Goal: Task Accomplishment & Management: Use online tool/utility

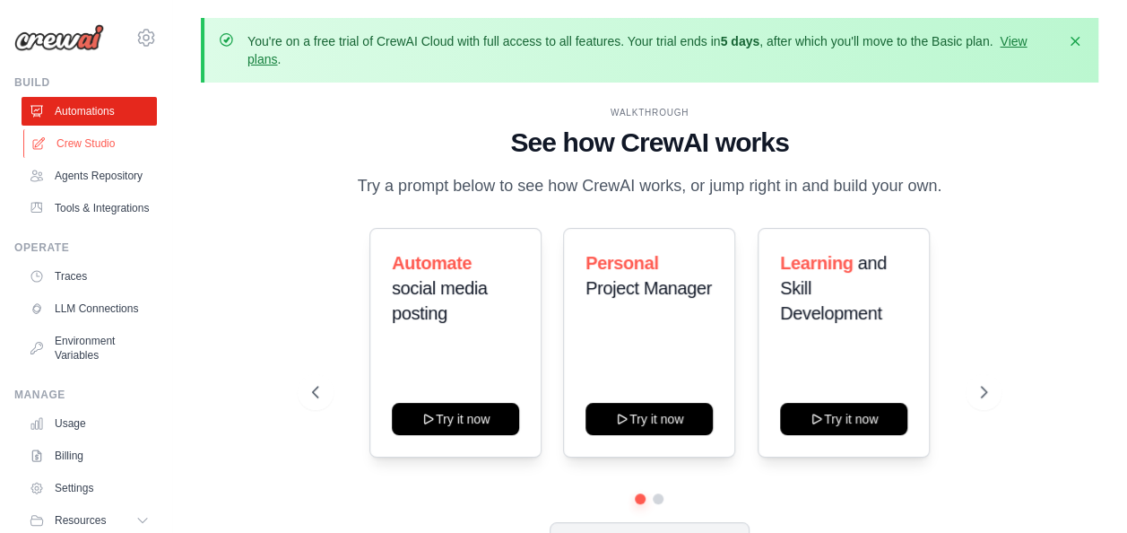
click at [117, 151] on link "Crew Studio" at bounding box center [90, 143] width 135 height 29
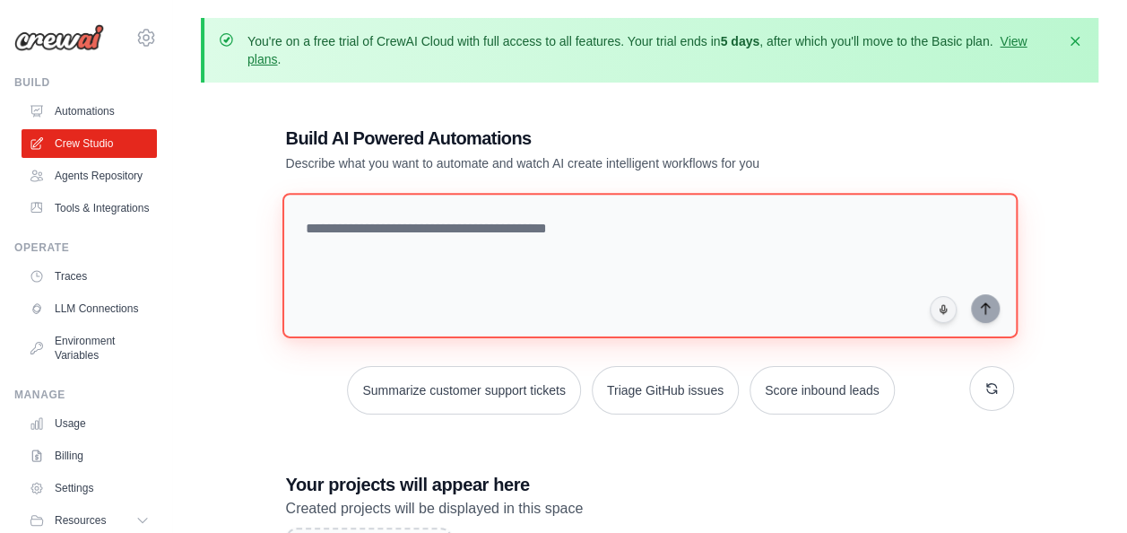
click at [537, 231] on textarea at bounding box center [649, 265] width 735 height 145
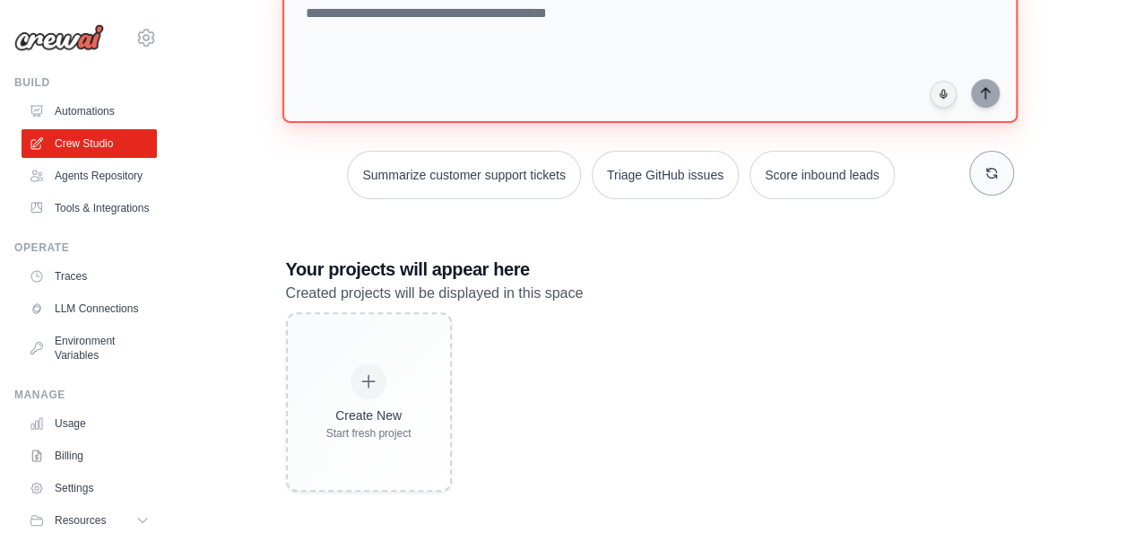
scroll to position [220, 0]
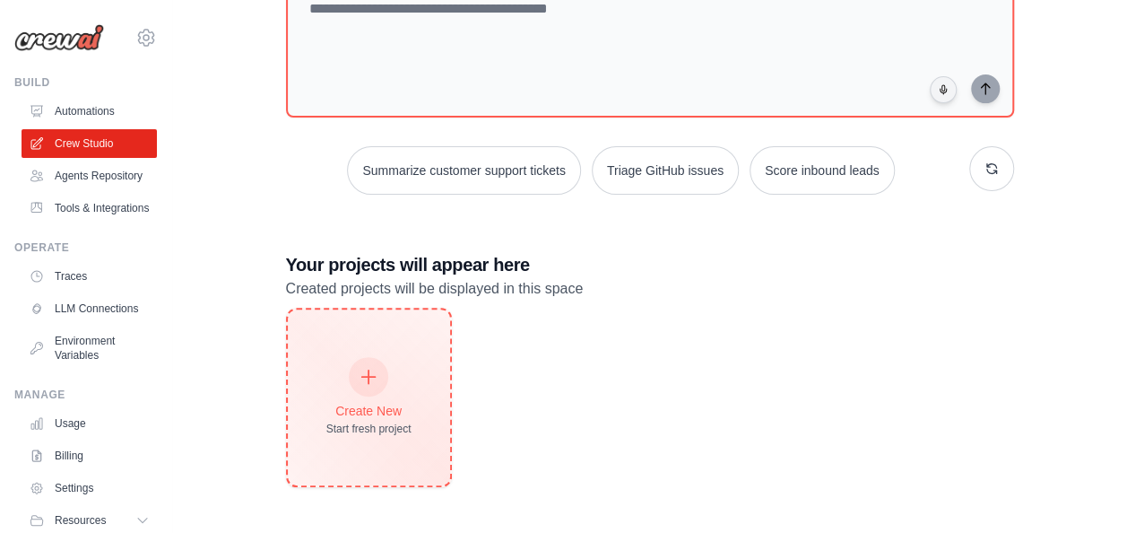
click at [396, 389] on div "Create New Start fresh project" at bounding box center [368, 397] width 85 height 77
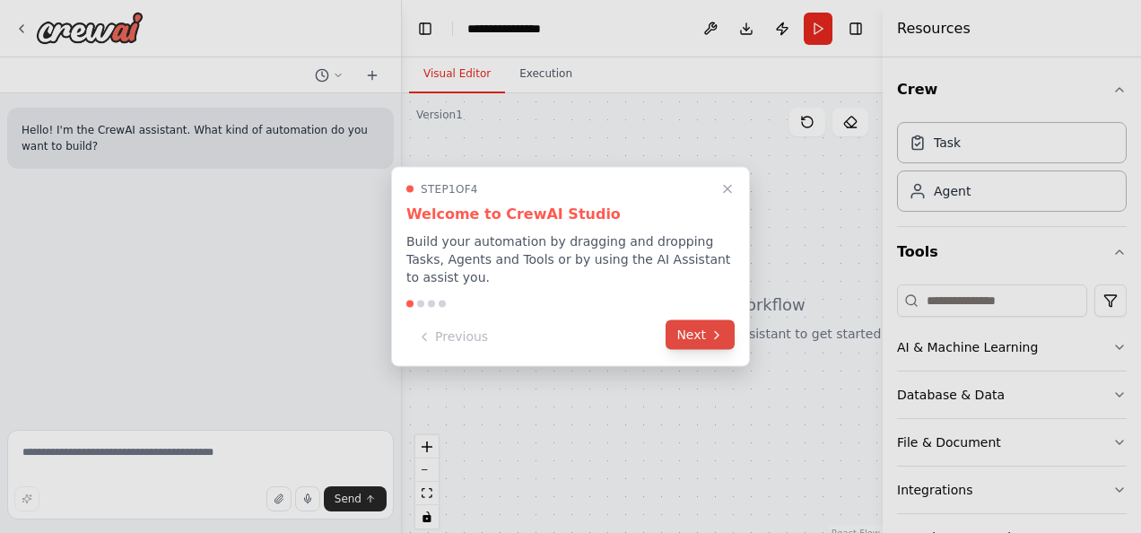
click at [712, 327] on icon at bounding box center [716, 334] width 14 height 14
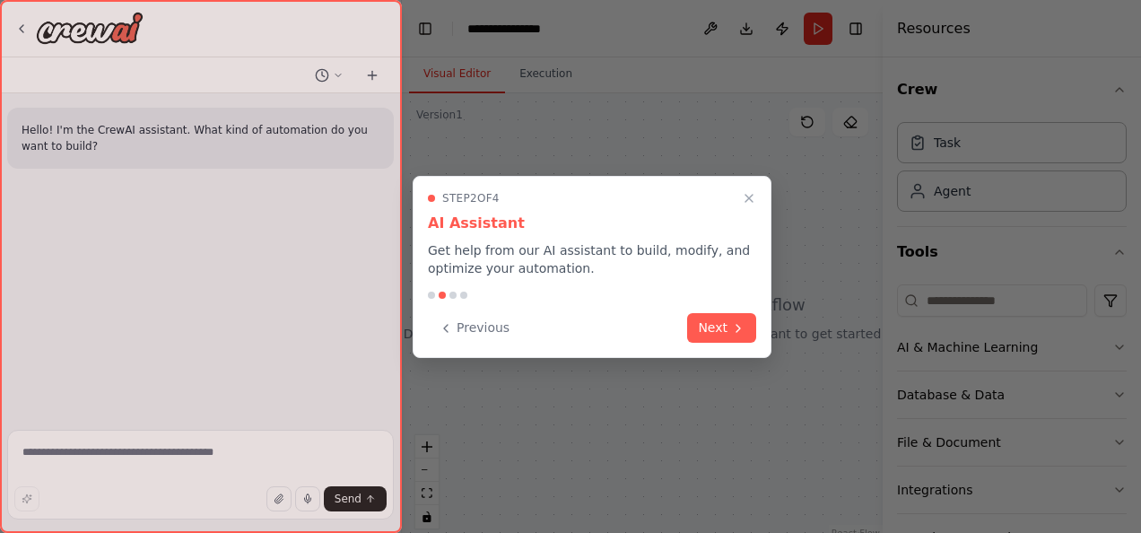
click at [712, 321] on button "Next" at bounding box center [721, 328] width 69 height 30
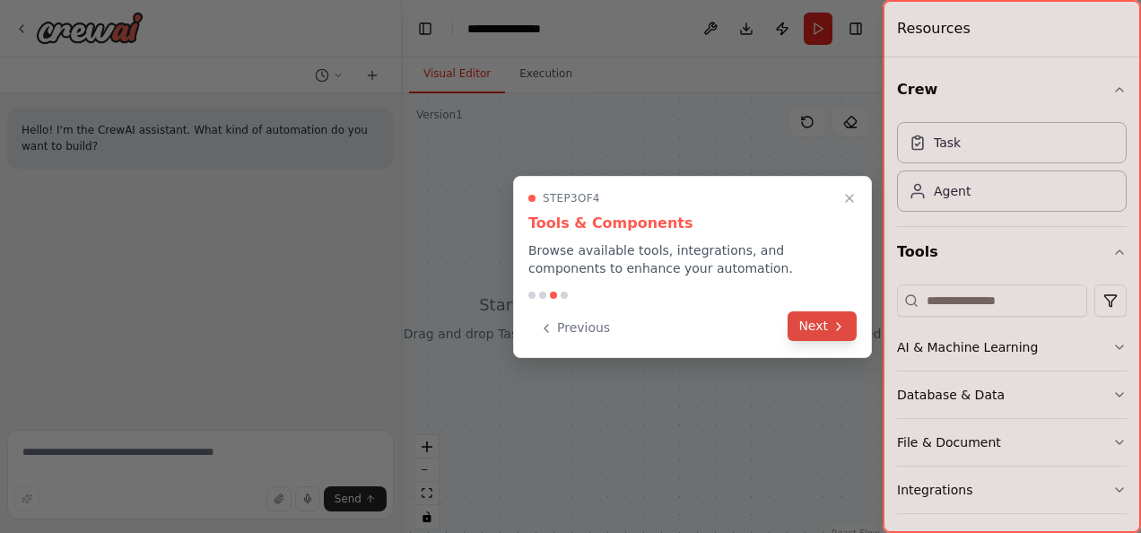
click at [811, 321] on button "Next" at bounding box center [821, 326] width 69 height 30
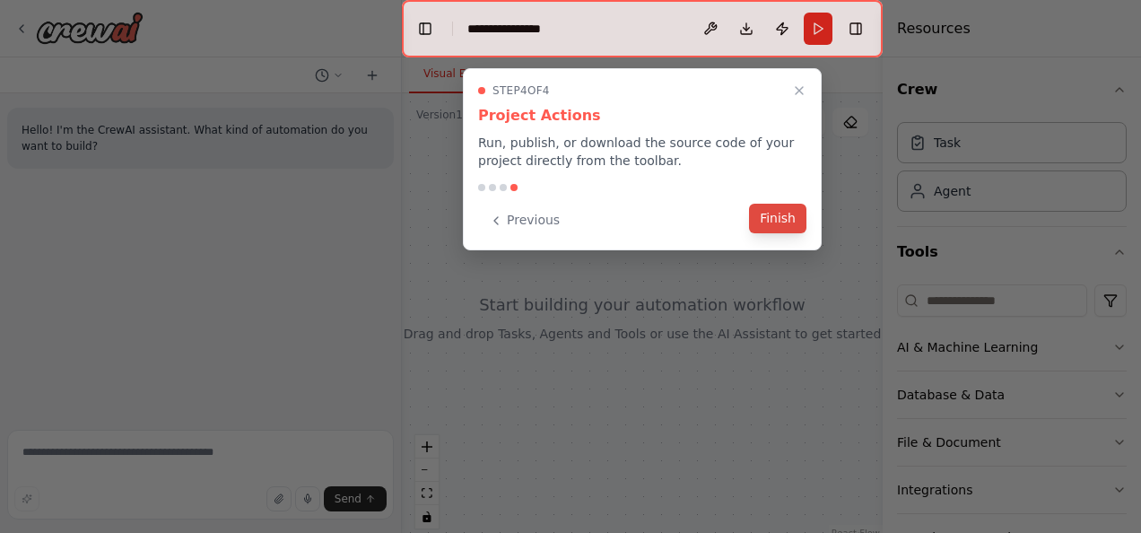
click at [791, 215] on button "Finish" at bounding box center [777, 219] width 57 height 30
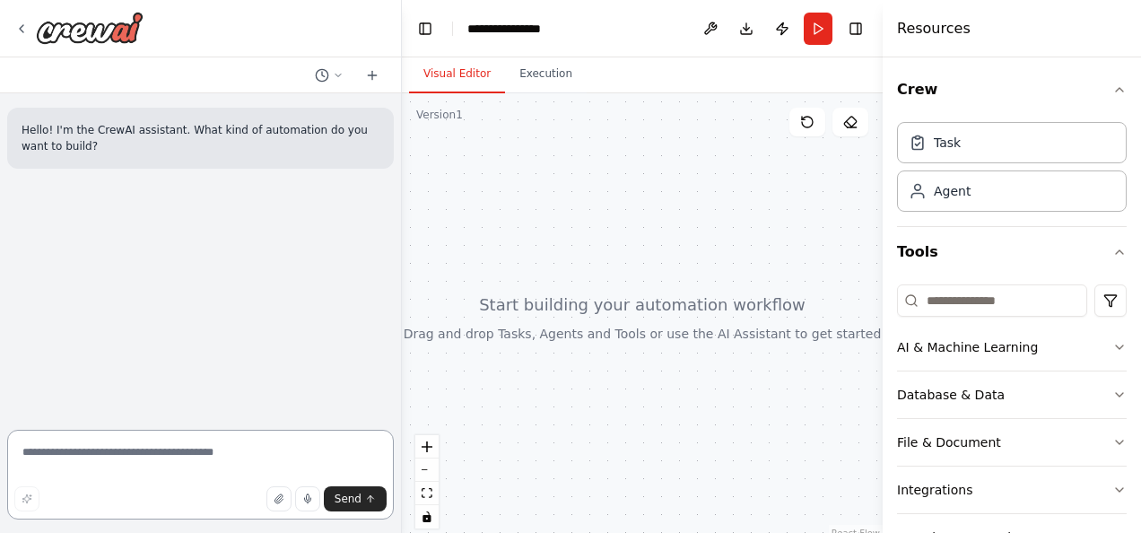
click at [108, 478] on textarea at bounding box center [200, 475] width 387 height 90
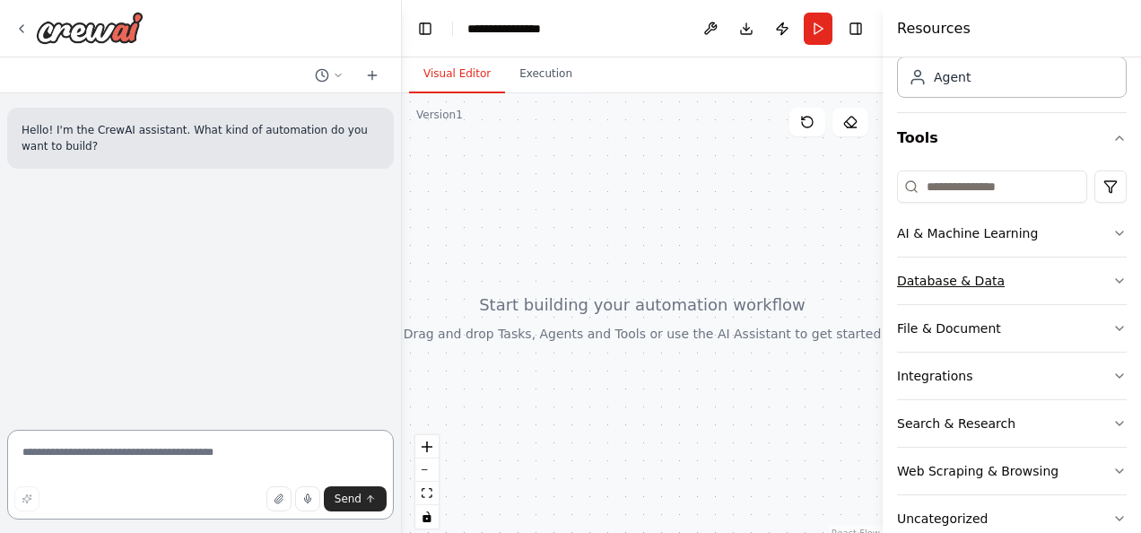
scroll to position [149, 0]
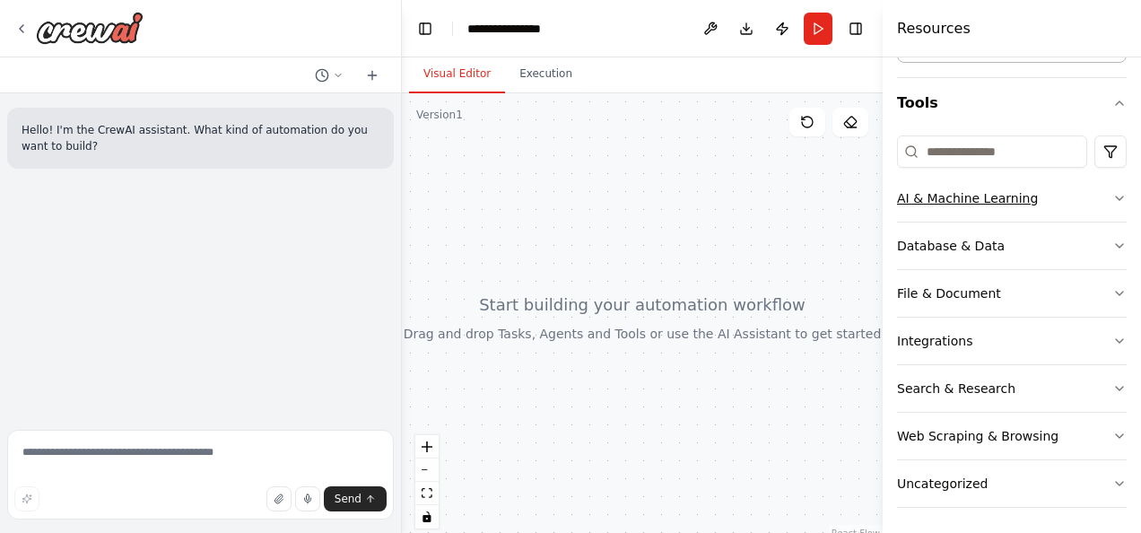
click at [1112, 198] on icon "button" at bounding box center [1119, 198] width 14 height 14
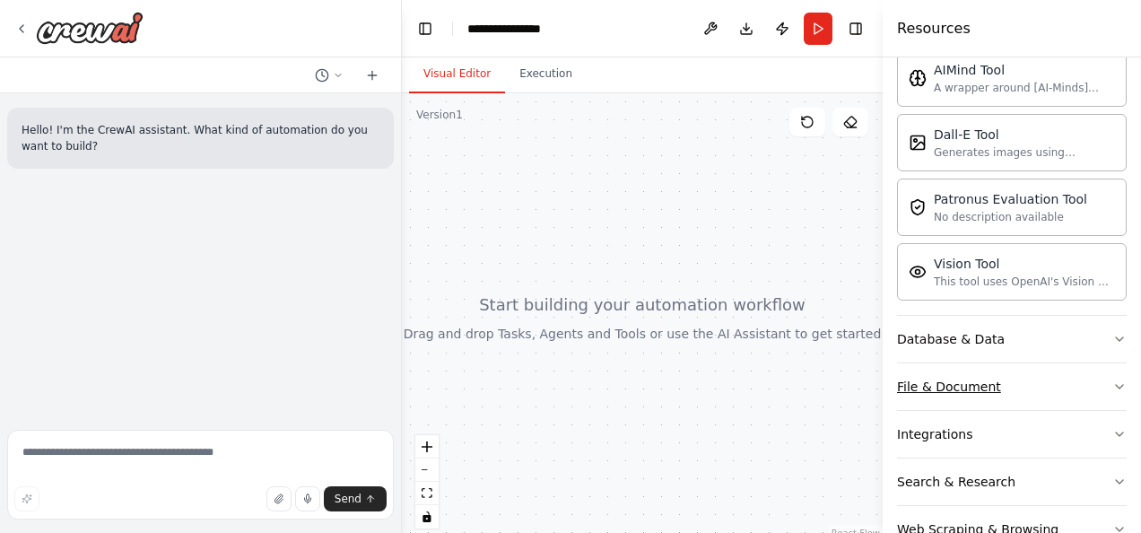
scroll to position [418, 0]
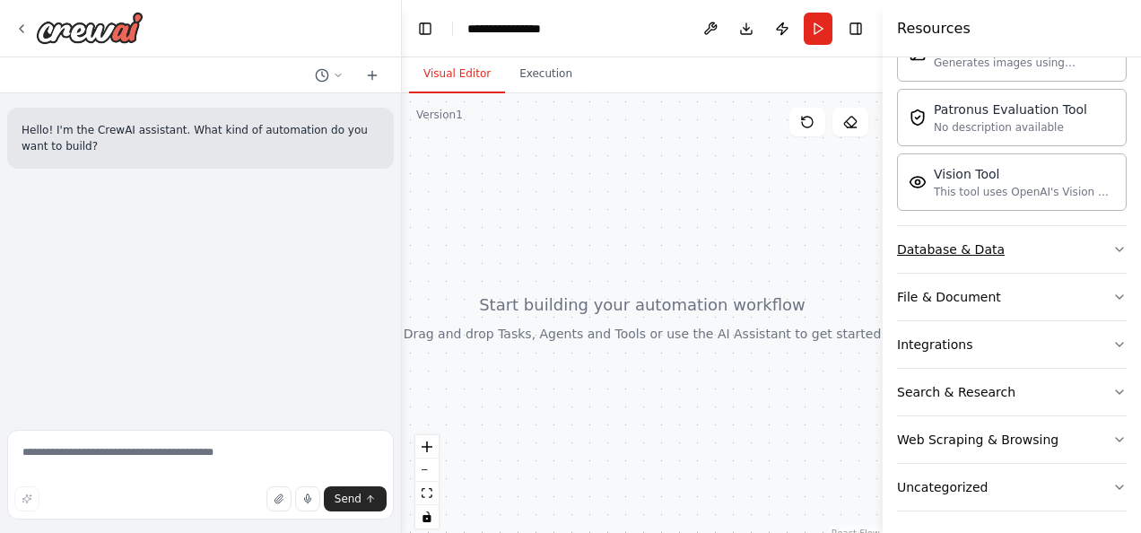
click at [1112, 242] on icon "button" at bounding box center [1119, 249] width 14 height 14
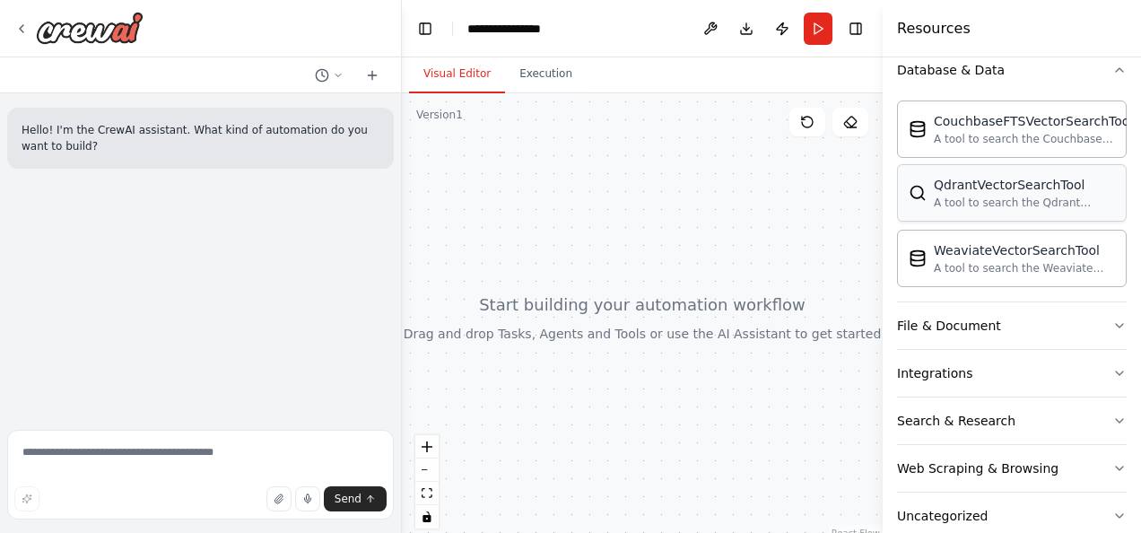
scroll to position [508, 0]
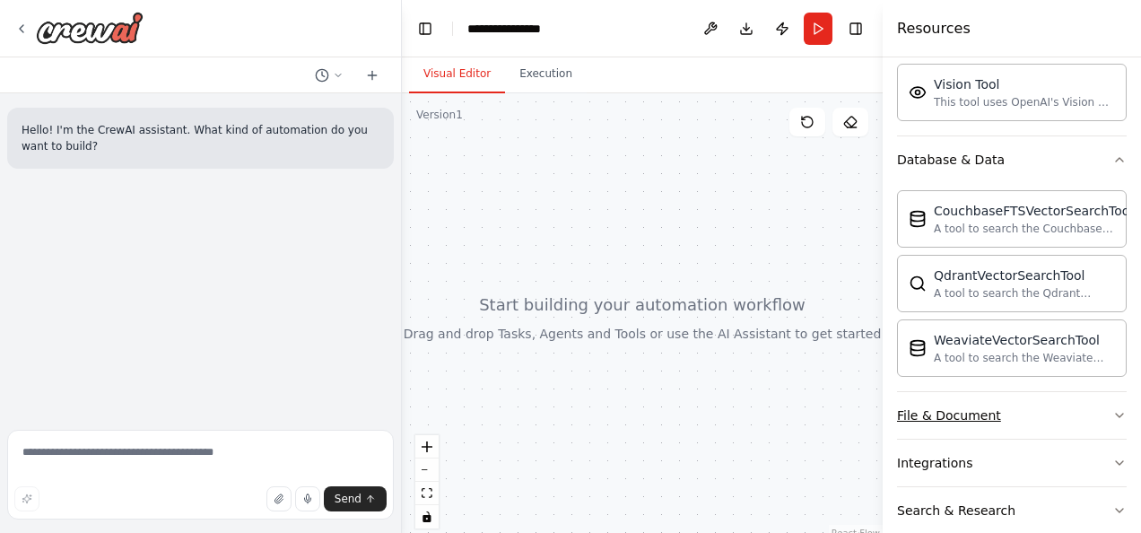
click at [1082, 407] on button "File & Document" at bounding box center [1012, 415] width 230 height 47
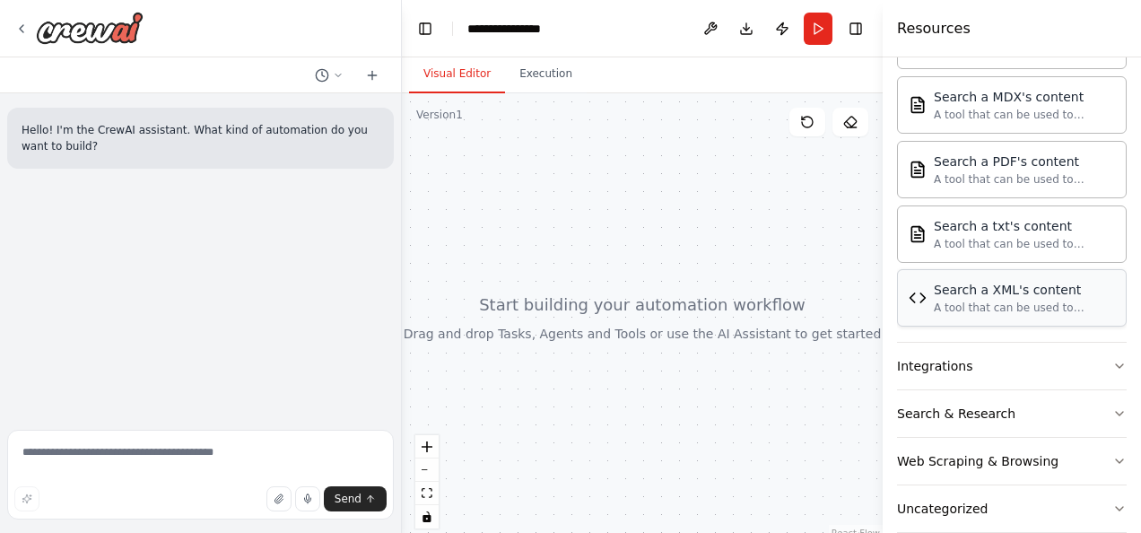
scroll to position [1152, 0]
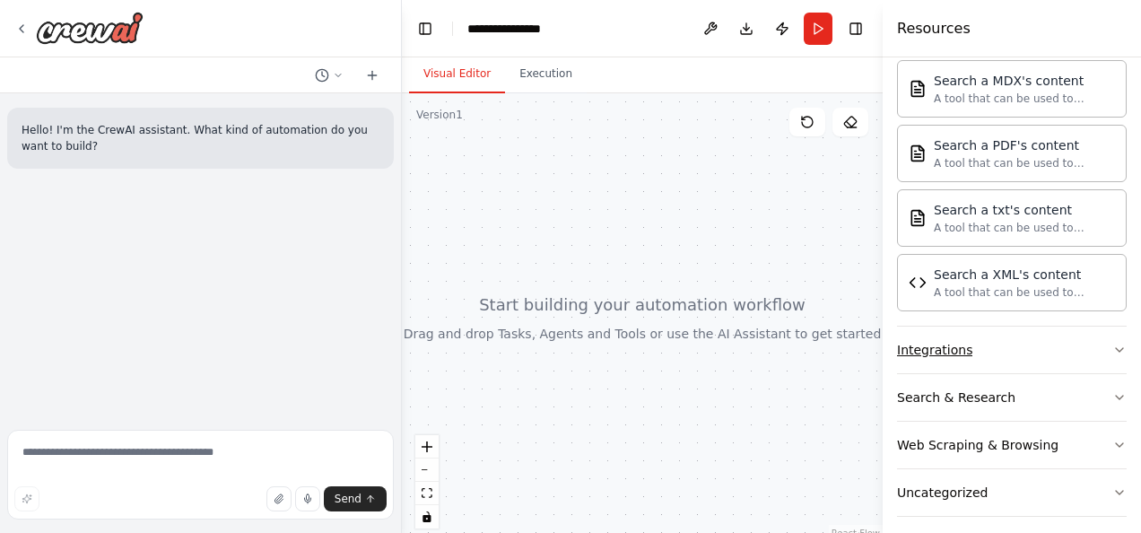
click at [1112, 343] on icon "button" at bounding box center [1119, 350] width 14 height 14
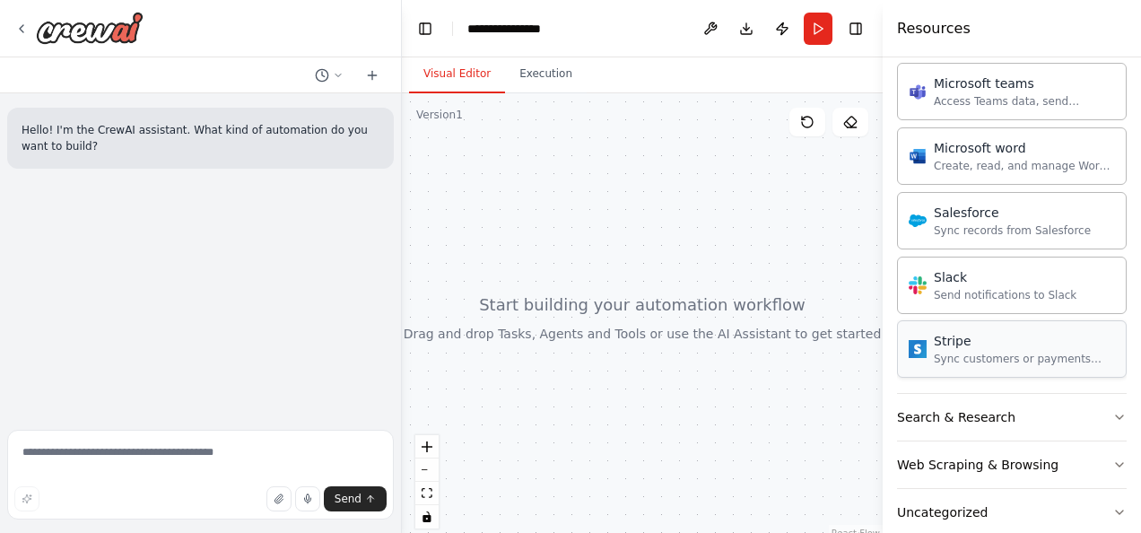
scroll to position [2253, 0]
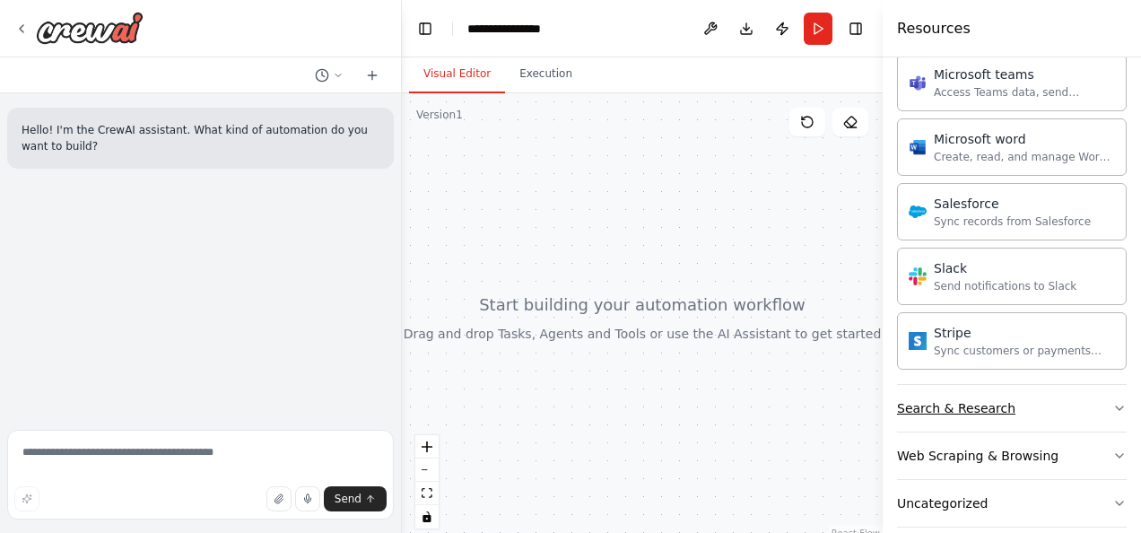
click at [1112, 401] on icon "button" at bounding box center [1119, 408] width 14 height 14
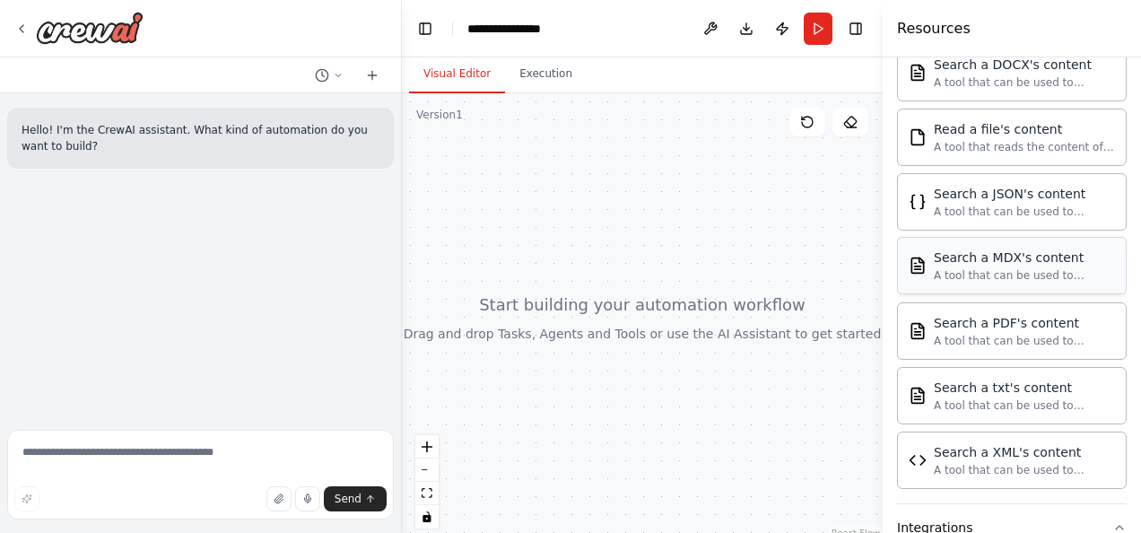
scroll to position [1011, 0]
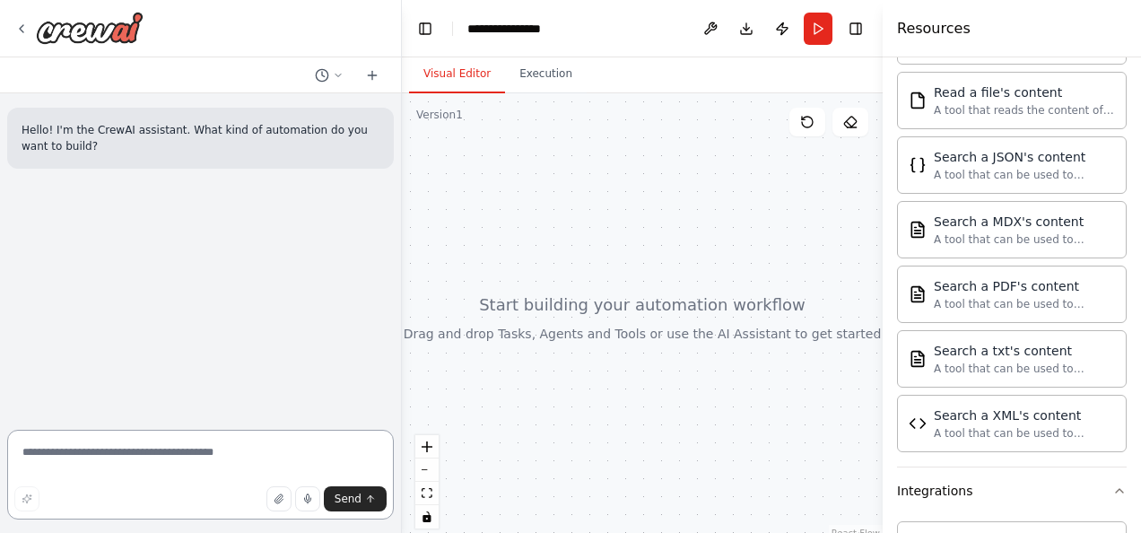
click at [95, 452] on textarea at bounding box center [200, 475] width 387 height 90
paste textarea "**********"
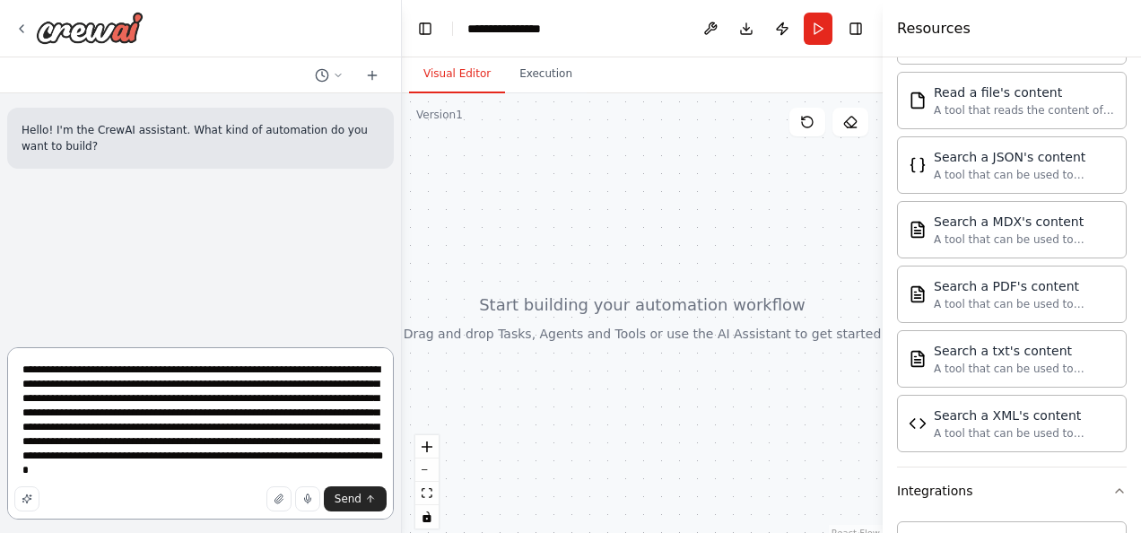
scroll to position [1, 0]
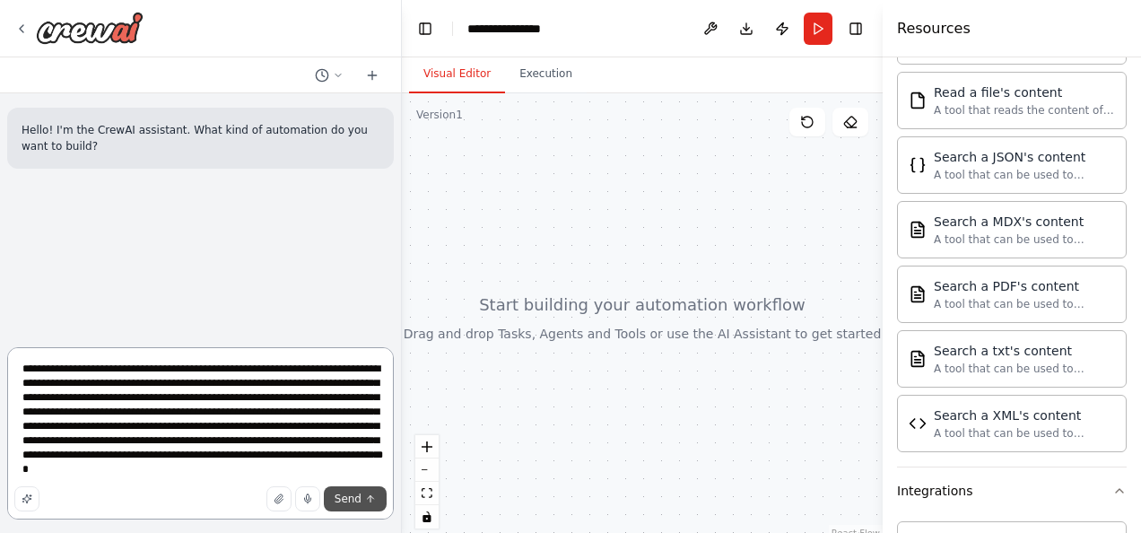
type textarea "**********"
click at [343, 493] on span "Send" at bounding box center [348, 498] width 27 height 14
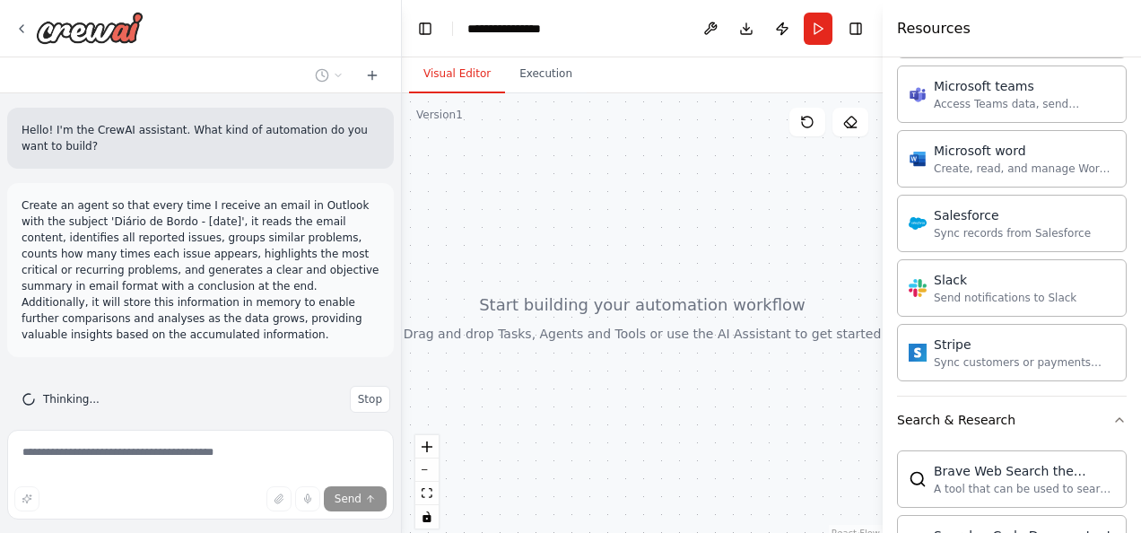
scroll to position [2266, 0]
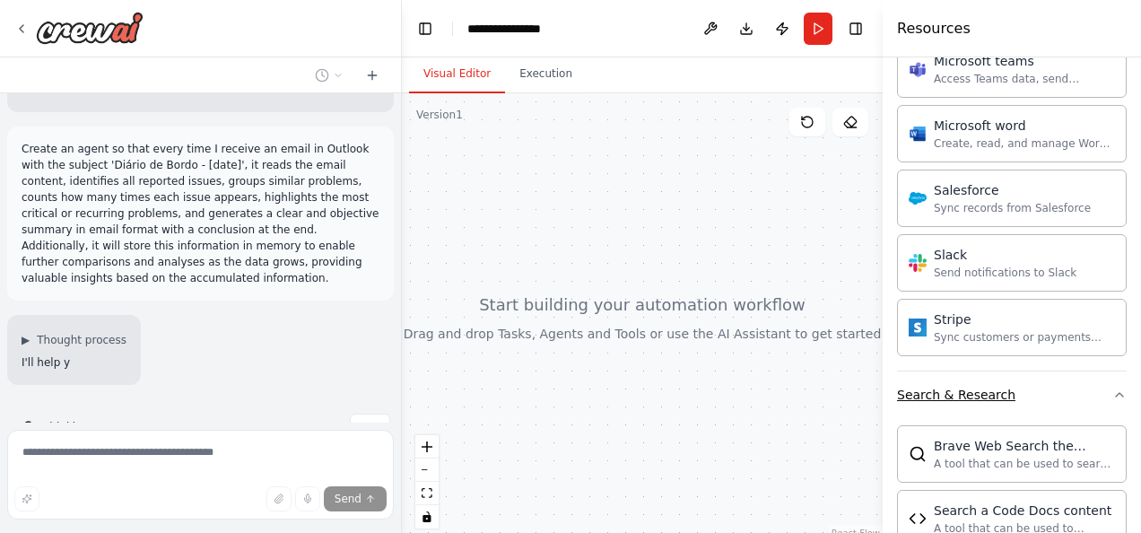
click at [1112, 387] on icon "button" at bounding box center [1119, 394] width 14 height 14
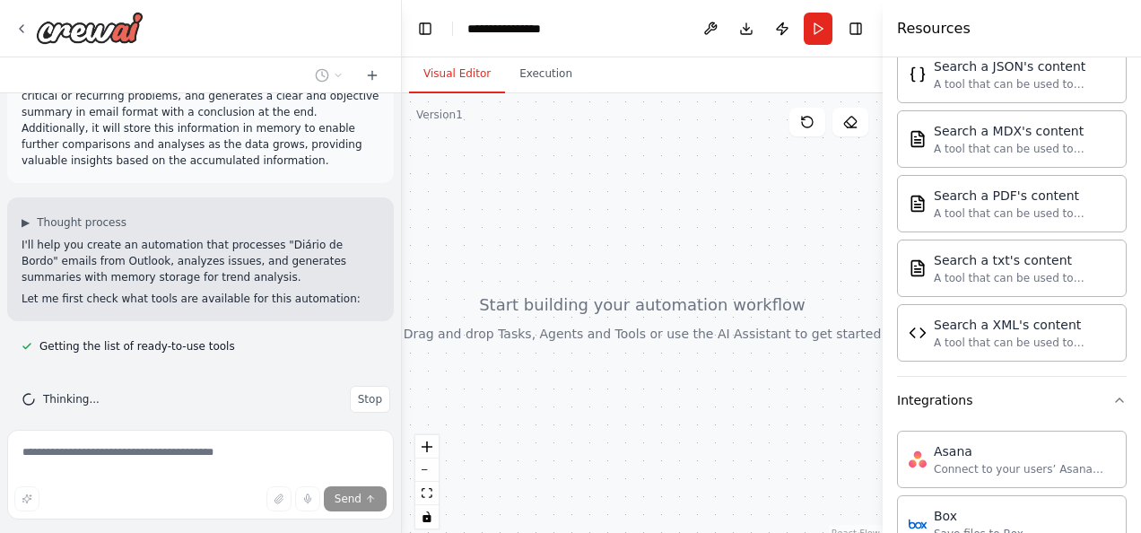
scroll to position [997, 0]
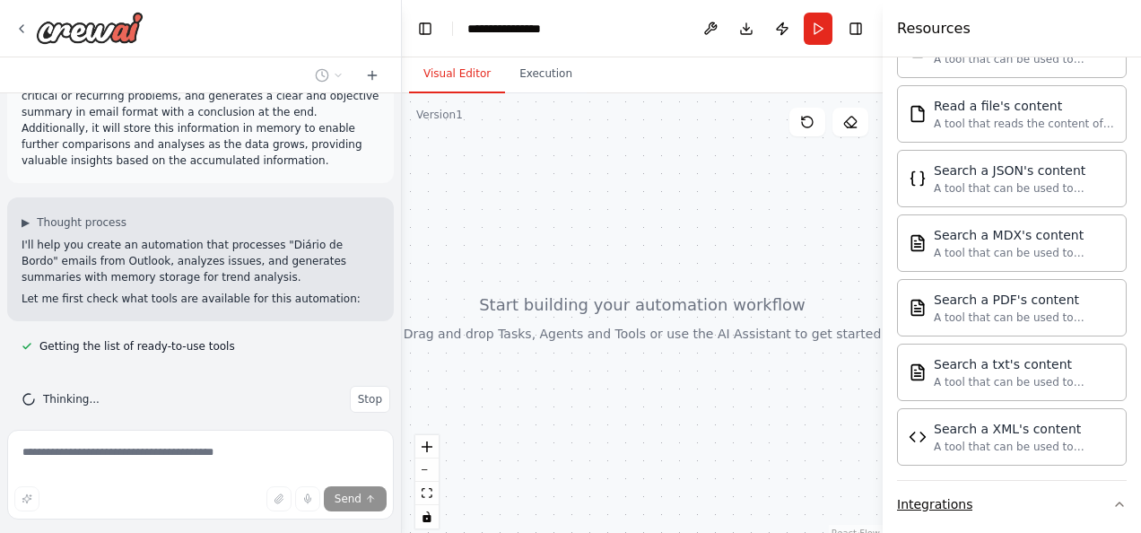
click at [1112, 497] on icon "button" at bounding box center [1119, 504] width 14 height 14
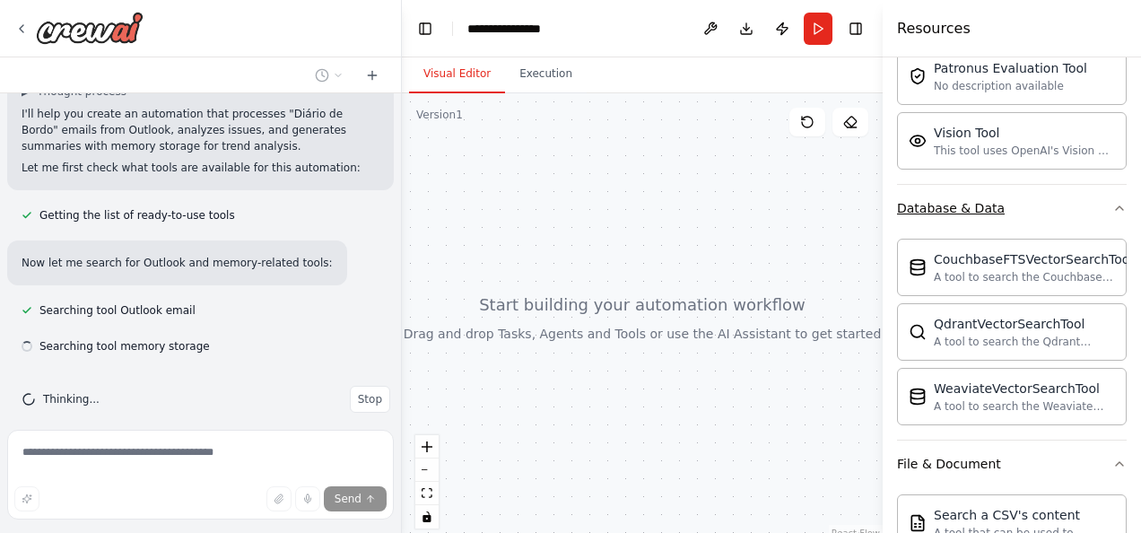
scroll to position [305, 0]
click at [1112, 456] on icon "button" at bounding box center [1119, 463] width 14 height 14
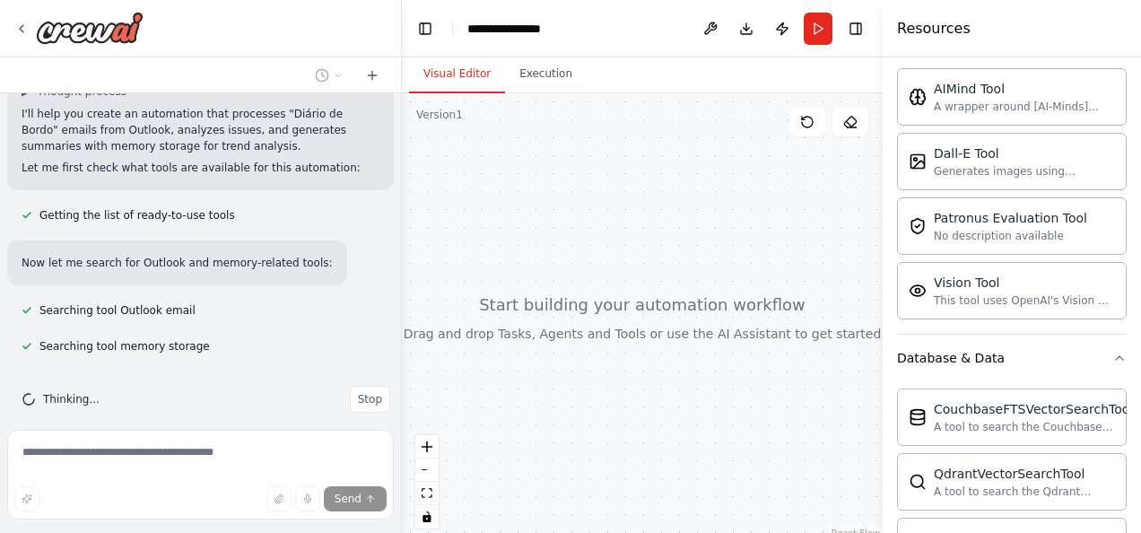
scroll to position [280, 0]
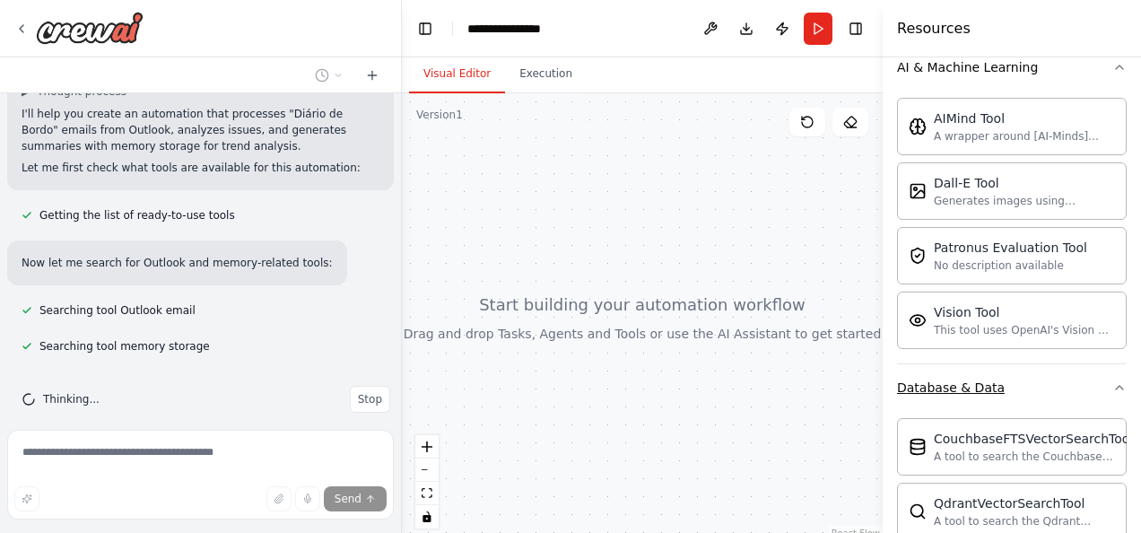
click at [1112, 382] on icon "button" at bounding box center [1119, 387] width 14 height 14
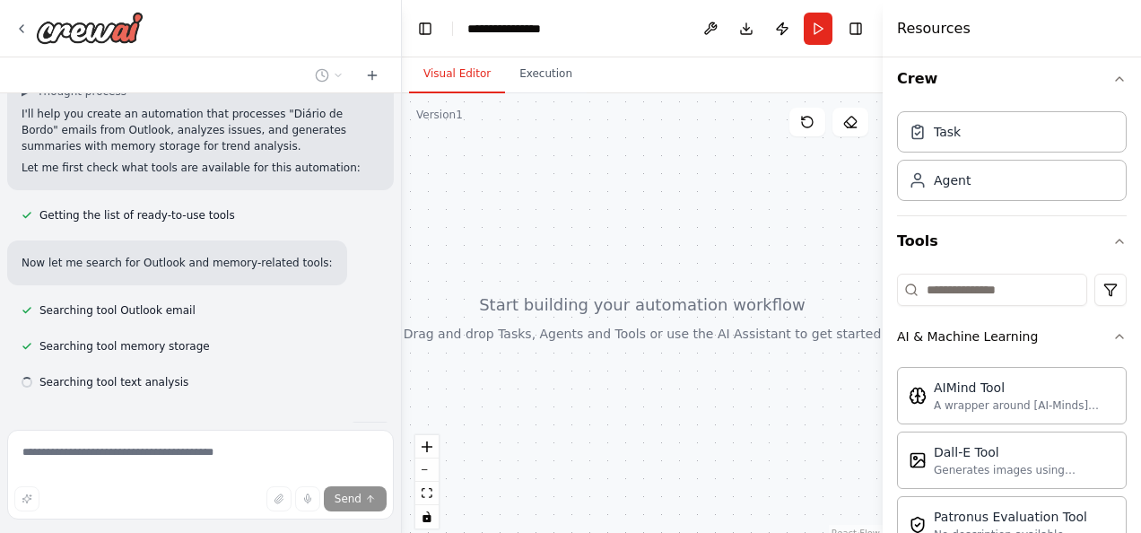
scroll to position [341, 0]
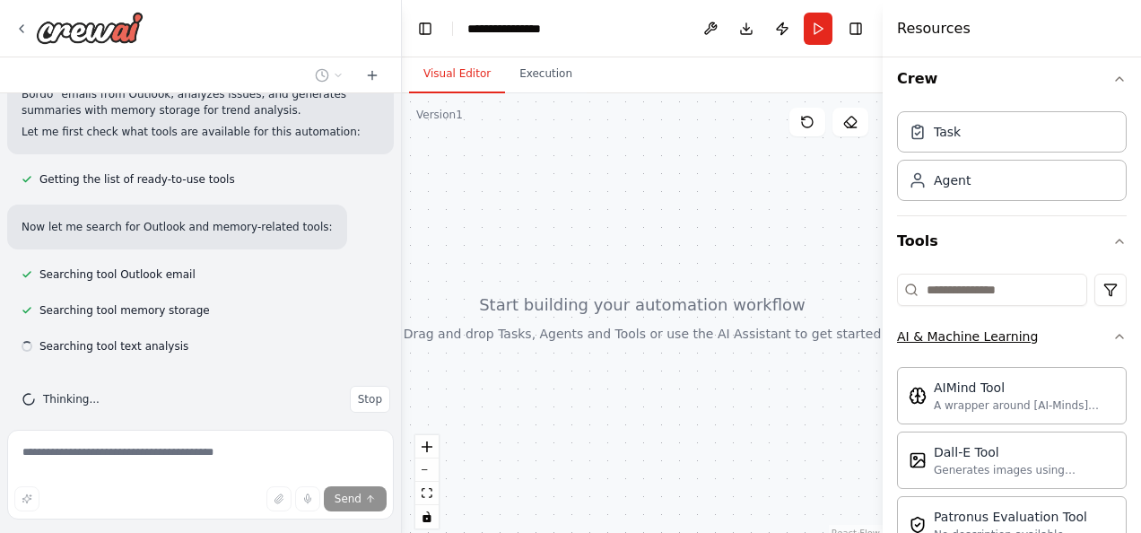
click at [1112, 340] on icon "button" at bounding box center [1119, 336] width 14 height 14
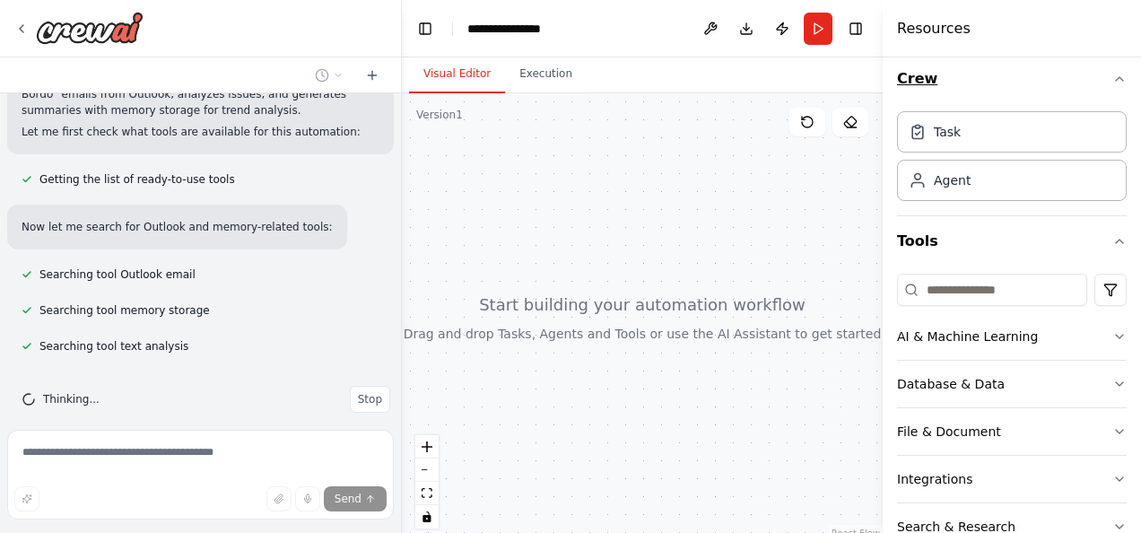
click at [1099, 70] on button "Crew" at bounding box center [1012, 79] width 230 height 50
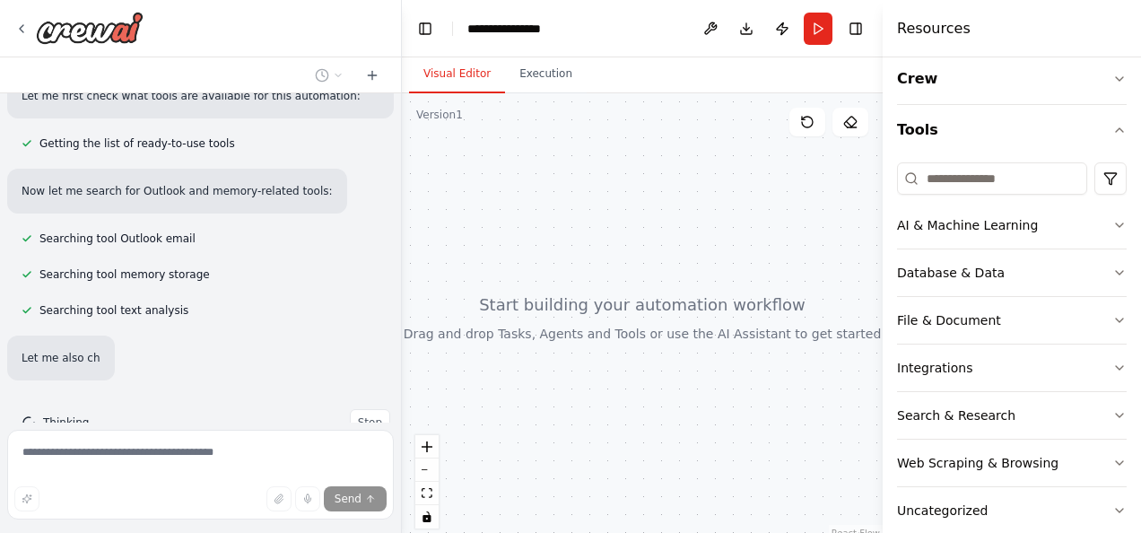
click at [610, 36] on header "**********" at bounding box center [642, 28] width 481 height 57
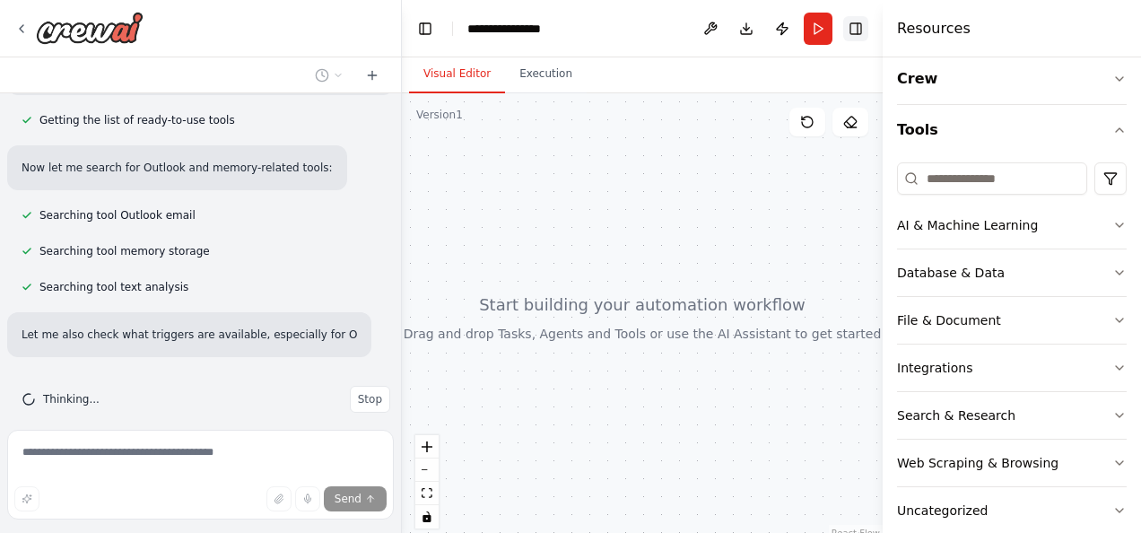
click at [856, 32] on button "Toggle Right Sidebar" at bounding box center [855, 28] width 25 height 25
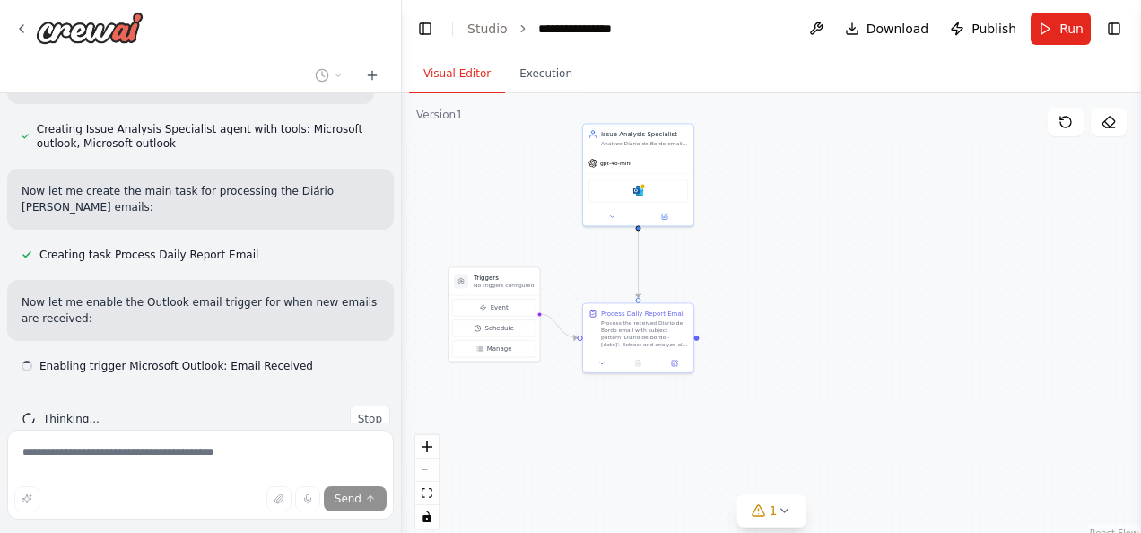
scroll to position [918, 0]
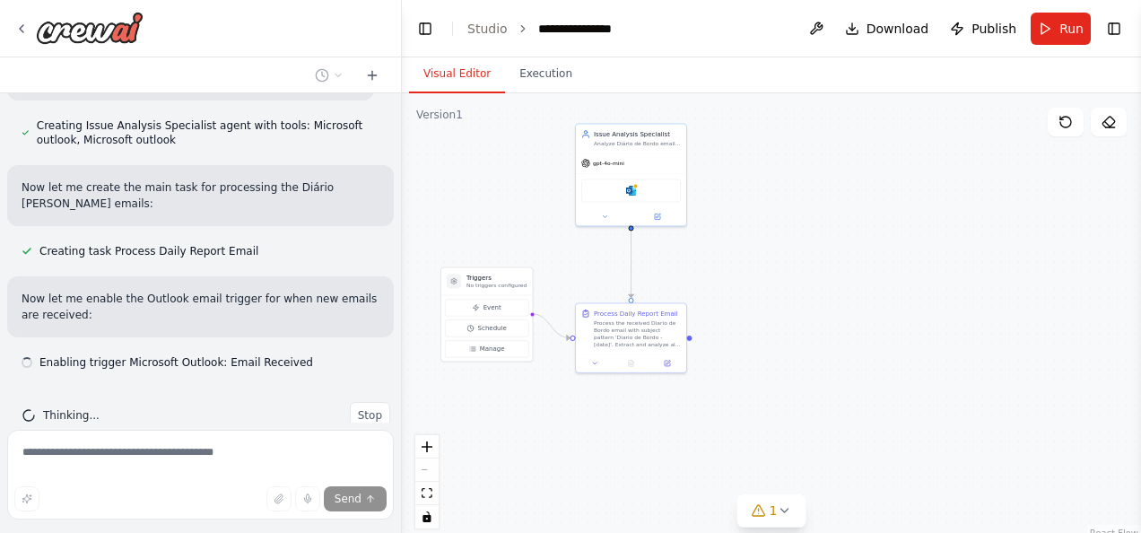
drag, startPoint x: 504, startPoint y: 277, endPoint x: 447, endPoint y: 170, distance: 121.2
click at [447, 170] on div ".deletable-edge-delete-btn { width: 20px; height: 20px; border: 0px solid #ffff…" at bounding box center [771, 317] width 739 height 448
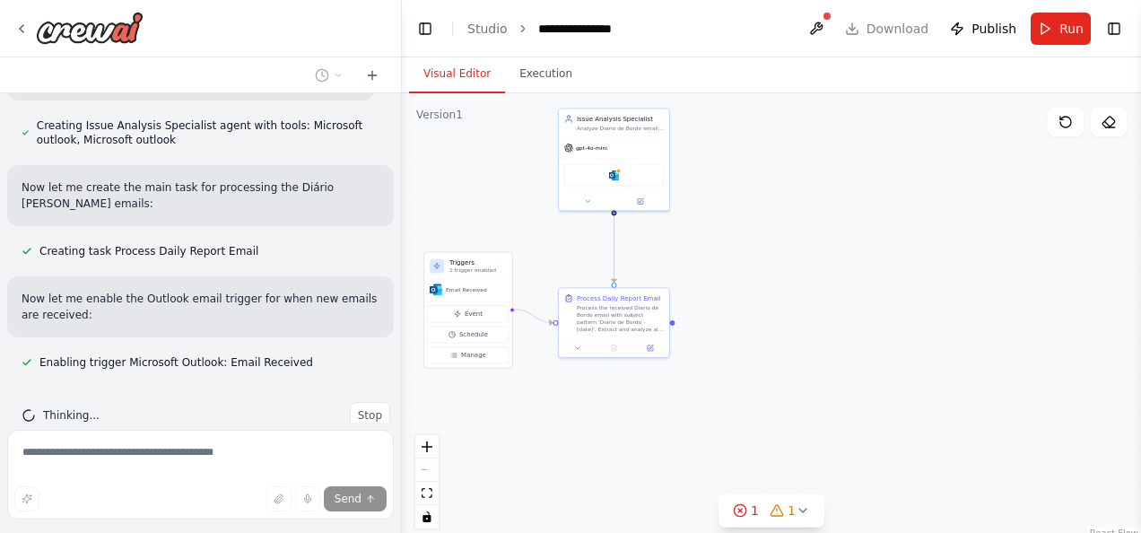
drag, startPoint x: 761, startPoint y: 267, endPoint x: 743, endPoint y: 254, distance: 21.7
click at [743, 254] on div ".deletable-edge-delete-btn { width: 20px; height: 20px; border: 0px solid #ffff…" at bounding box center [771, 317] width 739 height 448
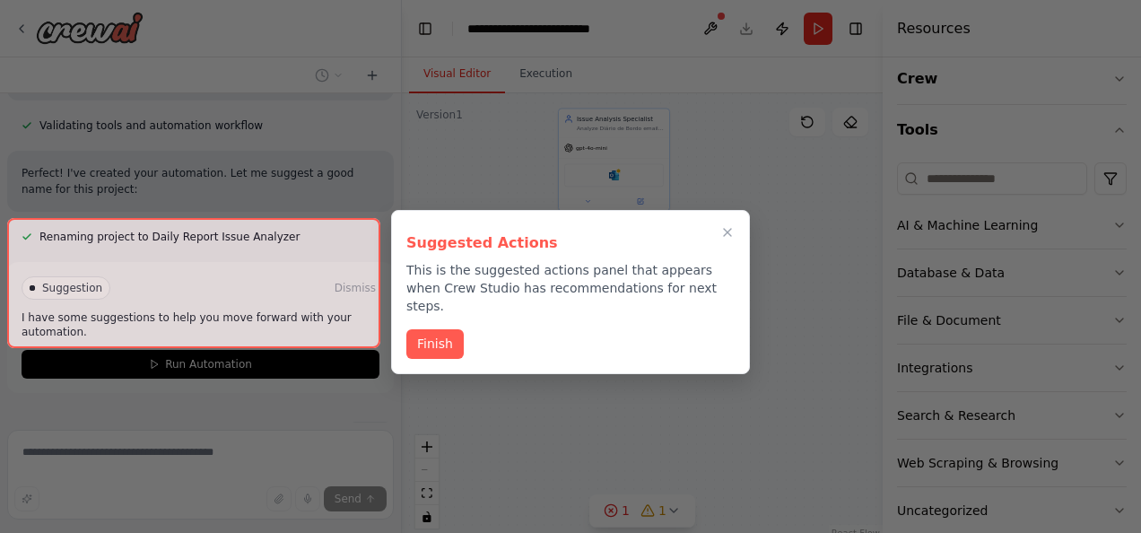
scroll to position [1270, 0]
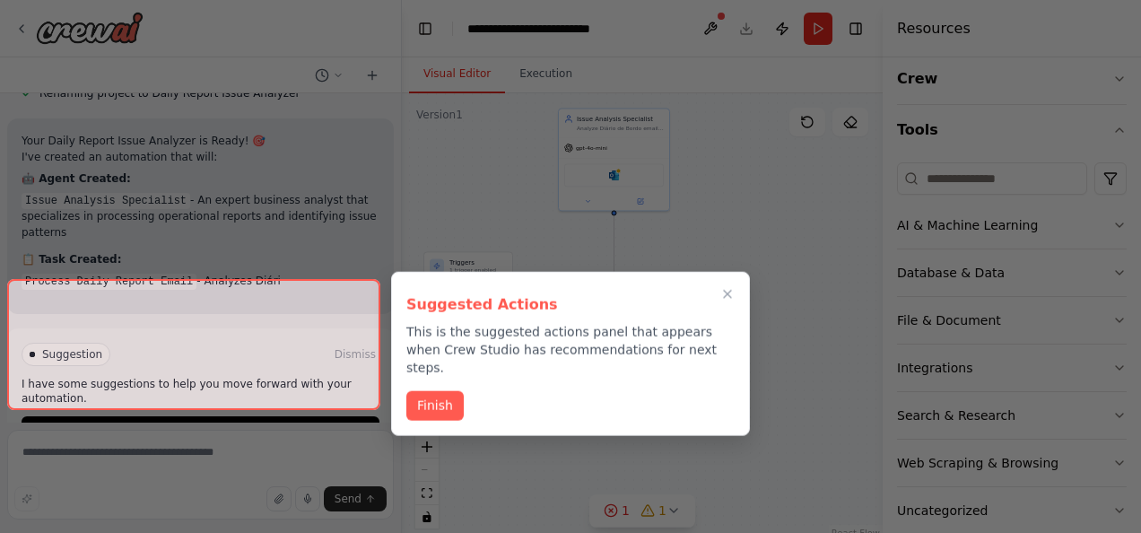
click at [215, 378] on div at bounding box center [193, 344] width 373 height 130
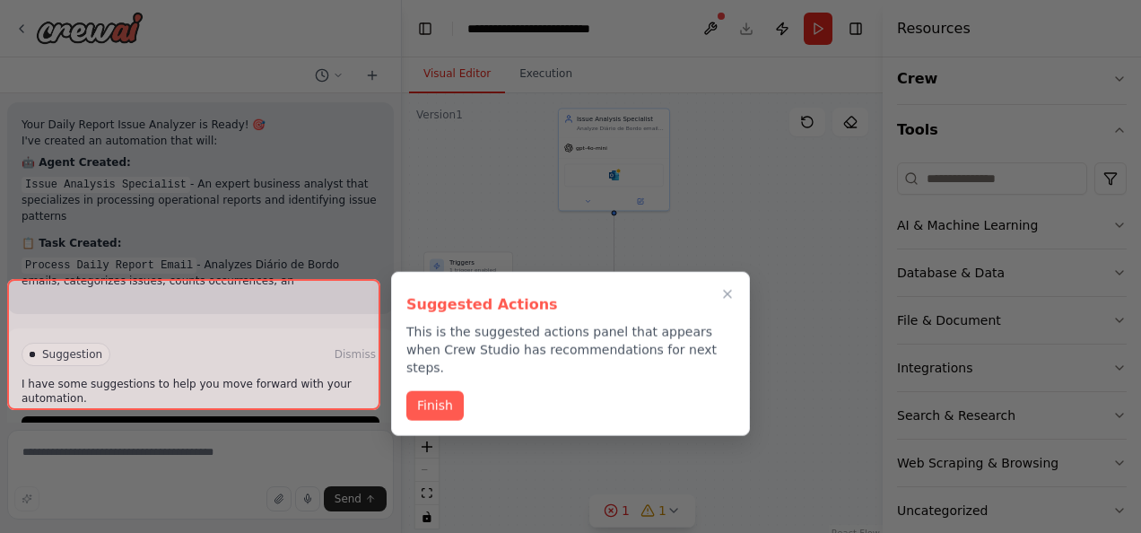
click at [176, 378] on div at bounding box center [193, 344] width 373 height 130
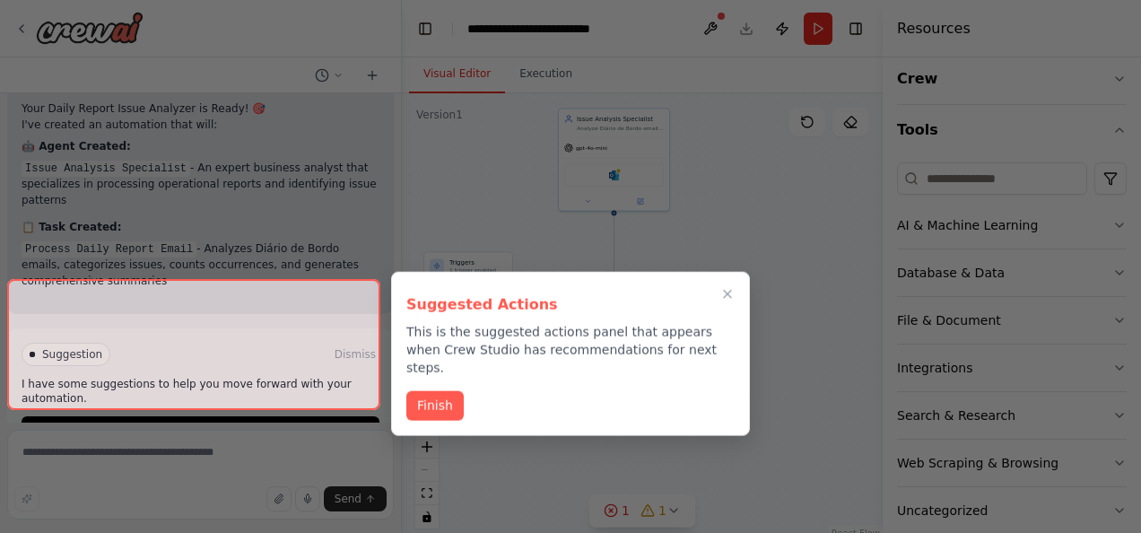
click at [145, 380] on div at bounding box center [193, 344] width 373 height 130
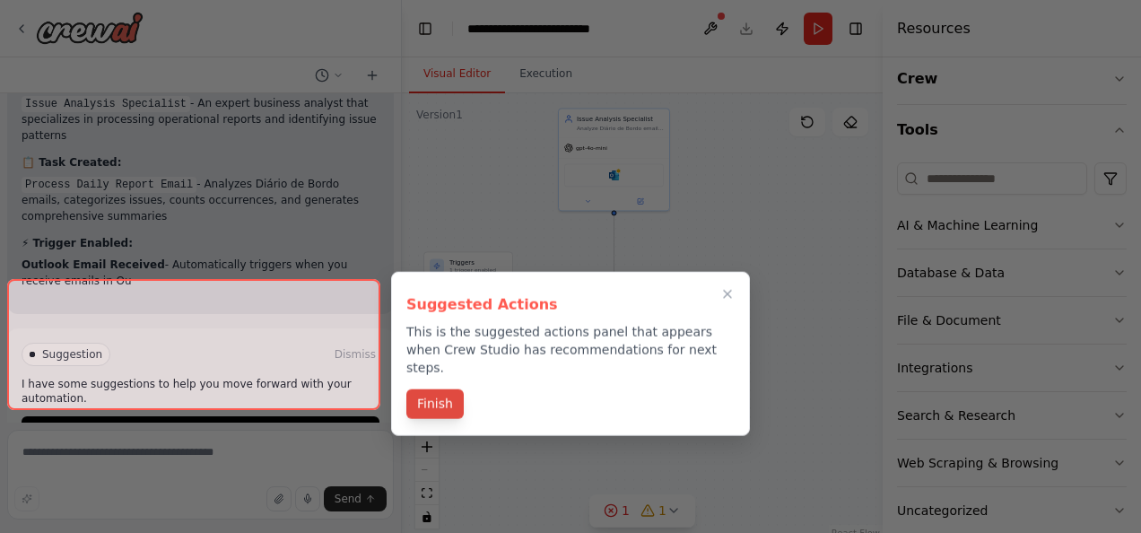
click at [447, 392] on button "Finish" at bounding box center [434, 404] width 57 height 30
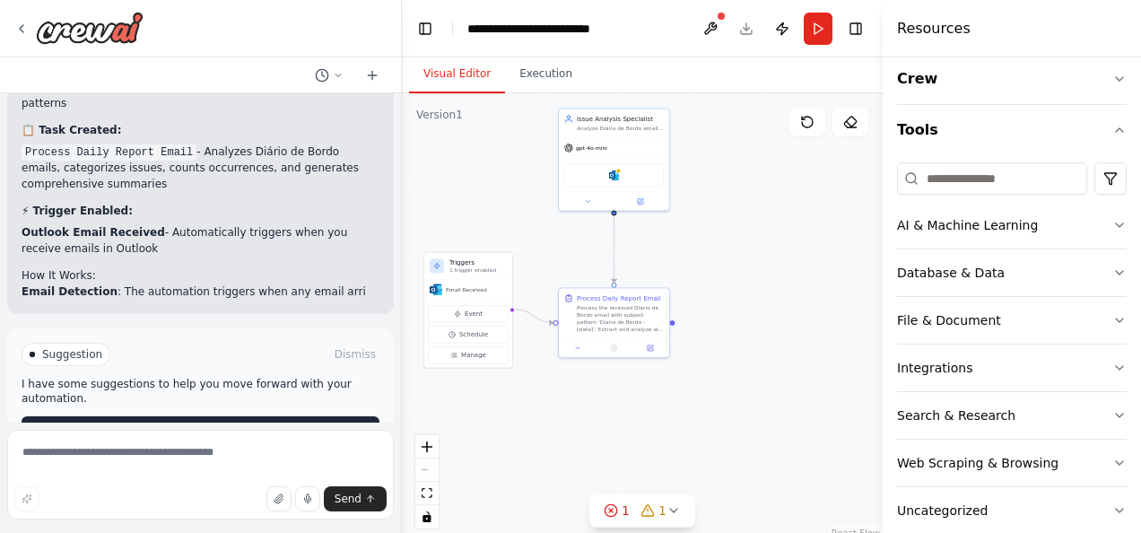
click at [251, 375] on div "Suggestion Dismiss I have some suggestions to help you move forward with your a…" at bounding box center [201, 394] width 358 height 102
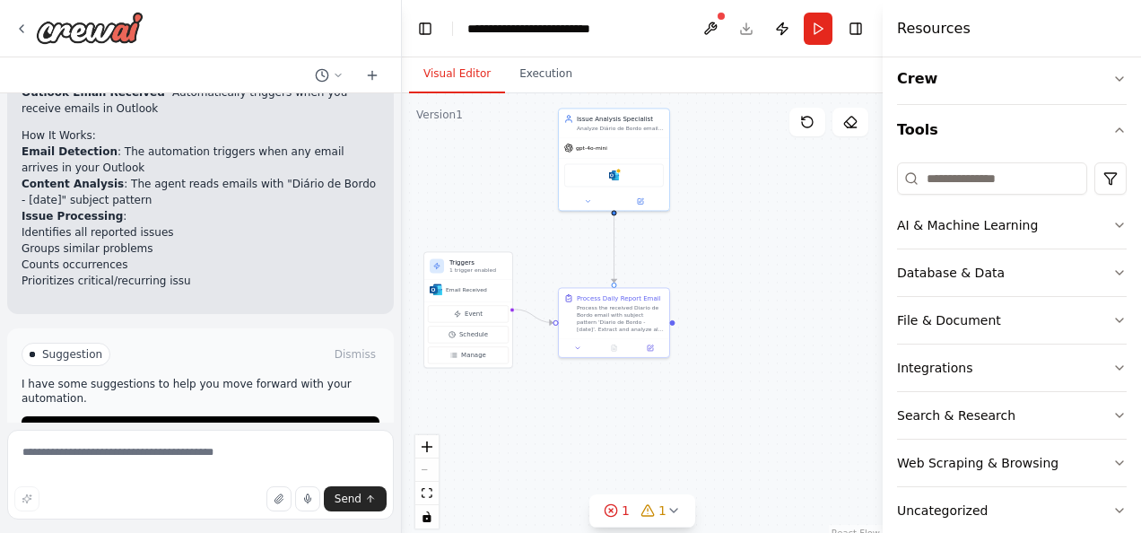
click at [167, 416] on button "Run Automation" at bounding box center [201, 430] width 358 height 29
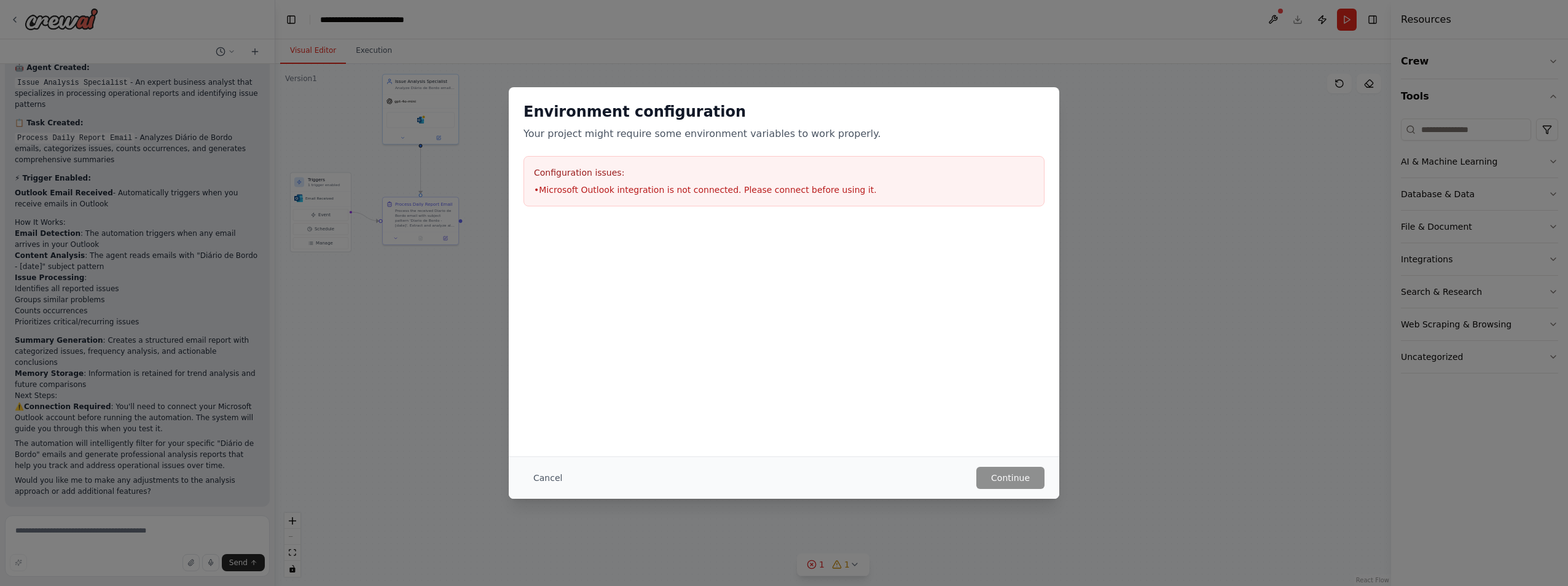
scroll to position [981, 0]
click at [781, 163] on div "Configuration issues: • Microsoft Outlook integration is not connected. Please …" at bounding box center [784, 181] width 521 height 51
click at [638, 193] on li "• Microsoft Outlook integration is not connected. Please connect before using i…" at bounding box center [784, 190] width 500 height 12
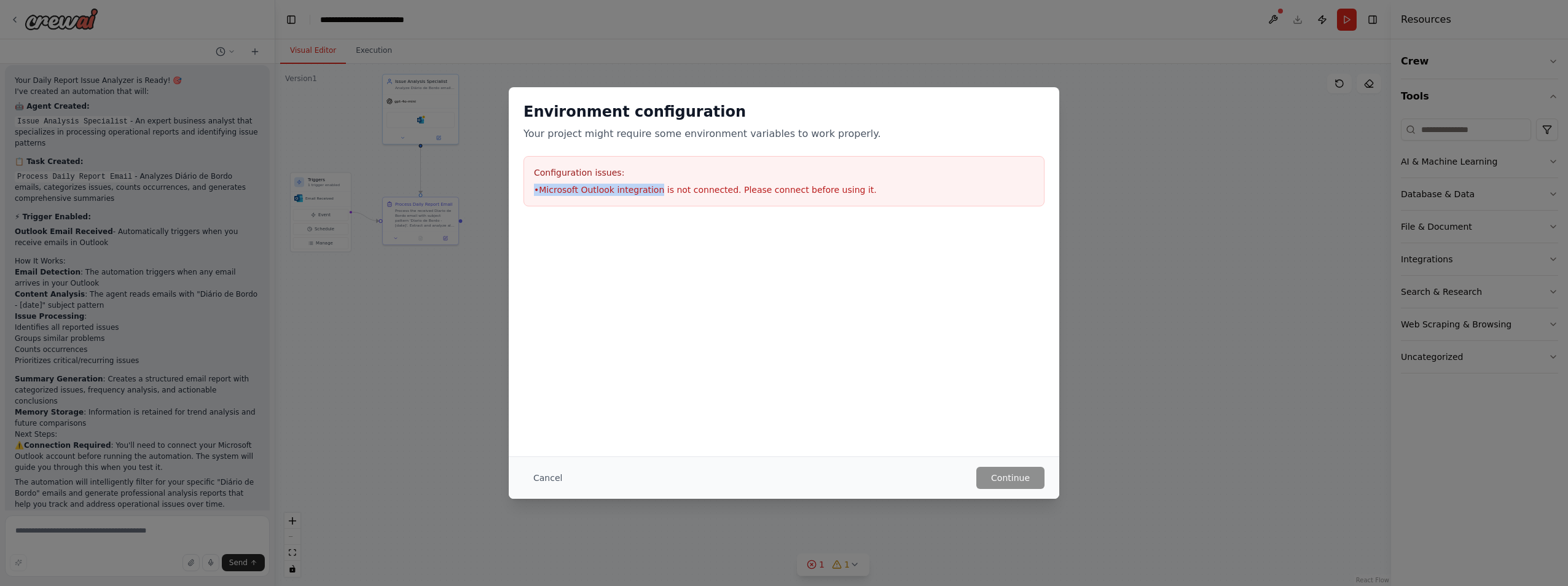
drag, startPoint x: 638, startPoint y: 192, endPoint x: 630, endPoint y: 152, distance: 40.8
click at [630, 152] on div "Environment configuration Your project might require some environment variables…" at bounding box center [784, 154] width 551 height 134
drag, startPoint x: 630, startPoint y: 152, endPoint x: 519, endPoint y: 85, distance: 129.7
click at [519, 85] on div "Environment configuration Your project might require some environment variables…" at bounding box center [784, 293] width 1568 height 586
click at [551, 364] on button "Cancel" at bounding box center [547, 478] width 49 height 22
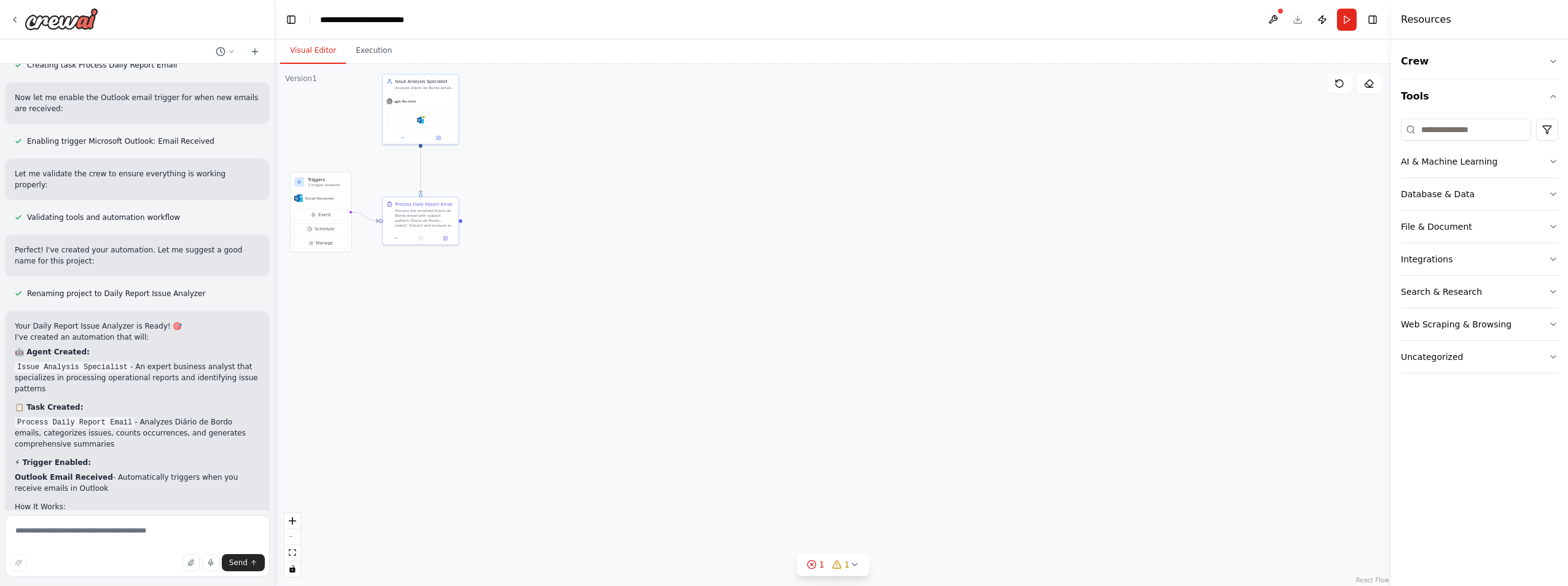
scroll to position [674, 0]
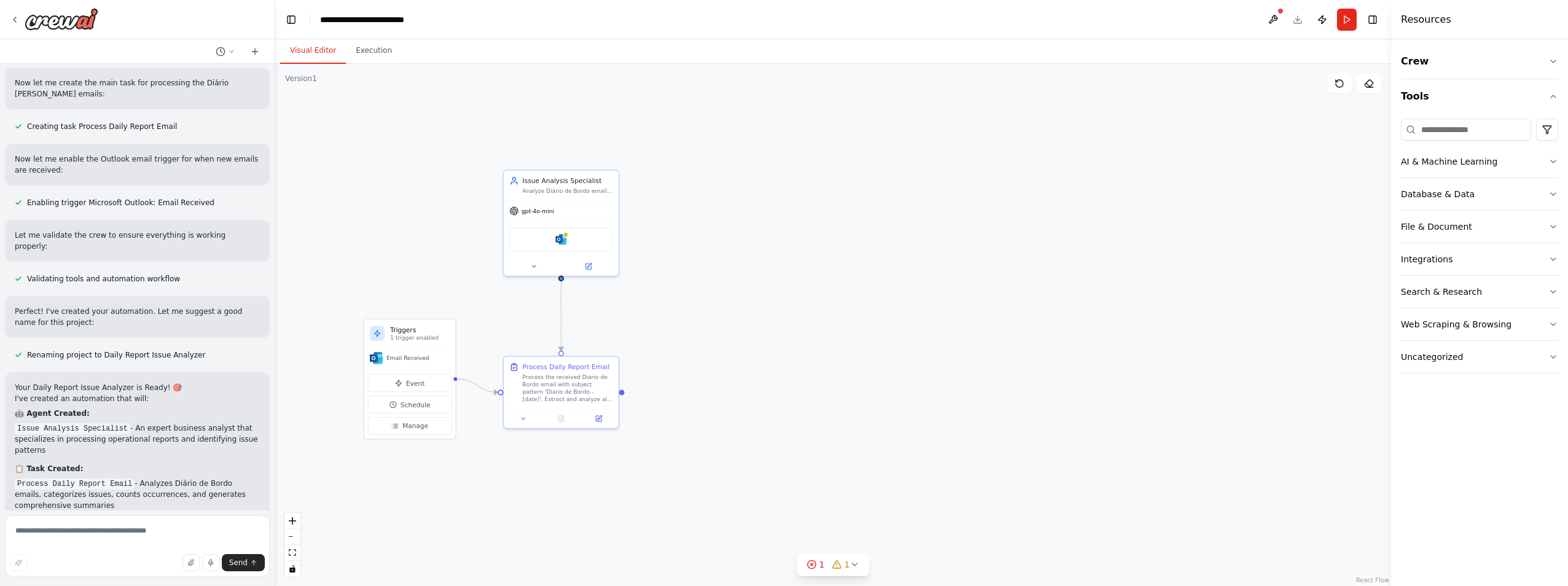
drag, startPoint x: 671, startPoint y: 294, endPoint x: 1036, endPoint y: 528, distance: 433.6
click at [781, 364] on div ".deletable-edge-delete-btn { width: 20px; height: 20px; border: 0px solid #ffff…" at bounding box center [833, 324] width 1116 height 522
click at [781, 364] on icon at bounding box center [812, 564] width 10 height 10
click at [781, 364] on button at bounding box center [974, 517] width 21 height 15
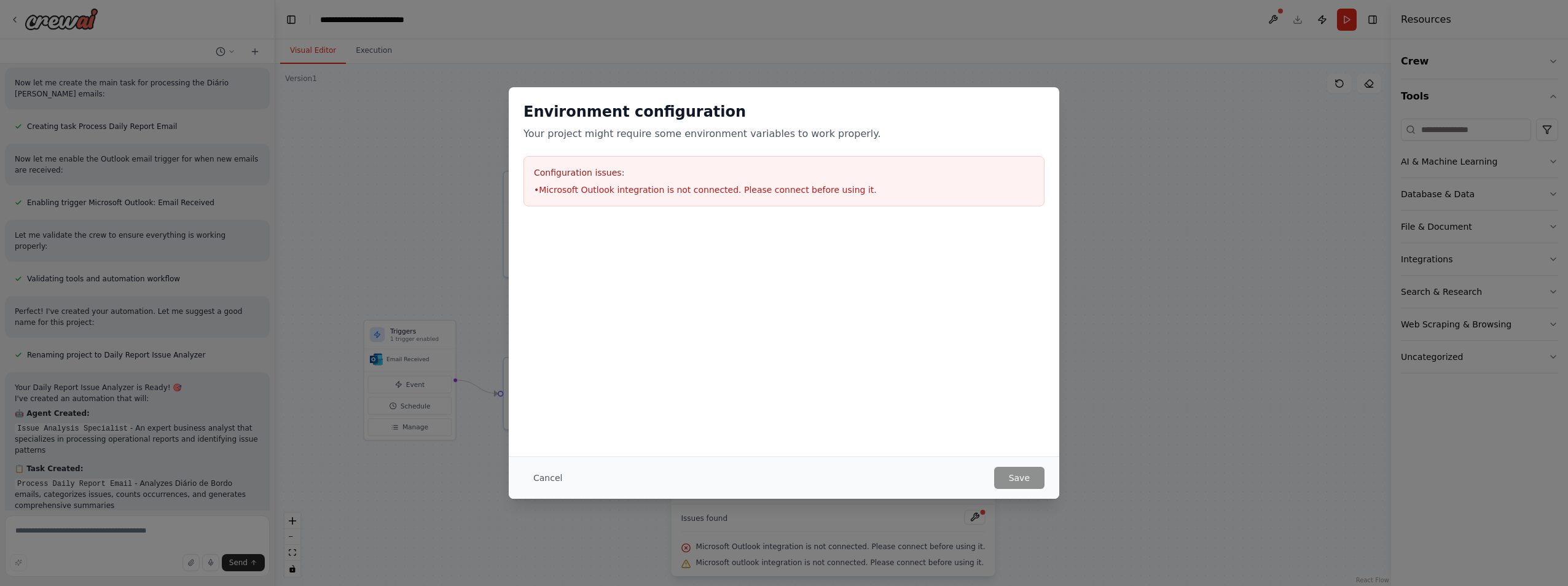
click at [781, 364] on body "Hello! I'm the CrewAI assistant. What kind of automation do you want to build? …" at bounding box center [784, 293] width 1568 height 586
click at [781, 364] on div "Cancel Save" at bounding box center [784, 477] width 551 height 42
click at [732, 175] on h3 "Configuration issues:" at bounding box center [784, 173] width 500 height 12
click at [731, 175] on h3 "Configuration issues:" at bounding box center [784, 173] width 500 height 12
click at [547, 364] on button "Cancel" at bounding box center [547, 478] width 49 height 22
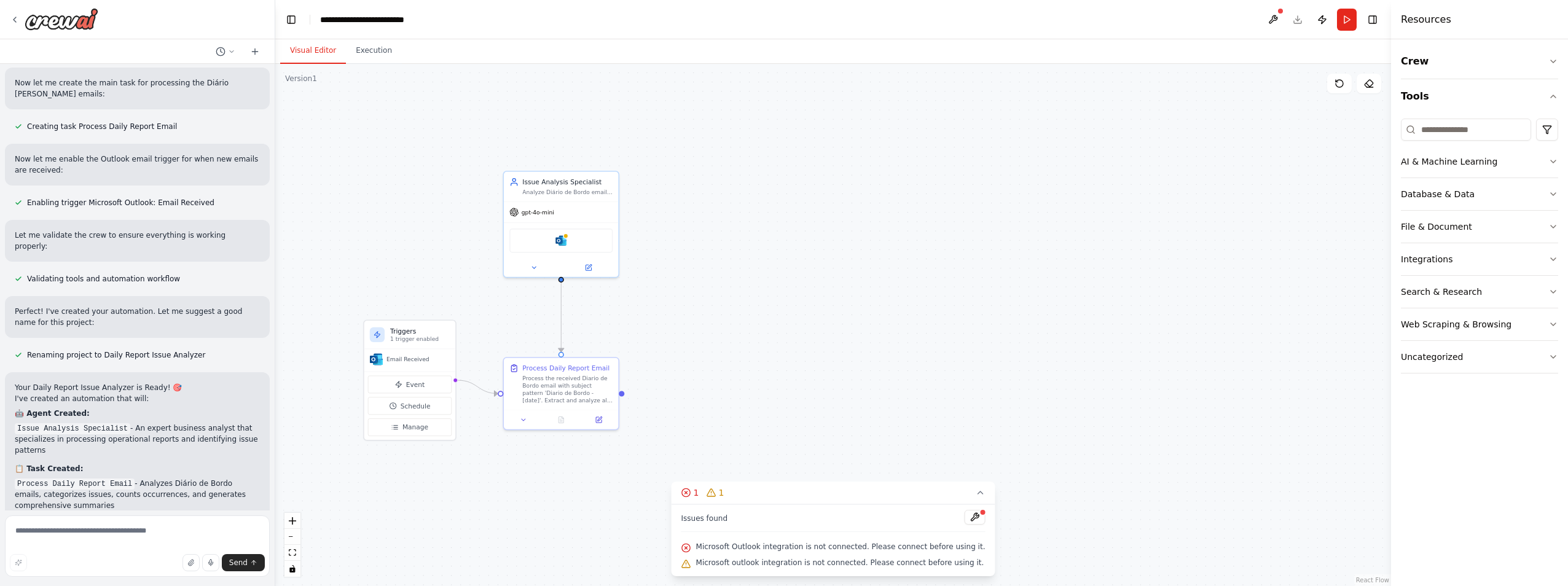
click at [781, 123] on div ".deletable-edge-delete-btn { width: 20px; height: 20px; border: 0px solid #ffff…" at bounding box center [833, 324] width 1116 height 522
click at [403, 361] on span "Email Received" at bounding box center [408, 359] width 43 height 8
click at [572, 240] on div "Microsoft outlook" at bounding box center [560, 238] width 103 height 24
click at [598, 265] on button at bounding box center [588, 266] width 53 height 11
click at [781, 304] on div ".deletable-edge-delete-btn { width: 20px; height: 20px; border: 0px solid #ffff…" at bounding box center [833, 324] width 1116 height 522
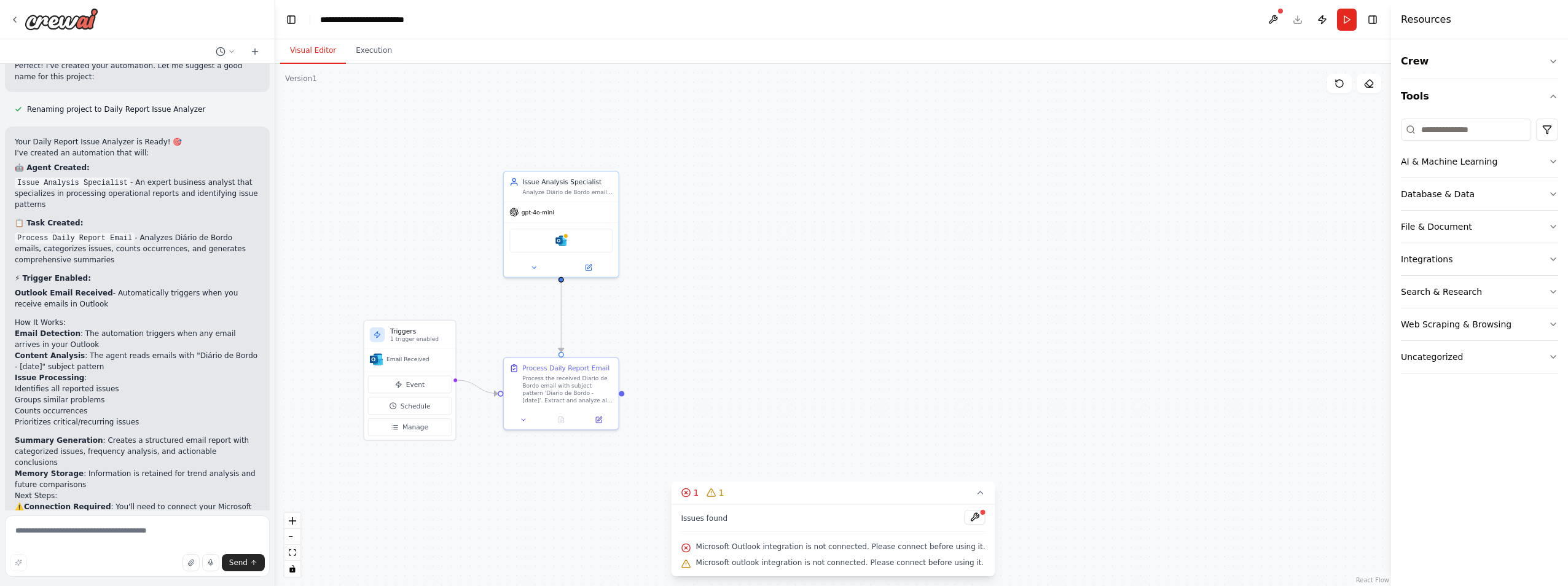
scroll to position [981, 0]
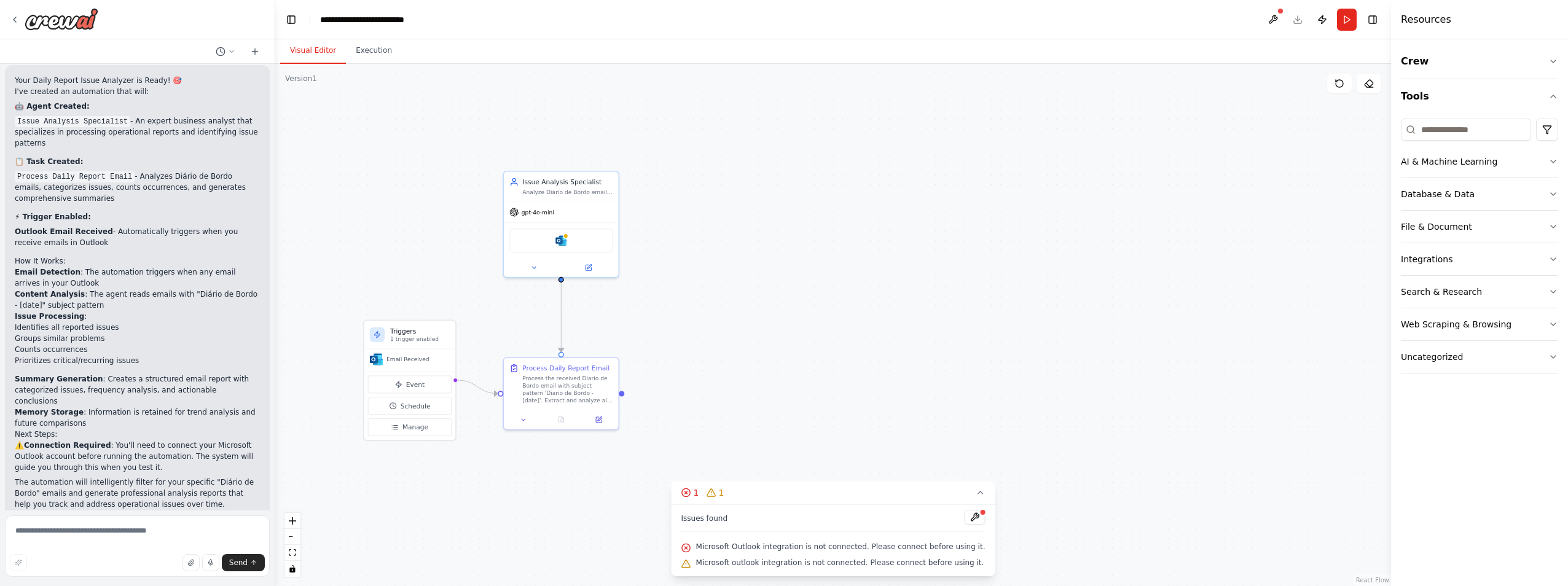
drag, startPoint x: 825, startPoint y: 411, endPoint x: 769, endPoint y: 419, distance: 56.6
click at [769, 364] on div ".deletable-edge-delete-btn { width: 20px; height: 20px; border: 0px solid #ffff…" at bounding box center [833, 324] width 1116 height 522
click at [730, 364] on span "Microsoft outlook integration is not connected. Please connect before using it." at bounding box center [840, 562] width 288 height 10
click at [781, 16] on button at bounding box center [1273, 20] width 20 height 22
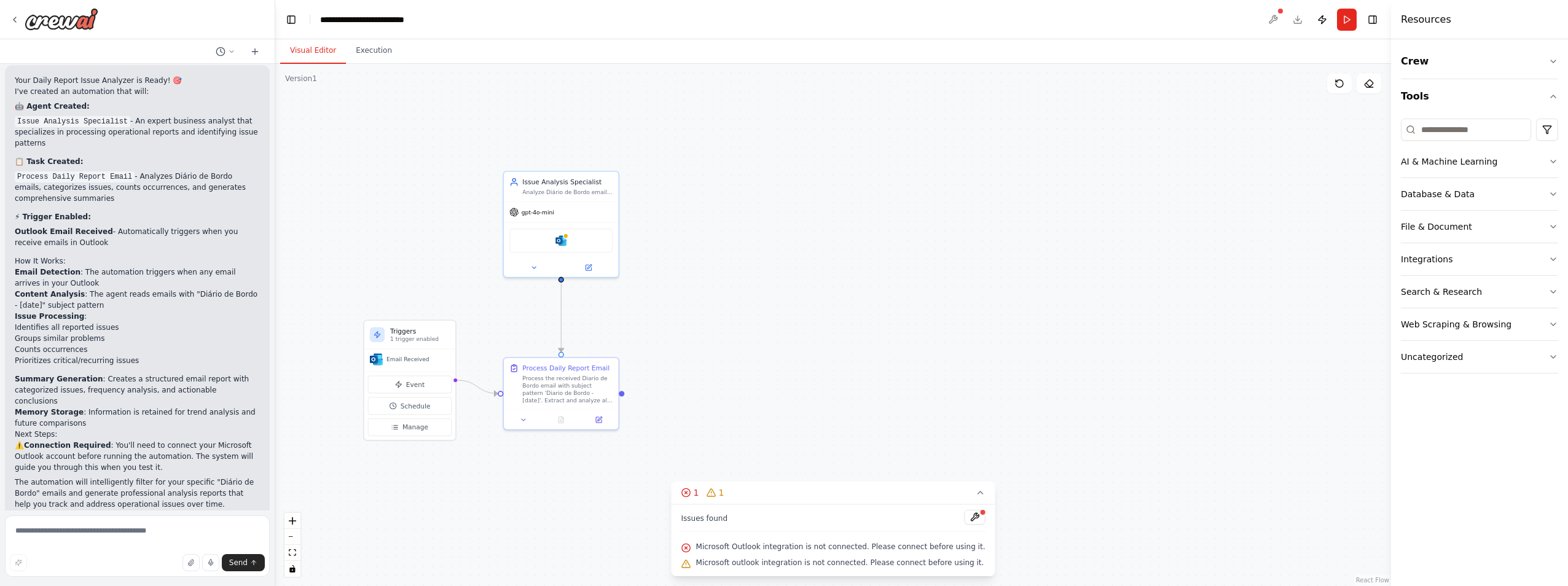
click at [781, 12] on div at bounding box center [1273, 20] width 20 height 22
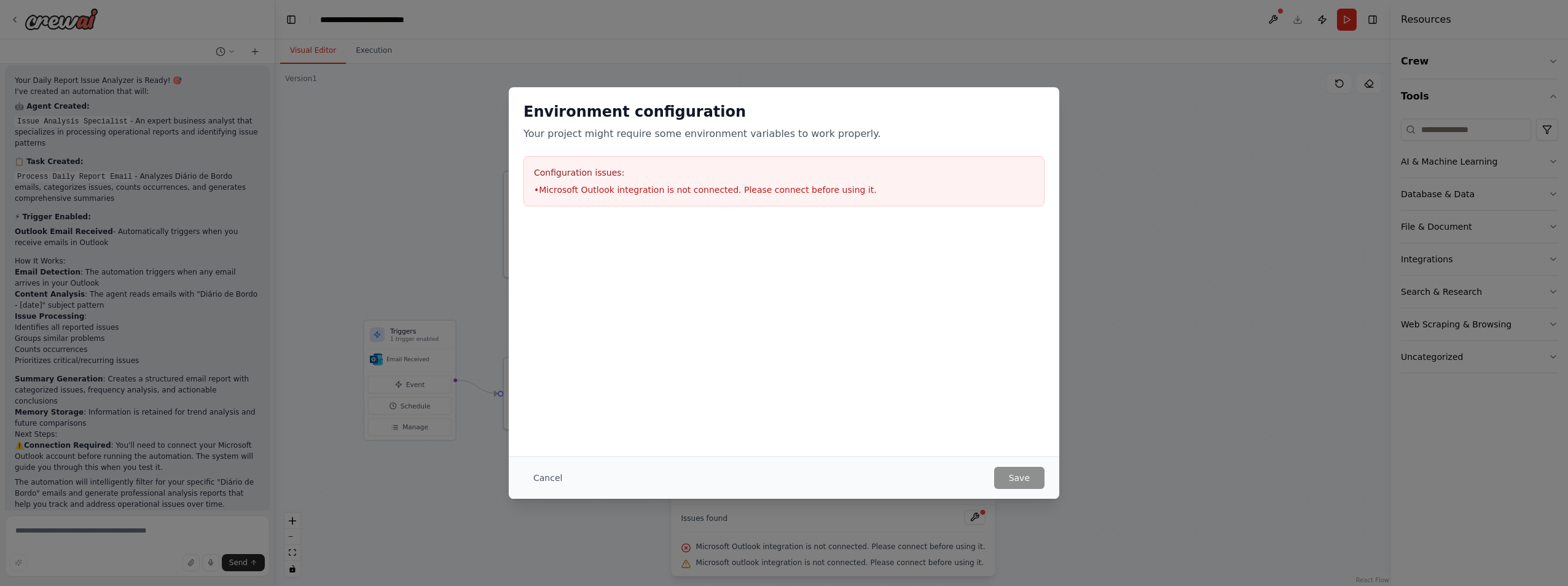
click at [781, 21] on body "Hello! I'm the CrewAI assistant. What kind of automation do you want to build? …" at bounding box center [784, 293] width 1568 height 586
click at [781, 22] on div "Environment configuration Your project might require some environment variables…" at bounding box center [784, 293] width 1568 height 586
click at [559, 364] on button "Cancel" at bounding box center [547, 478] width 49 height 22
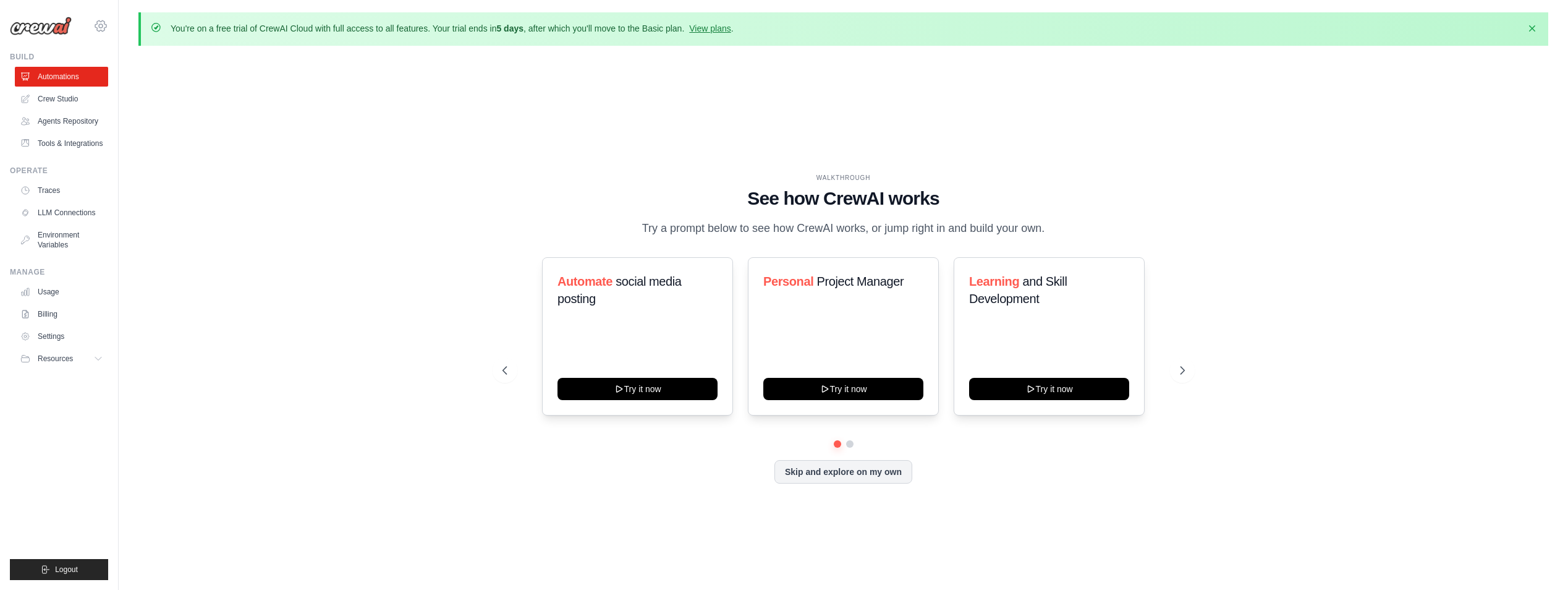
click at [99, 27] on icon at bounding box center [101, 26] width 15 height 15
click at [118, 75] on span "Settings" at bounding box center [154, 77] width 98 height 12
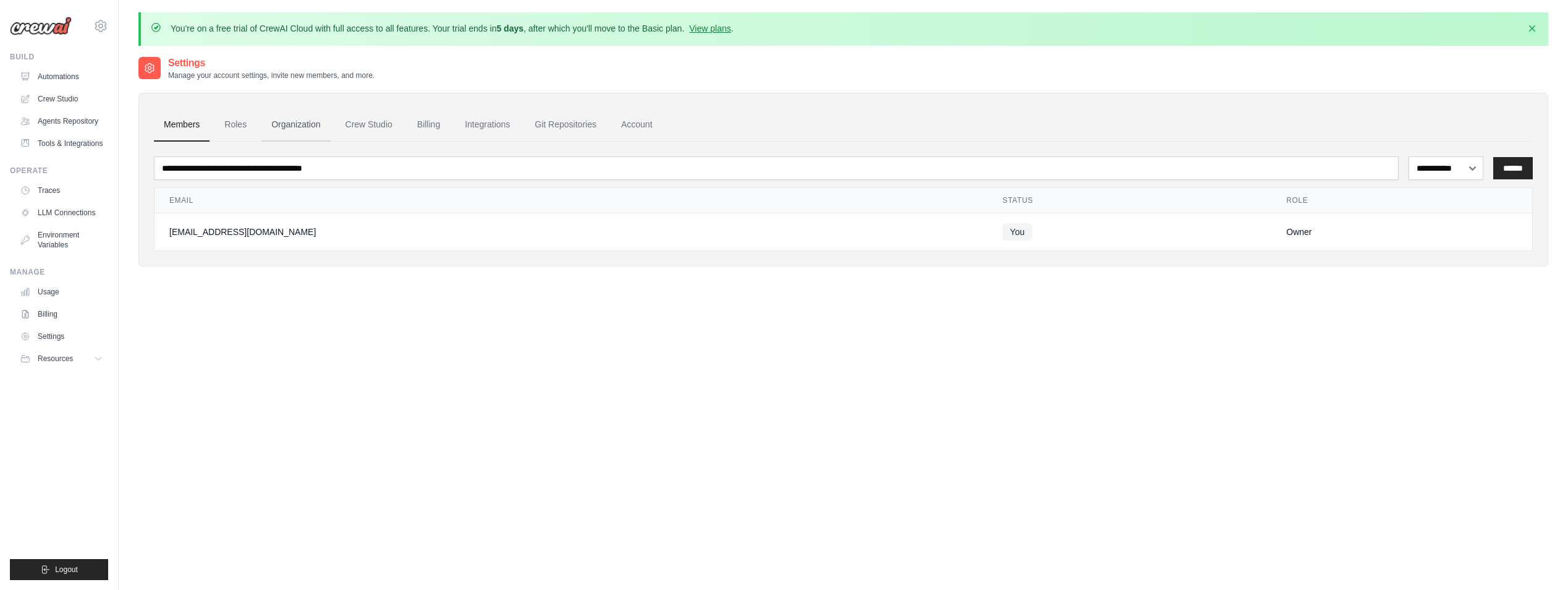
click at [301, 124] on link "Organization" at bounding box center [296, 125] width 69 height 33
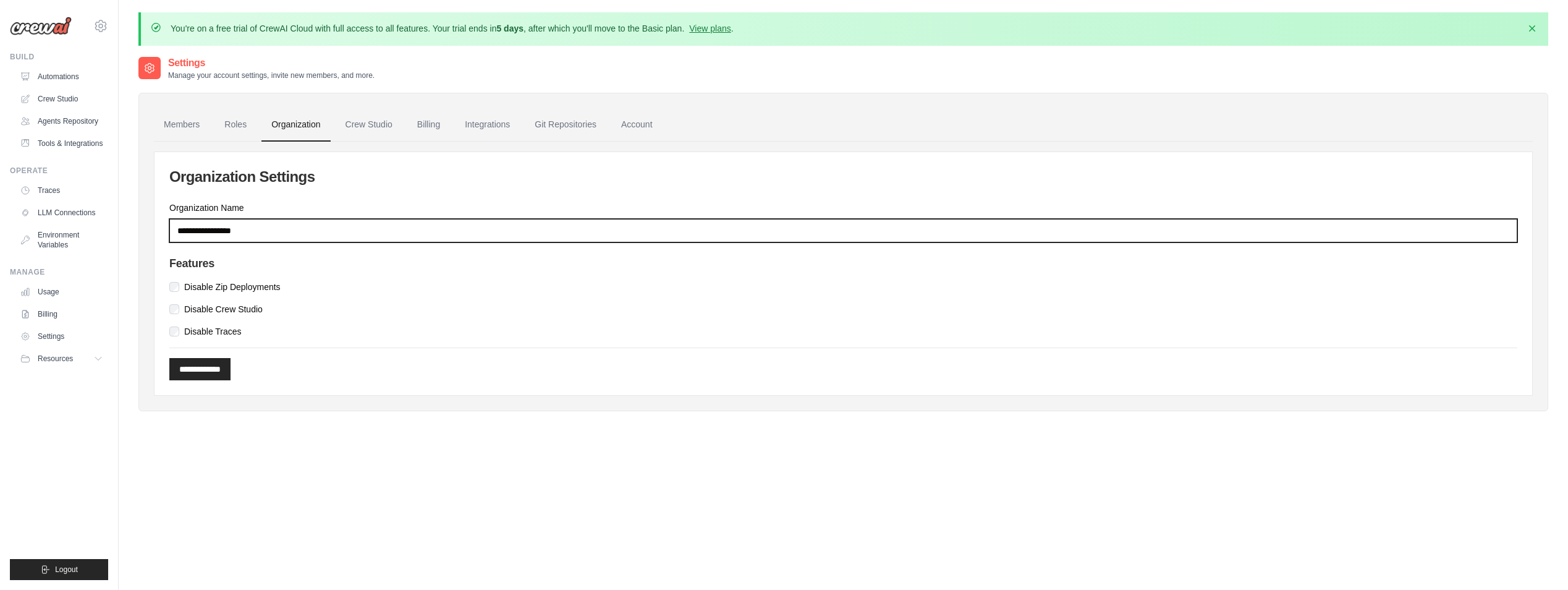
click at [245, 234] on input "Organization Name" at bounding box center [844, 230] width 1348 height 23
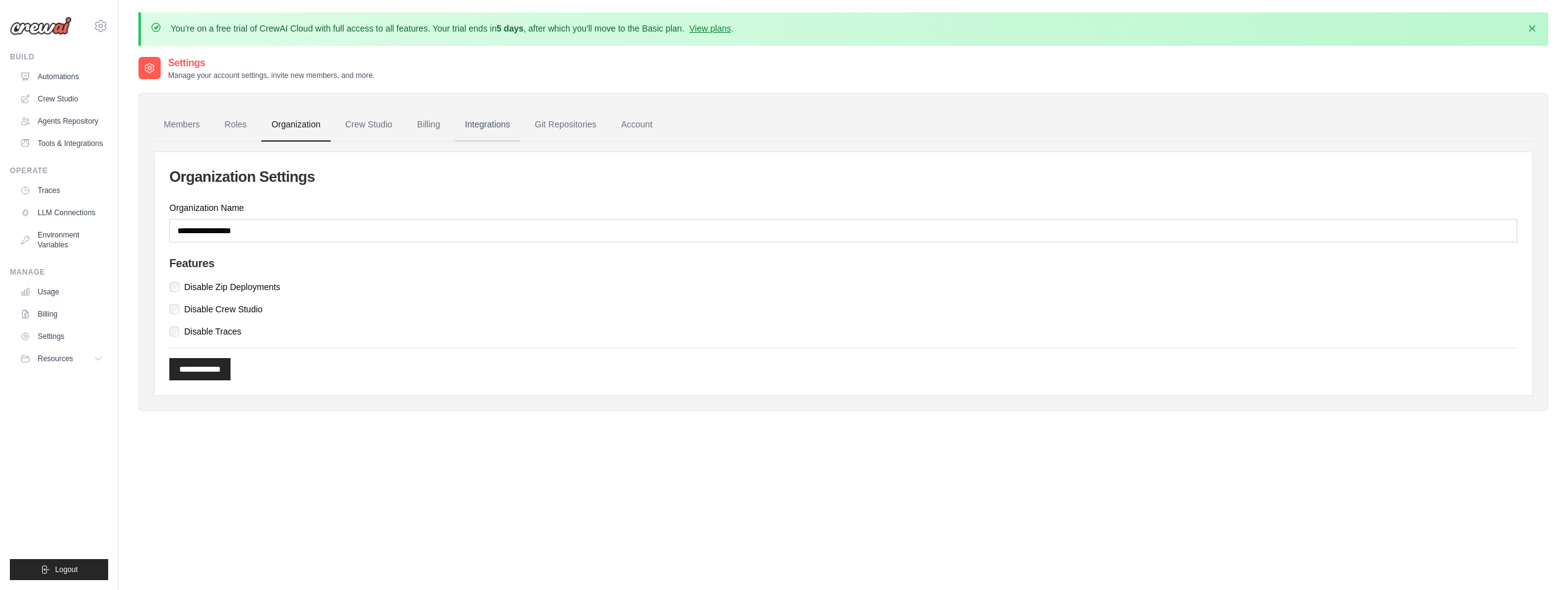
click at [509, 130] on link "Integrations" at bounding box center [487, 125] width 65 height 33
click at [498, 128] on link "Integrations" at bounding box center [487, 125] width 65 height 33
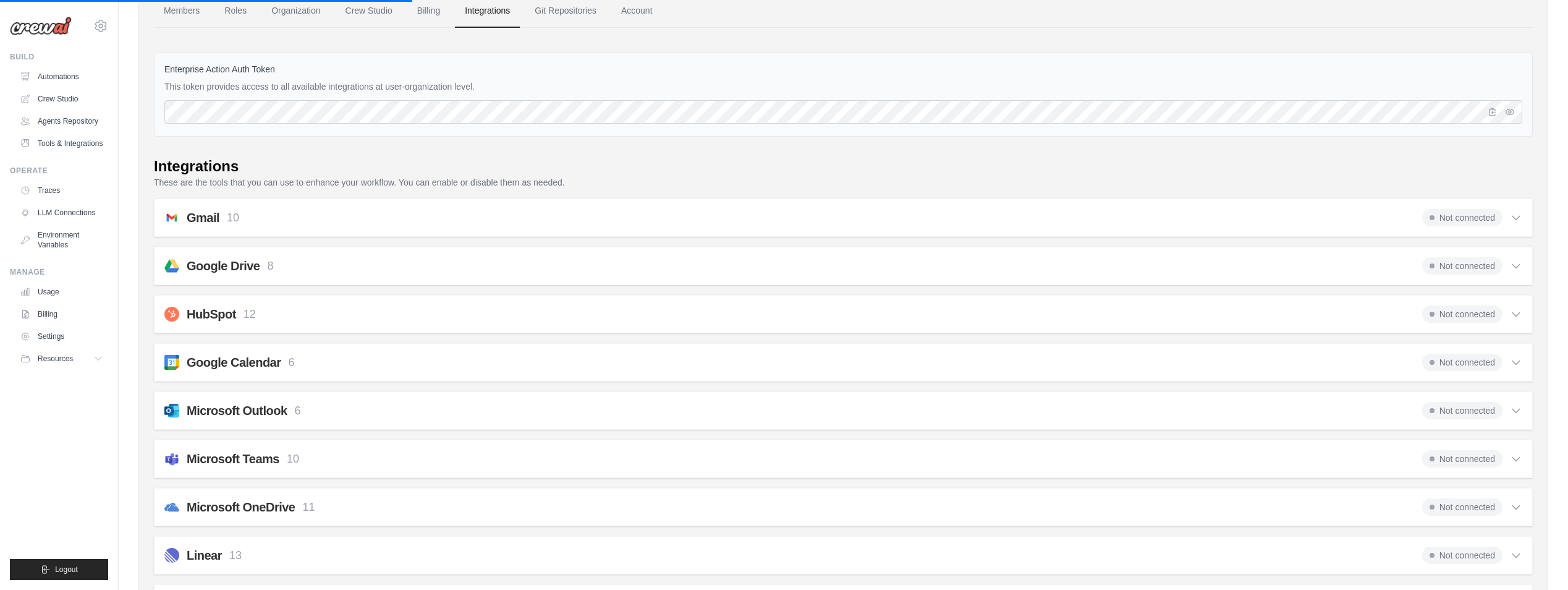
scroll to position [123, 0]
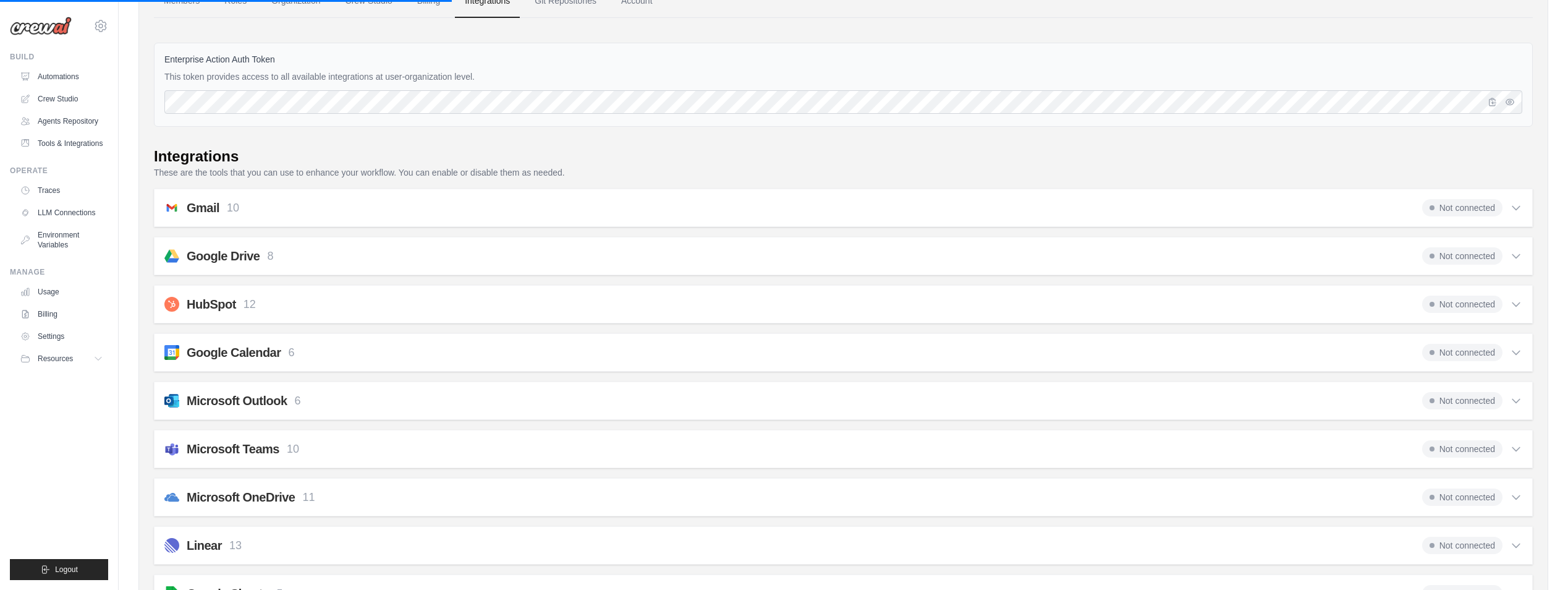
click at [275, 405] on h2 "Microsoft Outlook" at bounding box center [237, 400] width 101 height 17
click at [1456, 351] on span "Not connected" at bounding box center [1463, 352] width 81 height 17
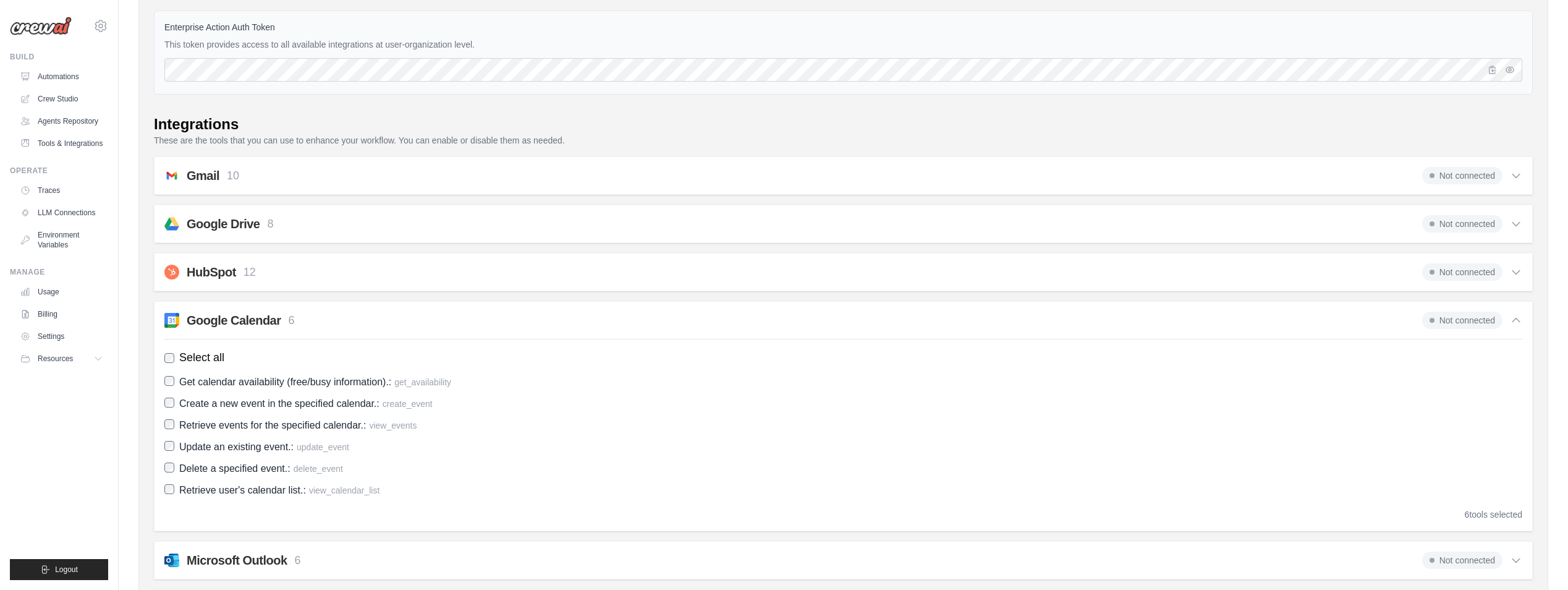
scroll to position [185, 0]
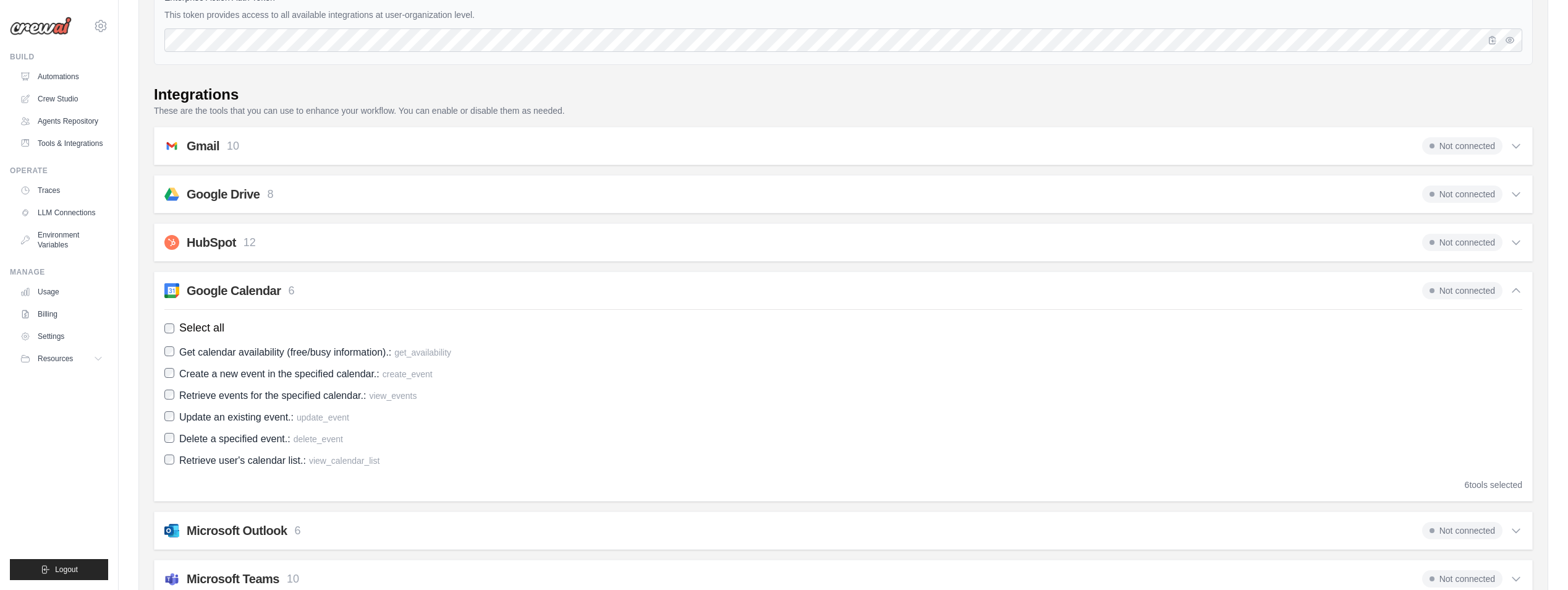
click at [225, 297] on h2 "Google Calendar" at bounding box center [234, 290] width 94 height 17
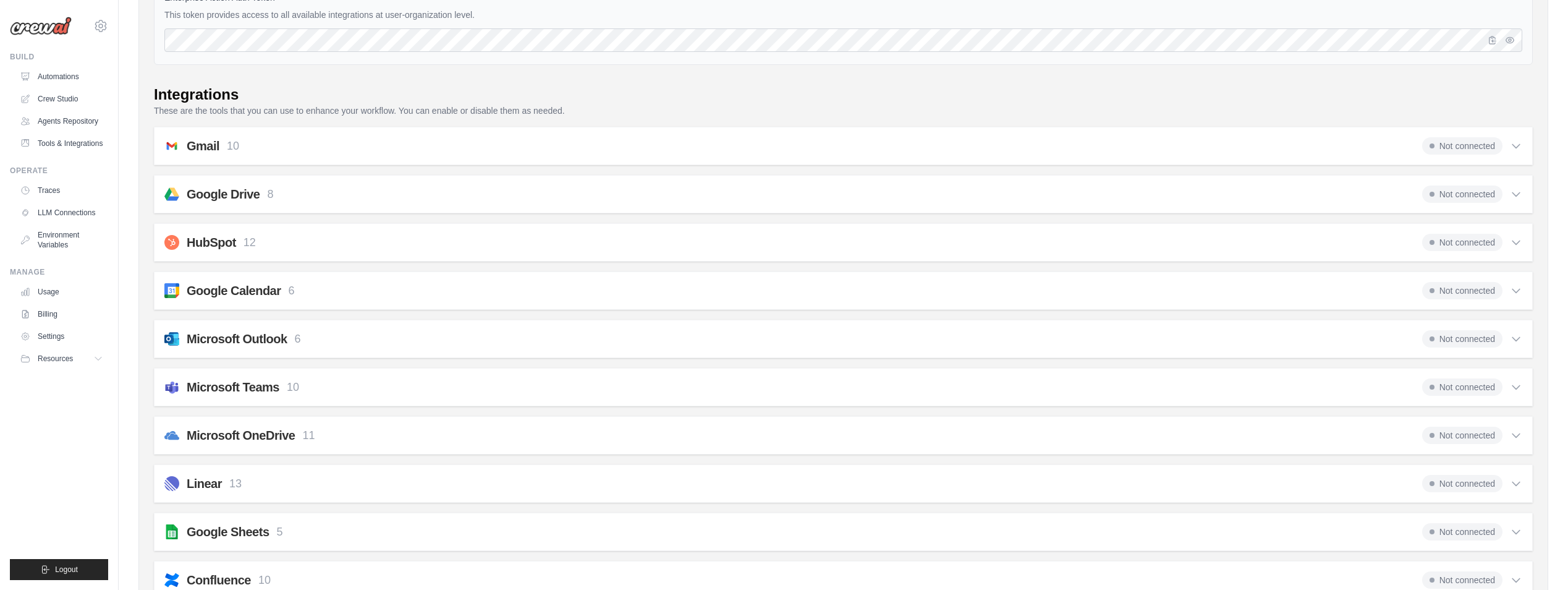
click at [205, 336] on h2 "Microsoft Outlook" at bounding box center [237, 338] width 101 height 17
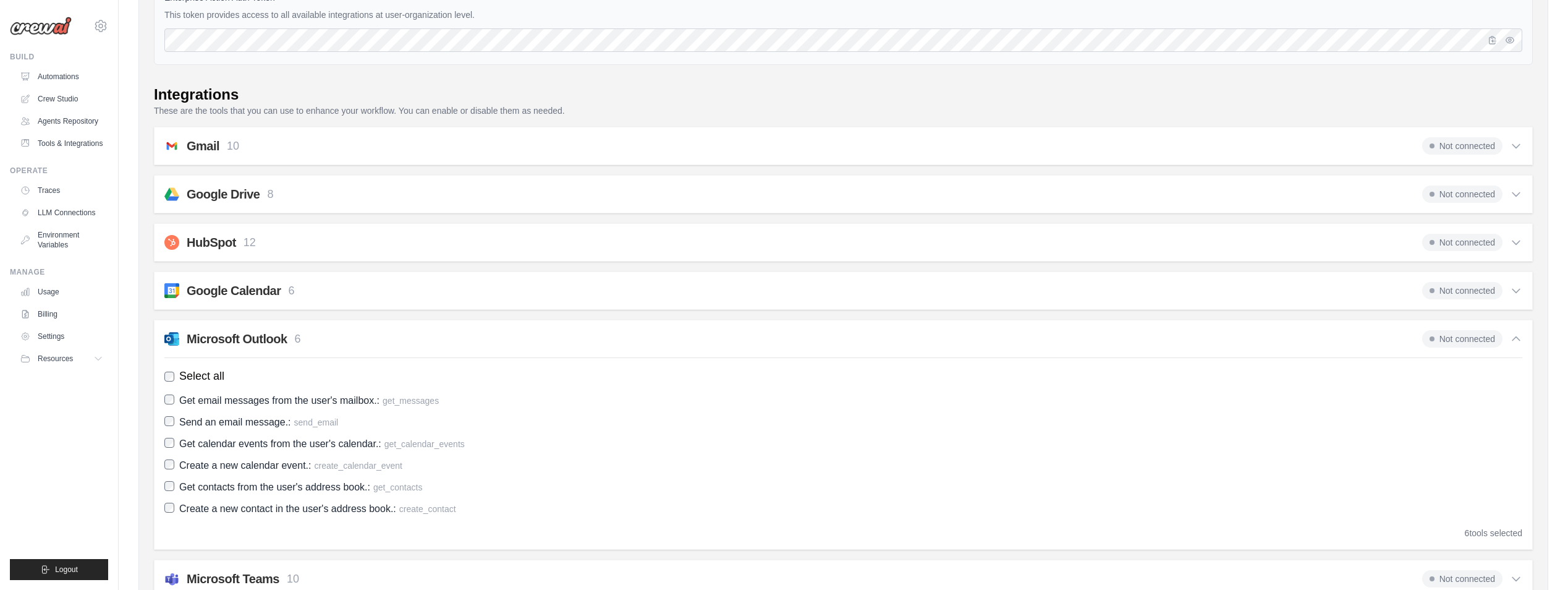
scroll to position [0, 0]
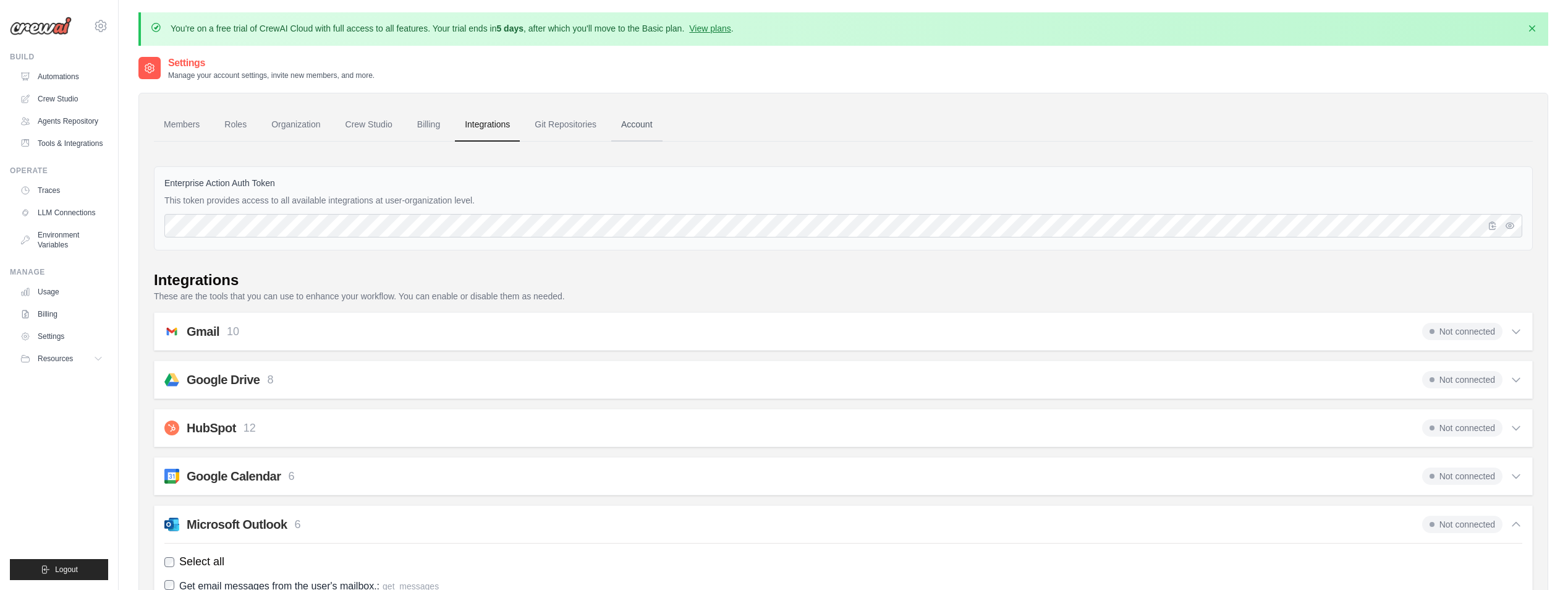
click at [640, 125] on link "Account" at bounding box center [637, 125] width 51 height 33
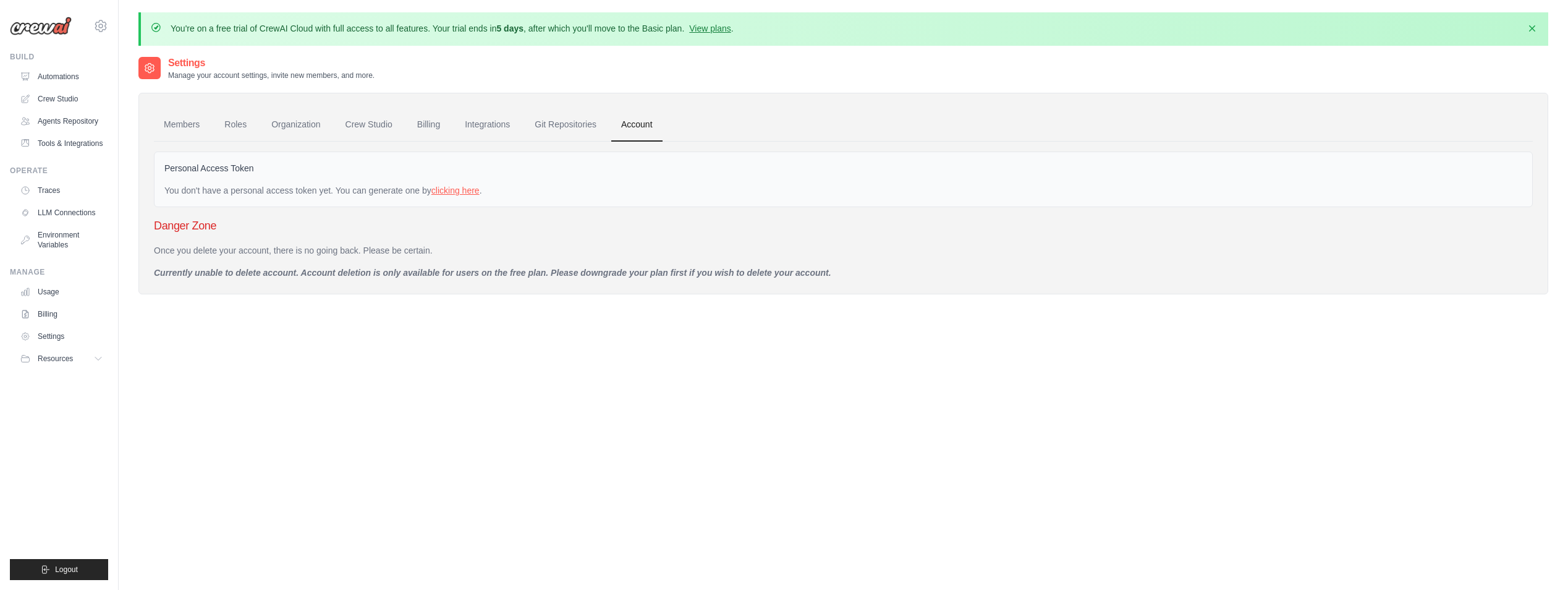
click at [445, 189] on link "clicking here" at bounding box center [456, 190] width 48 height 10
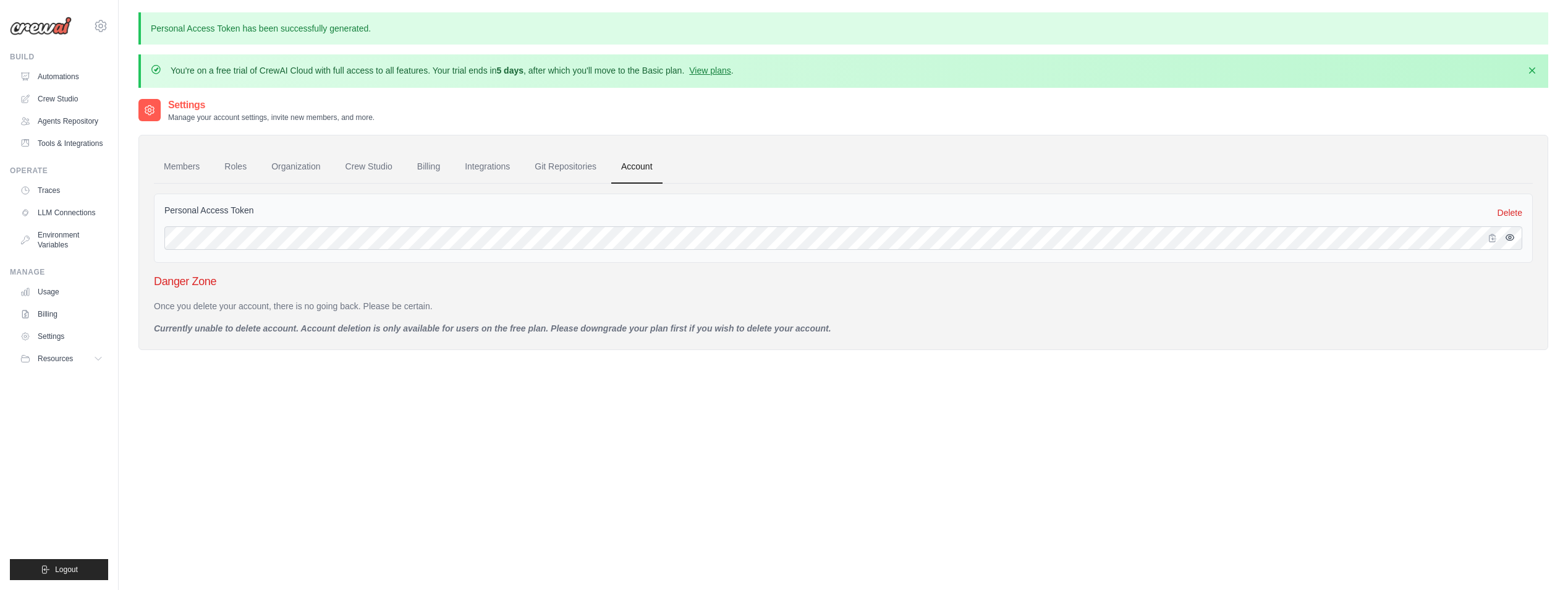
click at [1511, 239] on icon "button" at bounding box center [1510, 237] width 10 height 10
click at [564, 164] on link "Git Repositories" at bounding box center [565, 167] width 81 height 33
click at [491, 165] on link "Integrations" at bounding box center [487, 167] width 65 height 33
click at [495, 163] on link "Integrations" at bounding box center [487, 167] width 65 height 33
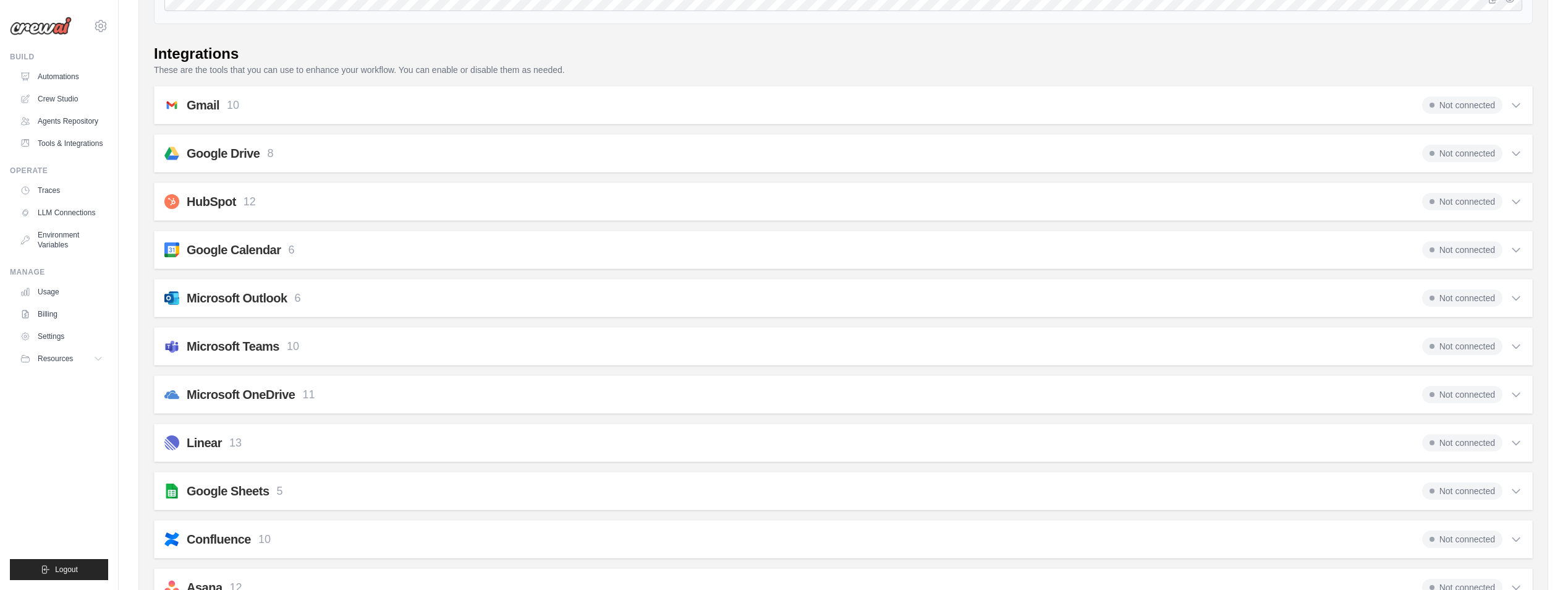
scroll to position [247, 0]
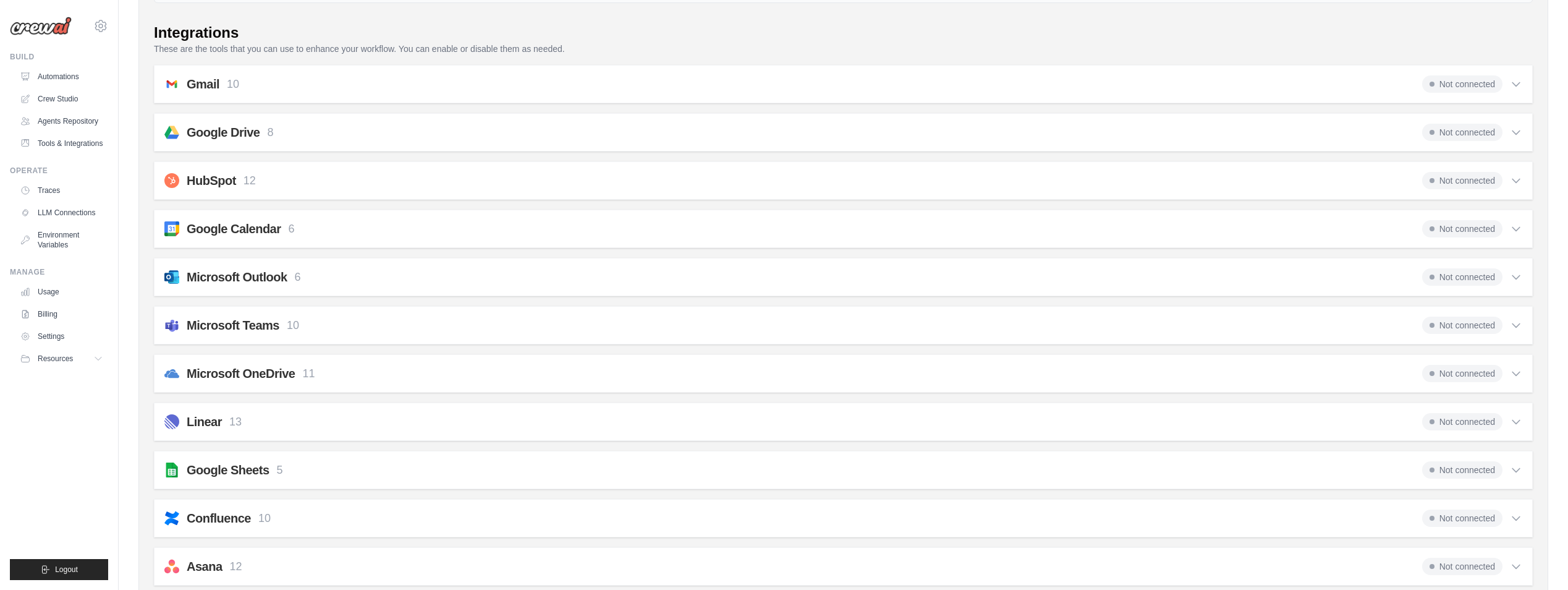
click at [257, 295] on div "Microsoft Outlook 6 Not connected Select all Get email messages from the user's…" at bounding box center [843, 277] width 1379 height 39
click at [258, 282] on h2 "Microsoft Outlook" at bounding box center [237, 276] width 101 height 17
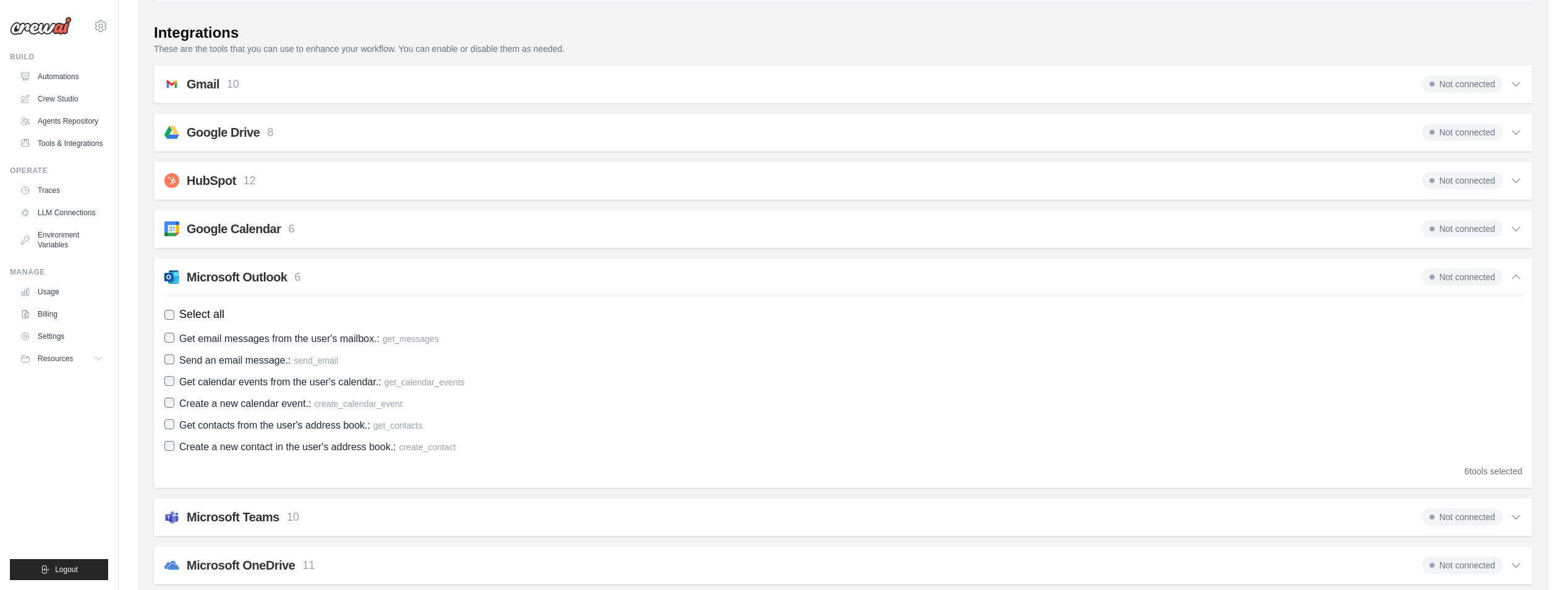
click at [1514, 276] on icon at bounding box center [1516, 277] width 12 height 12
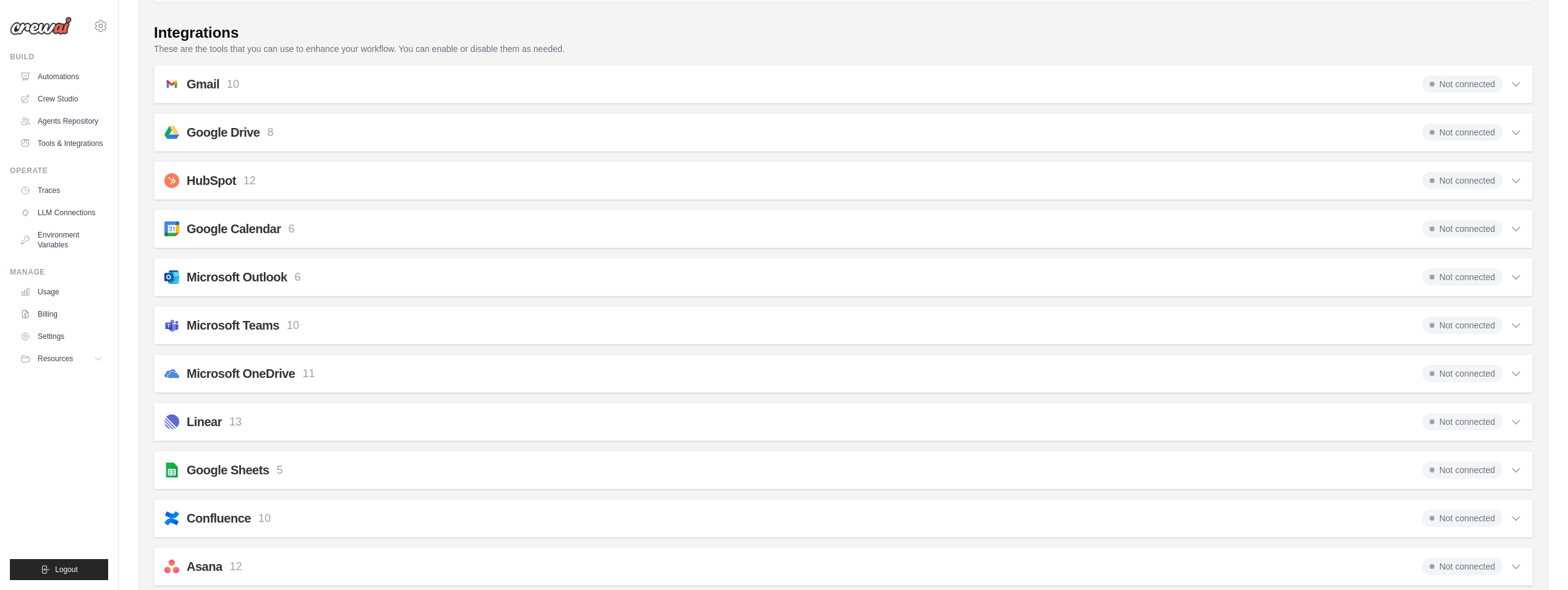
click at [1484, 276] on span "Not connected" at bounding box center [1463, 276] width 81 height 17
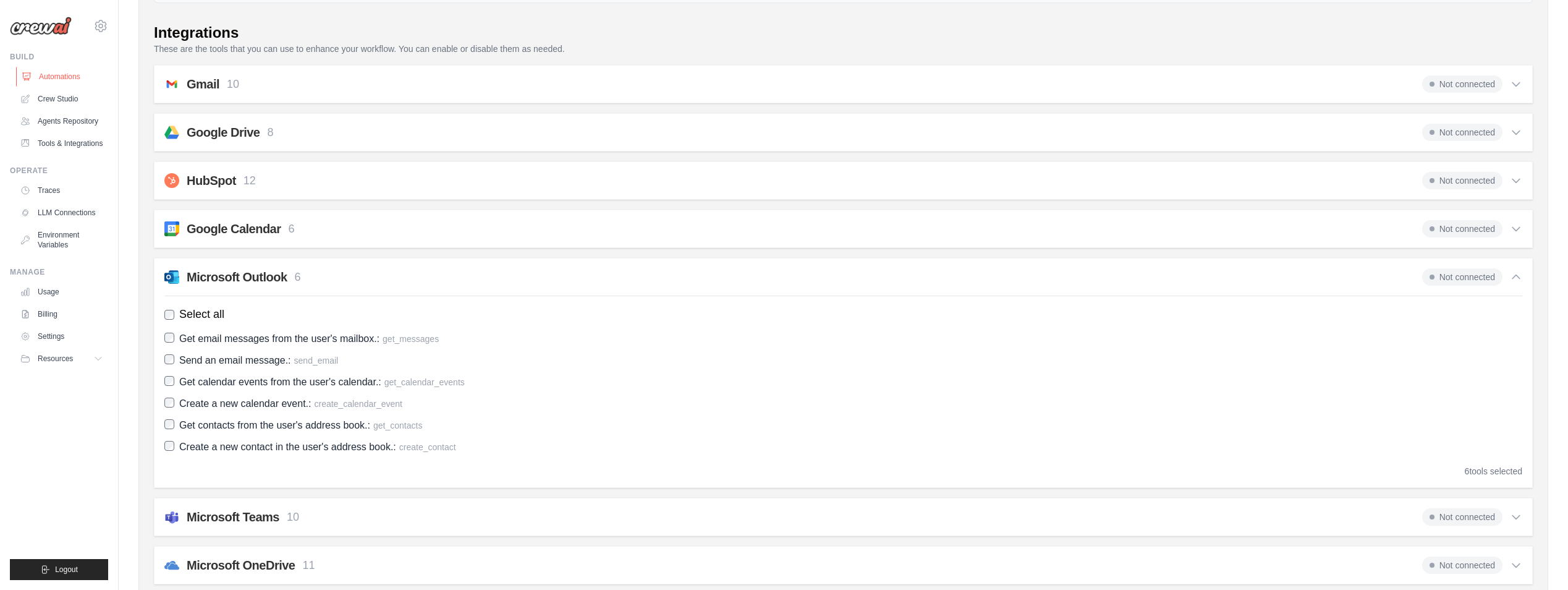
click at [33, 76] on link "Automations" at bounding box center [62, 77] width 93 height 20
click at [791, 48] on p "These are the tools that you can use to enhance your workflow. You can enable o…" at bounding box center [843, 49] width 1379 height 12
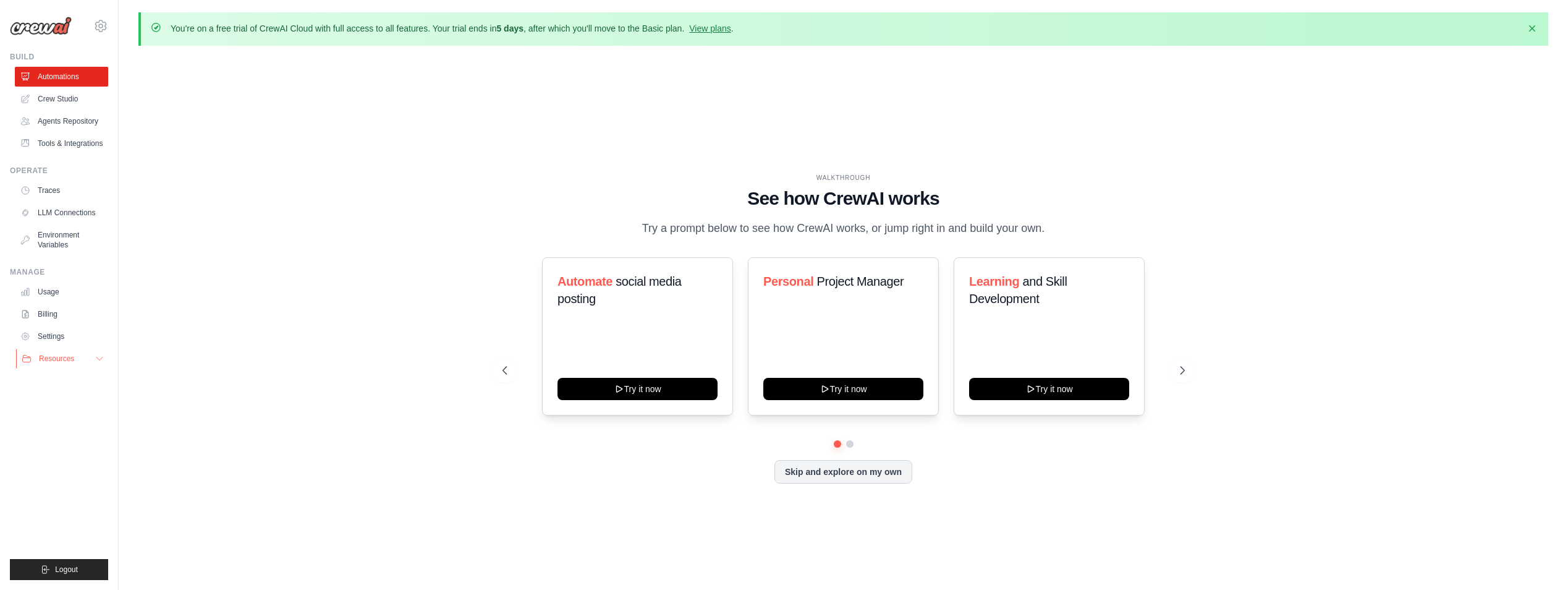
click at [55, 353] on button "Resources" at bounding box center [62, 358] width 93 height 20
click at [85, 439] on span "Video Tutorials" at bounding box center [68, 439] width 49 height 10
click at [61, 247] on link "Environment Variables" at bounding box center [62, 239] width 93 height 30
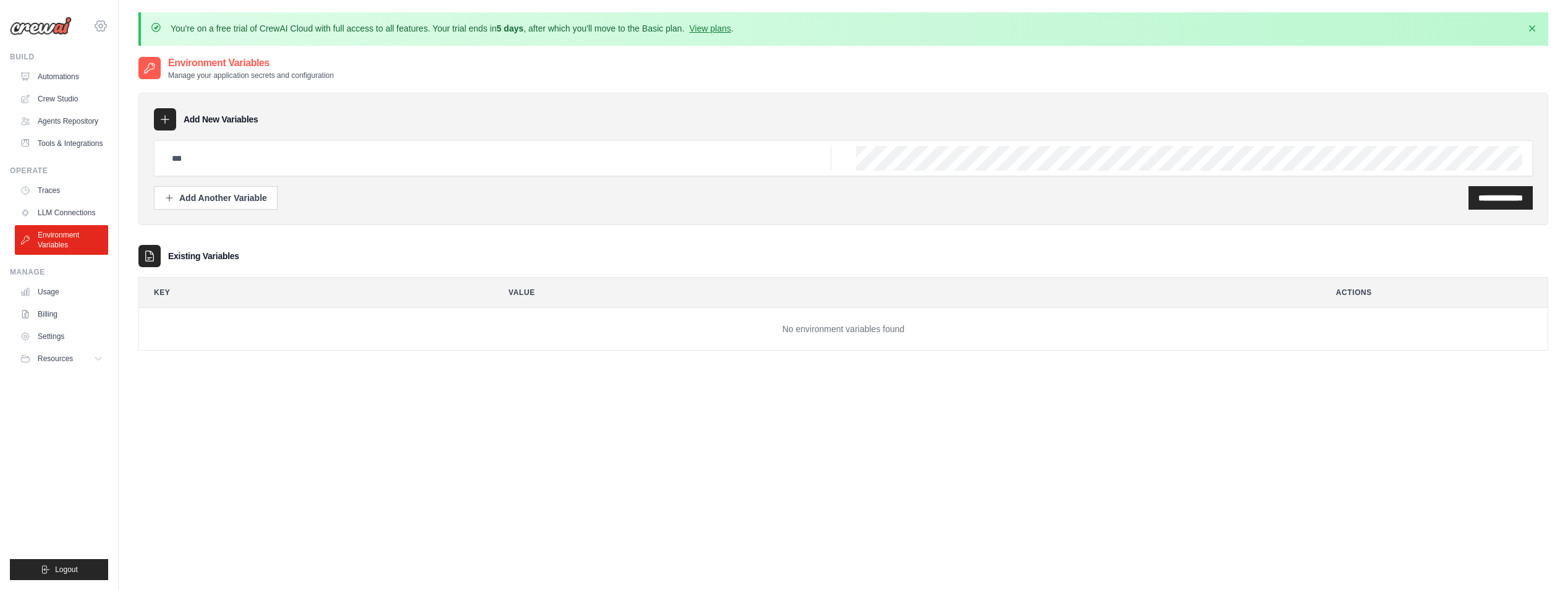
click at [105, 27] on icon at bounding box center [101, 26] width 15 height 15
click at [130, 81] on span "Settings" at bounding box center [154, 77] width 98 height 12
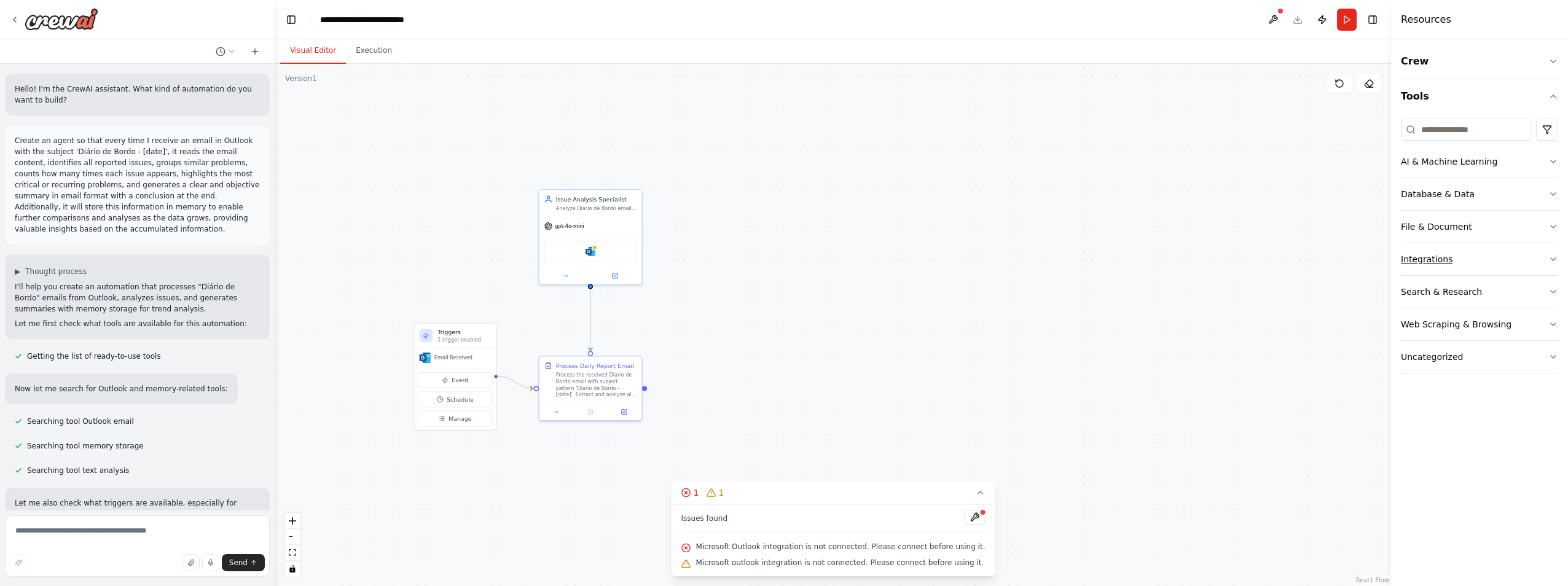
click at [1547, 264] on button "Integrations" at bounding box center [1480, 259] width 158 height 32
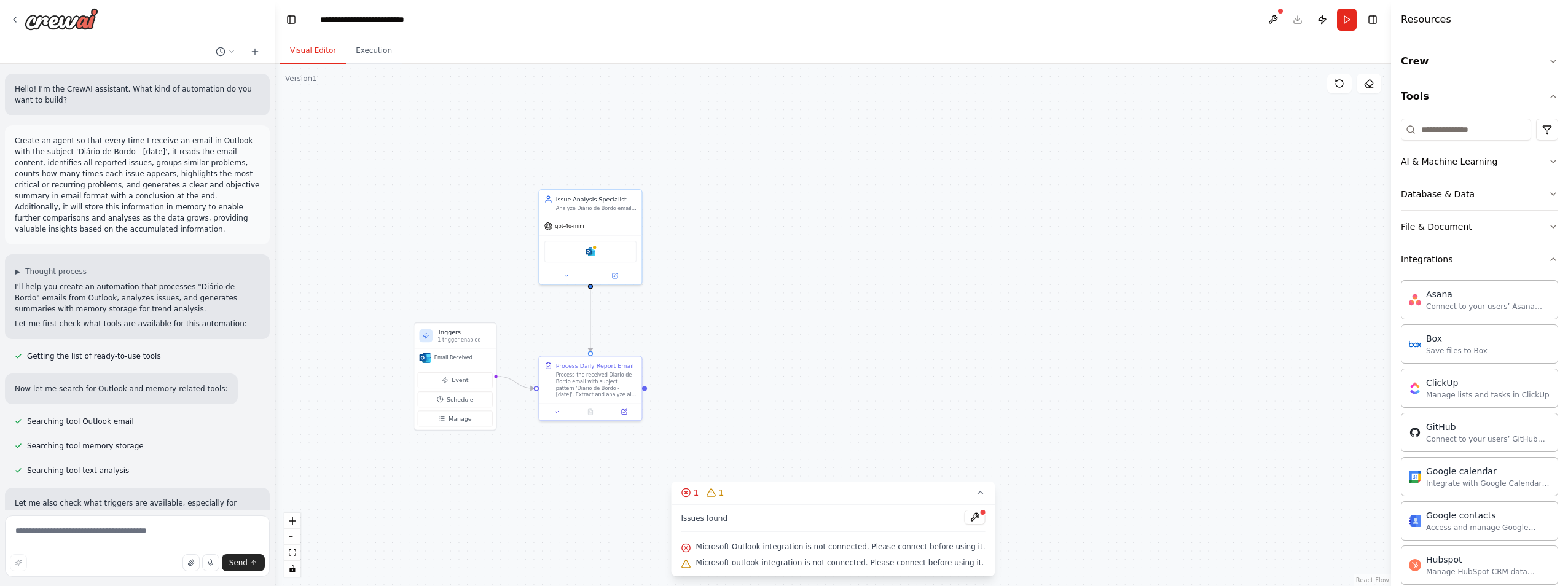
click at [1548, 195] on icon "button" at bounding box center [1553, 194] width 10 height 10
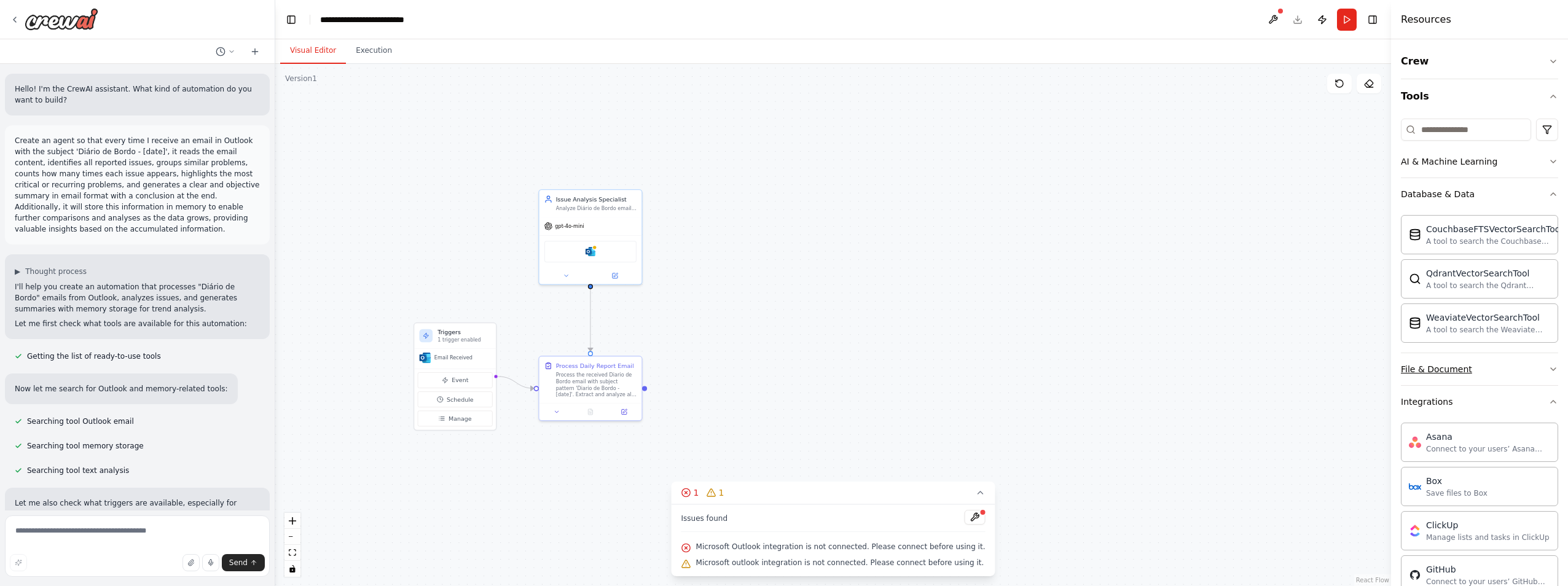
click at [1548, 364] on icon "button" at bounding box center [1553, 369] width 10 height 10
click at [1548, 162] on icon "button" at bounding box center [1553, 162] width 10 height 10
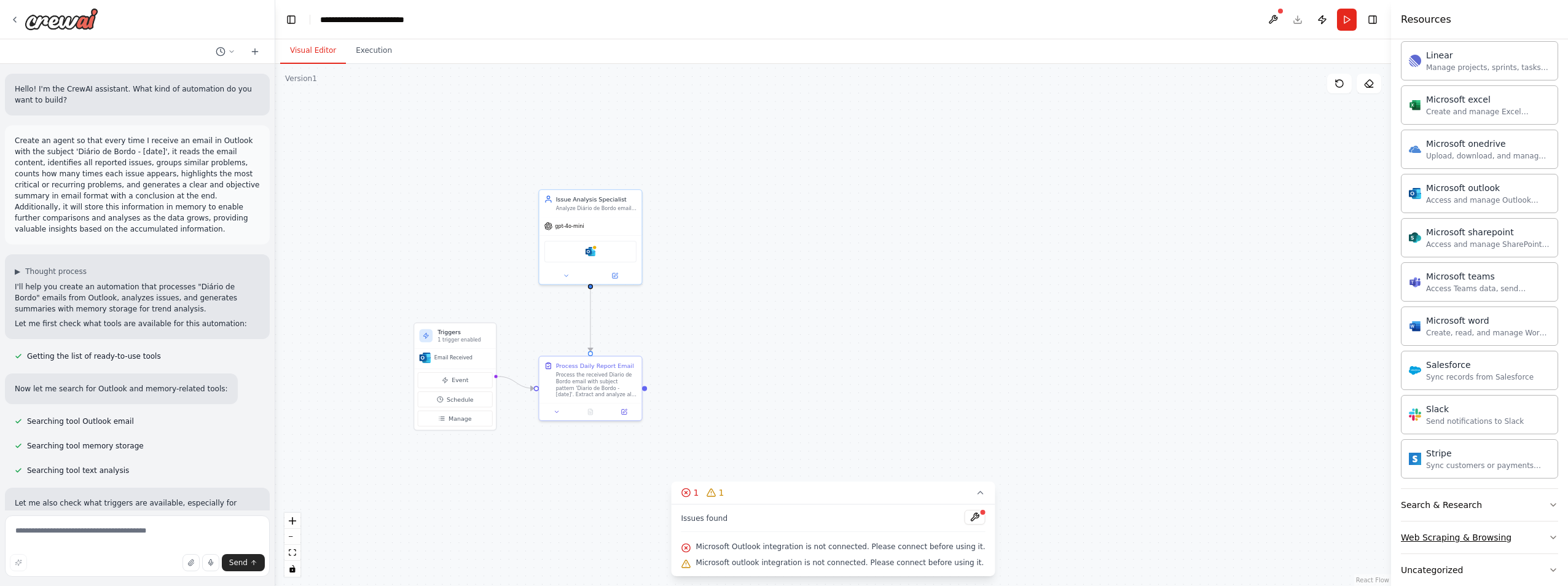
scroll to position [1261, 0]
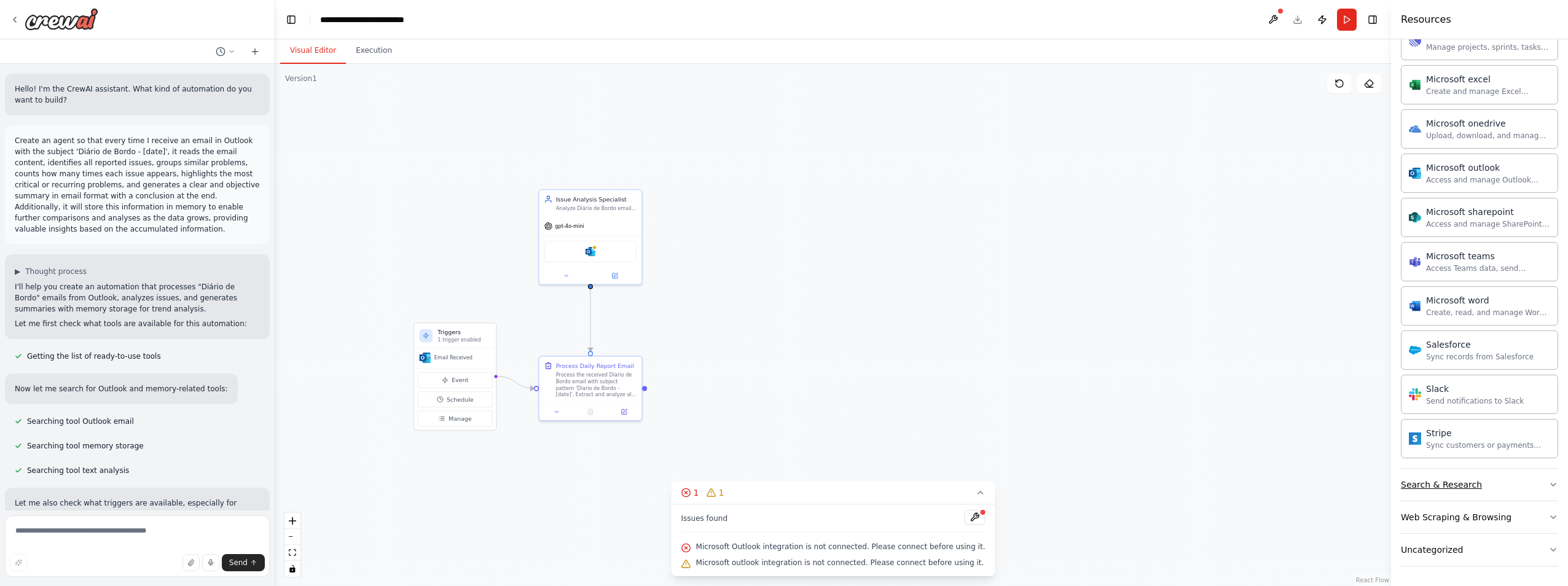
click at [1548, 487] on icon "button" at bounding box center [1553, 484] width 10 height 10
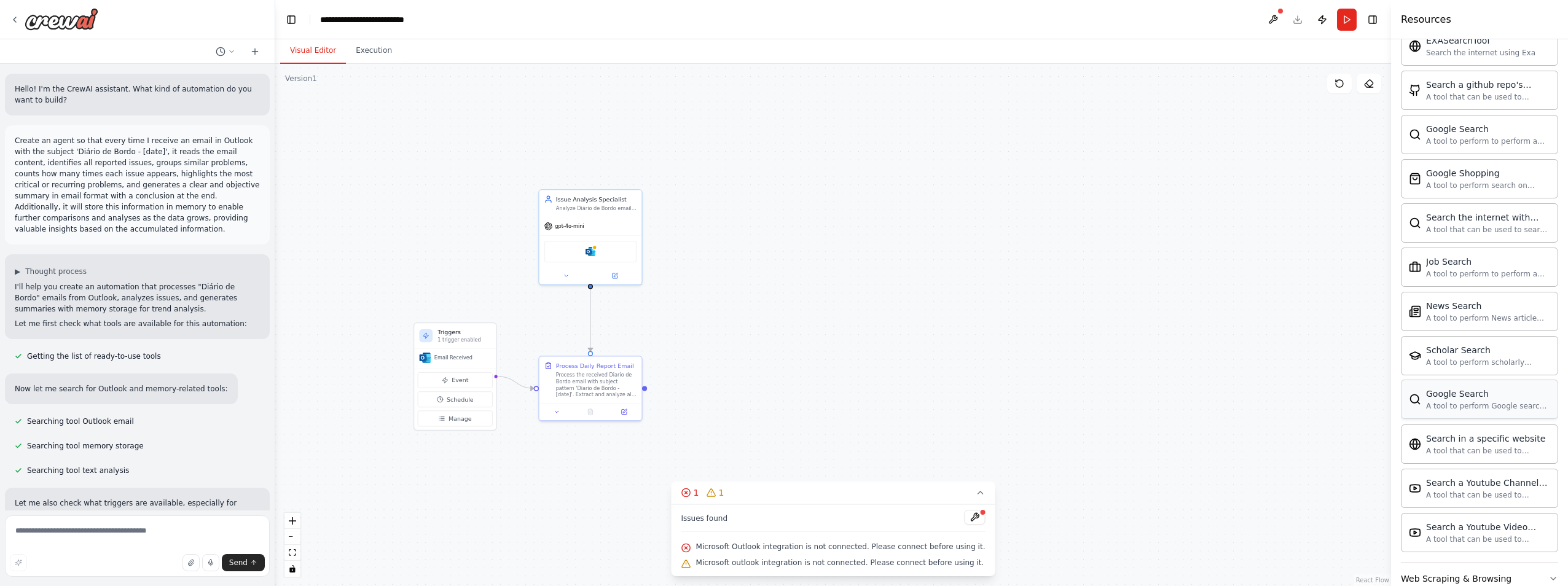
scroll to position [1889, 0]
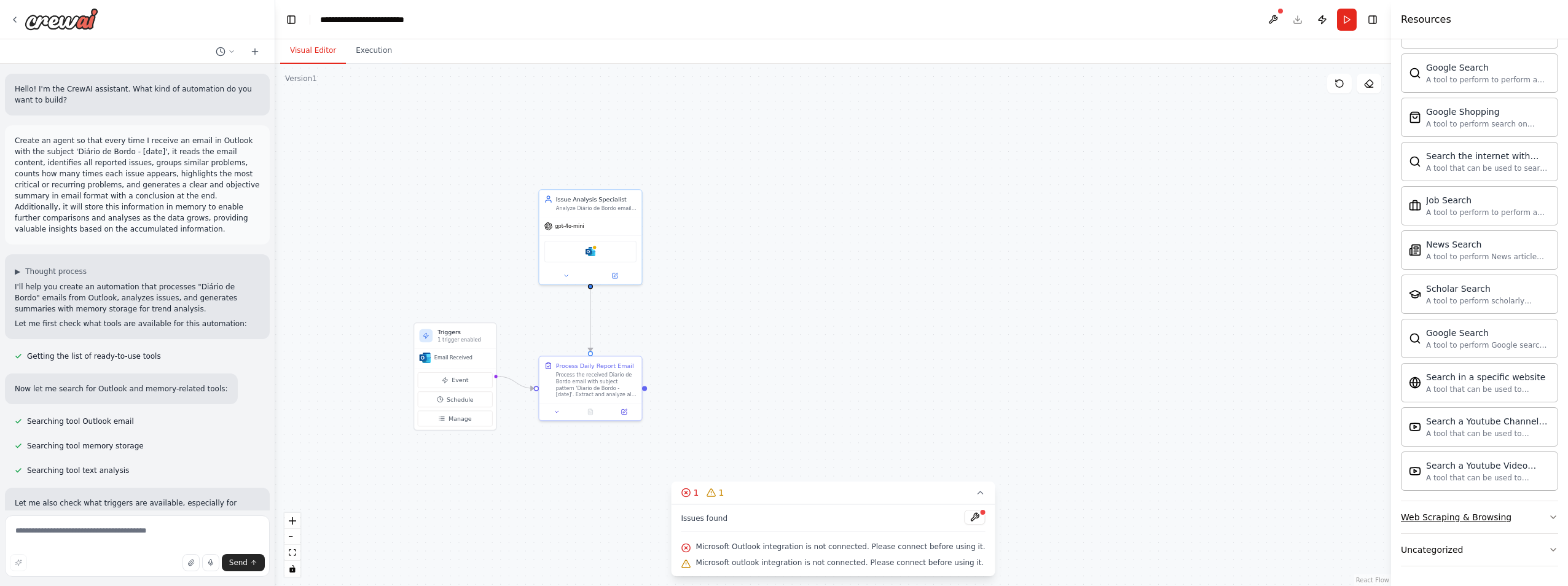
click at [1548, 518] on icon "button" at bounding box center [1553, 517] width 10 height 10
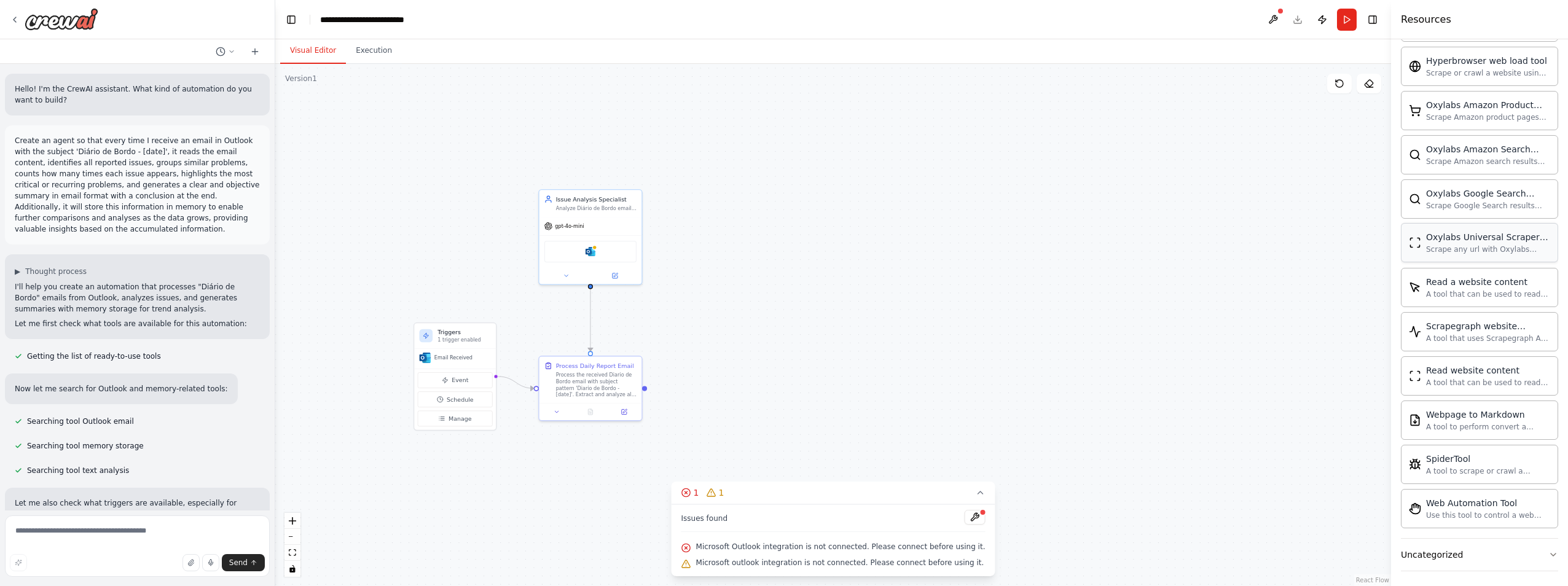
scroll to position [2562, 0]
click at [1446, 543] on button "Uncategorized" at bounding box center [1480, 549] width 158 height 32
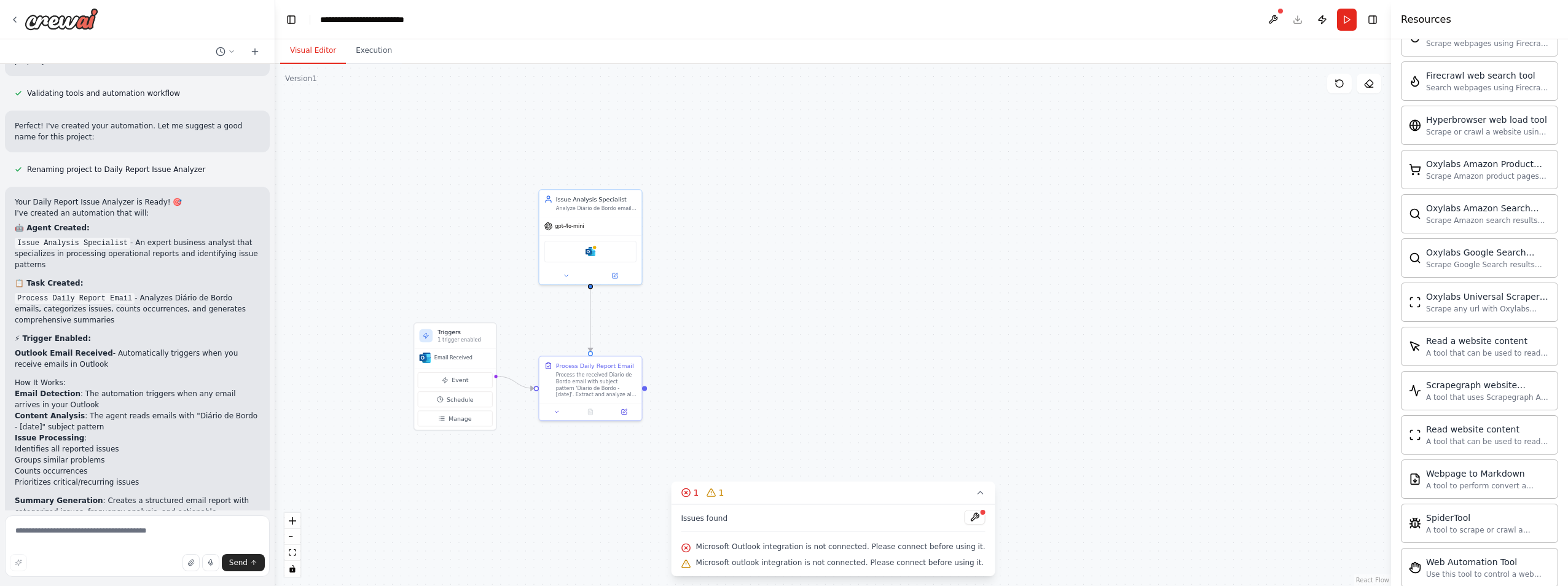
scroll to position [858, 0]
click at [964, 518] on button at bounding box center [974, 517] width 21 height 15
click at [964, 520] on div at bounding box center [974, 518] width 21 height 16
click at [449, 366] on div "Email Received" at bounding box center [454, 359] width 82 height 21
click at [590, 252] on img at bounding box center [590, 250] width 10 height 10
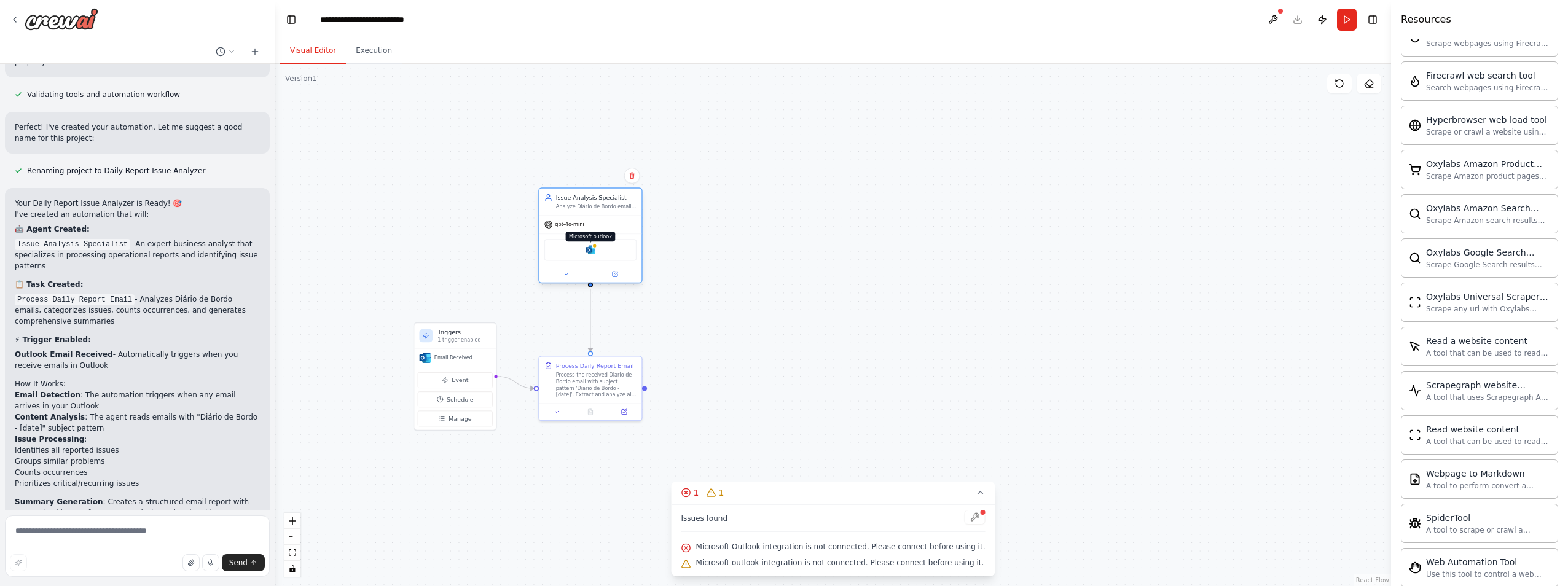
click at [590, 252] on img at bounding box center [590, 250] width 10 height 10
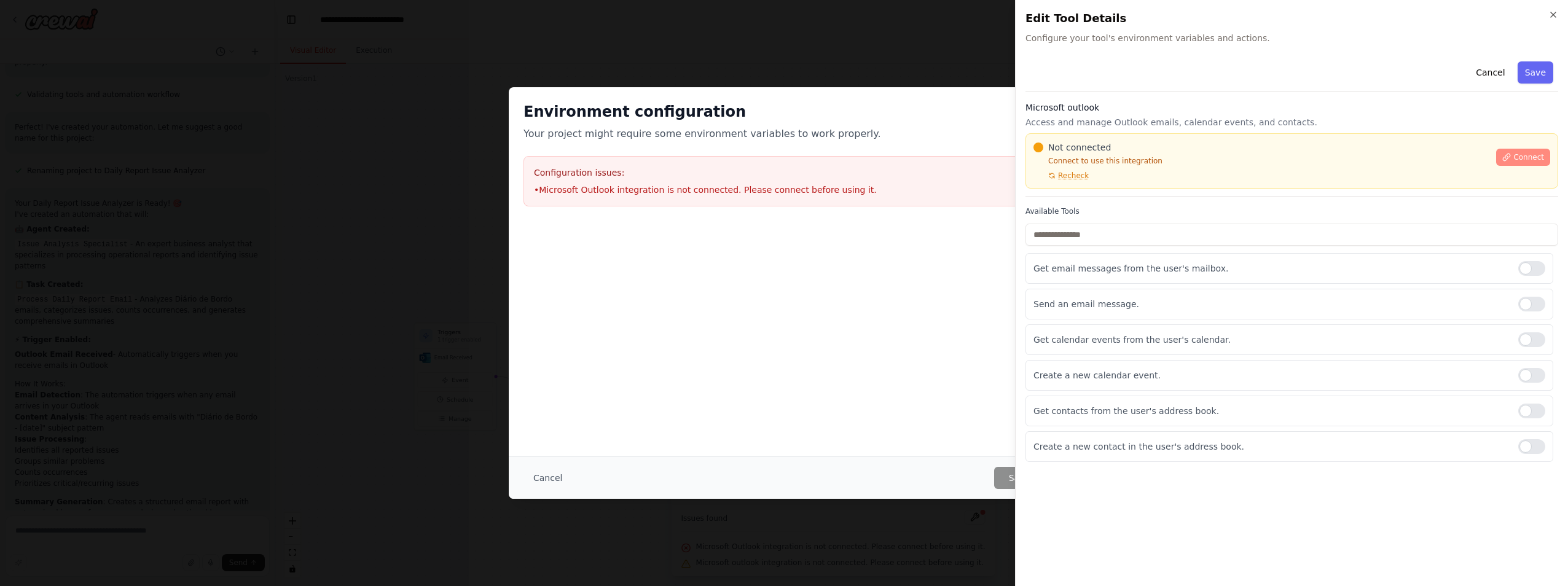
click at [1533, 160] on span "Connect" at bounding box center [1528, 157] width 31 height 10
click at [1551, 9] on div "Close Edit Tool Details Configure your tool's environment variables and actions…" at bounding box center [1291, 293] width 553 height 586
click at [1552, 16] on icon "button" at bounding box center [1553, 14] width 5 height 5
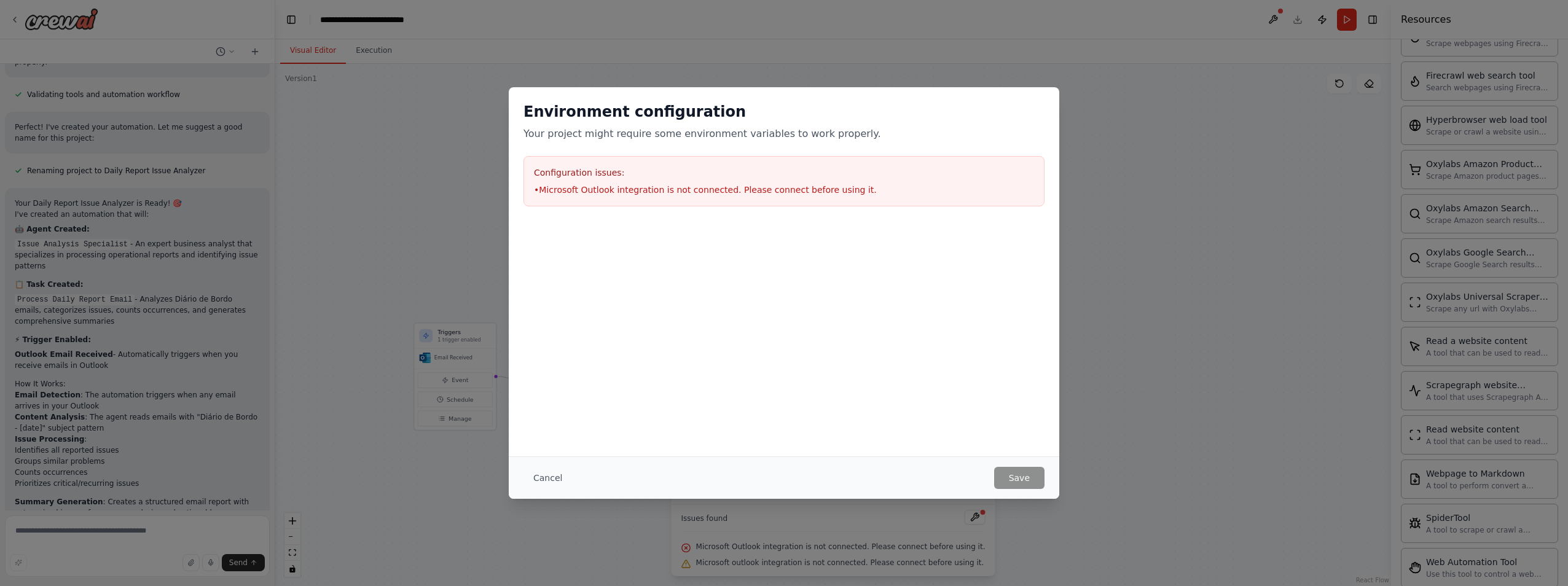
drag, startPoint x: 560, startPoint y: 485, endPoint x: 549, endPoint y: 479, distance: 12.5
click at [558, 485] on button "Cancel" at bounding box center [547, 478] width 49 height 22
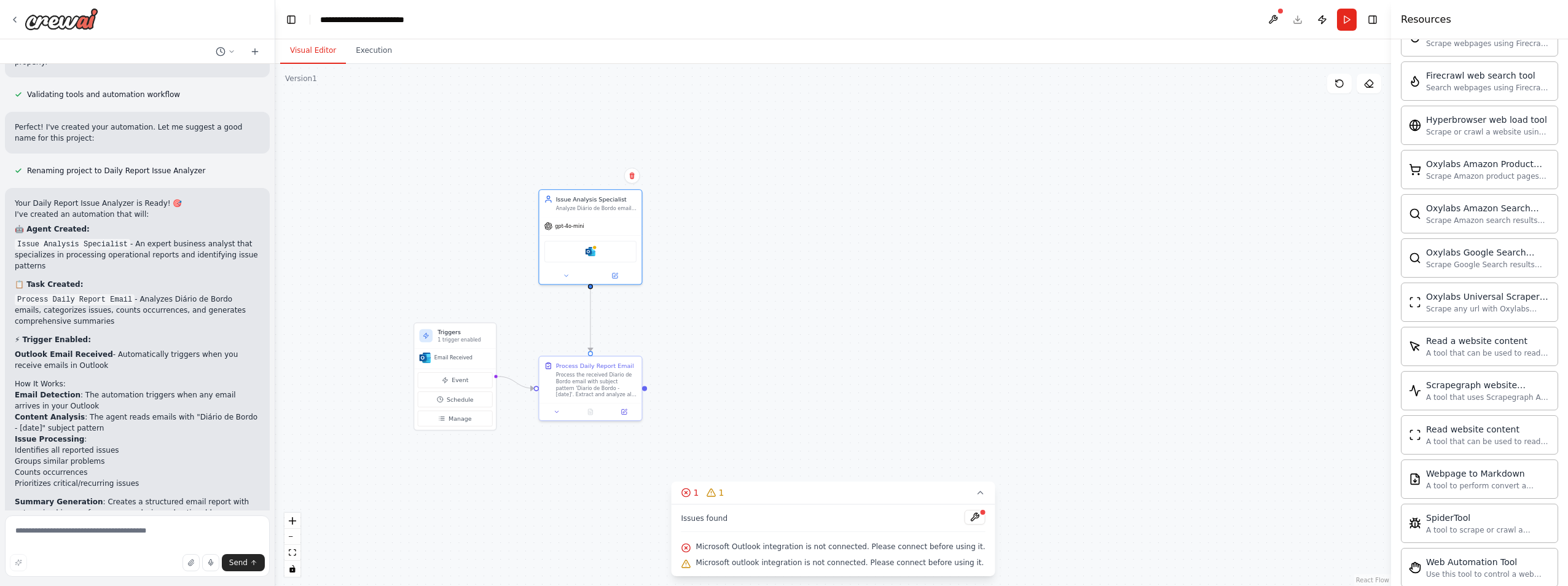
click at [547, 479] on div ".deletable-edge-delete-btn { width: 20px; height: 20px; border: 0px solid #ffff…" at bounding box center [833, 324] width 1116 height 522
drag, startPoint x: 390, startPoint y: 123, endPoint x: 498, endPoint y: 188, distance: 126.1
click at [498, 188] on div ".deletable-edge-delete-btn { width: 20px; height: 20px; border: 0px solid #ffff…" at bounding box center [833, 324] width 1116 height 522
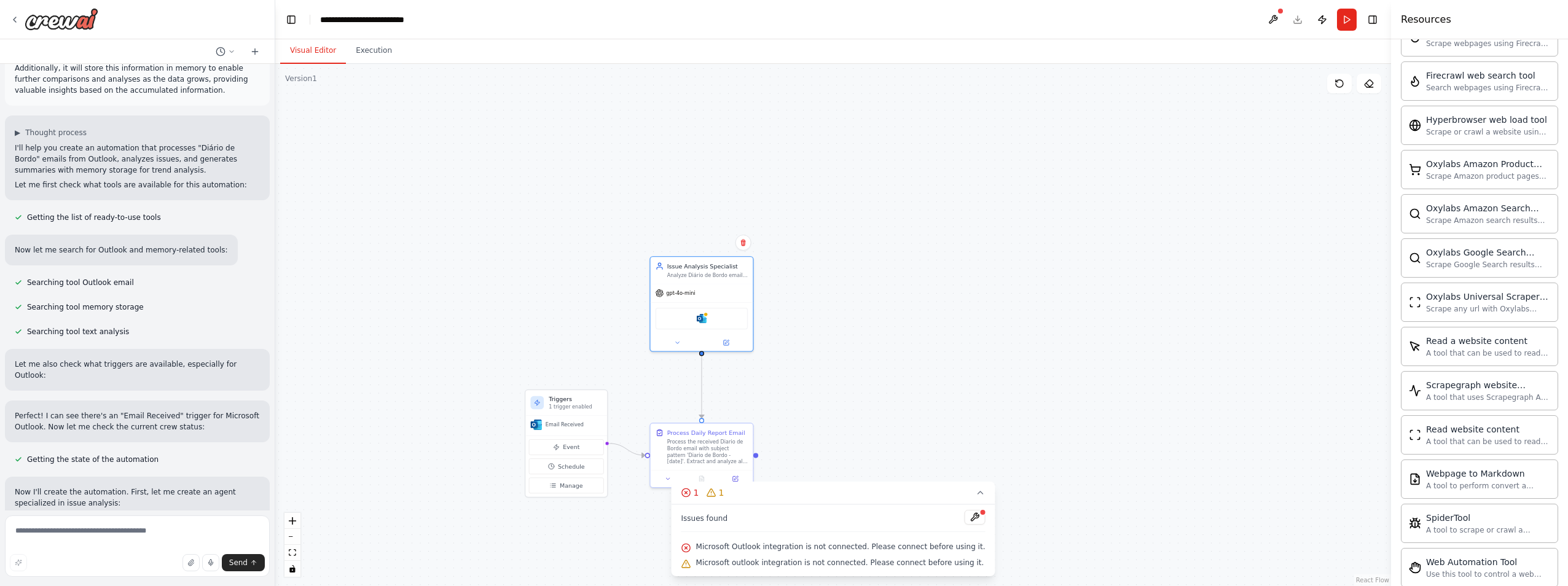
scroll to position [0, 0]
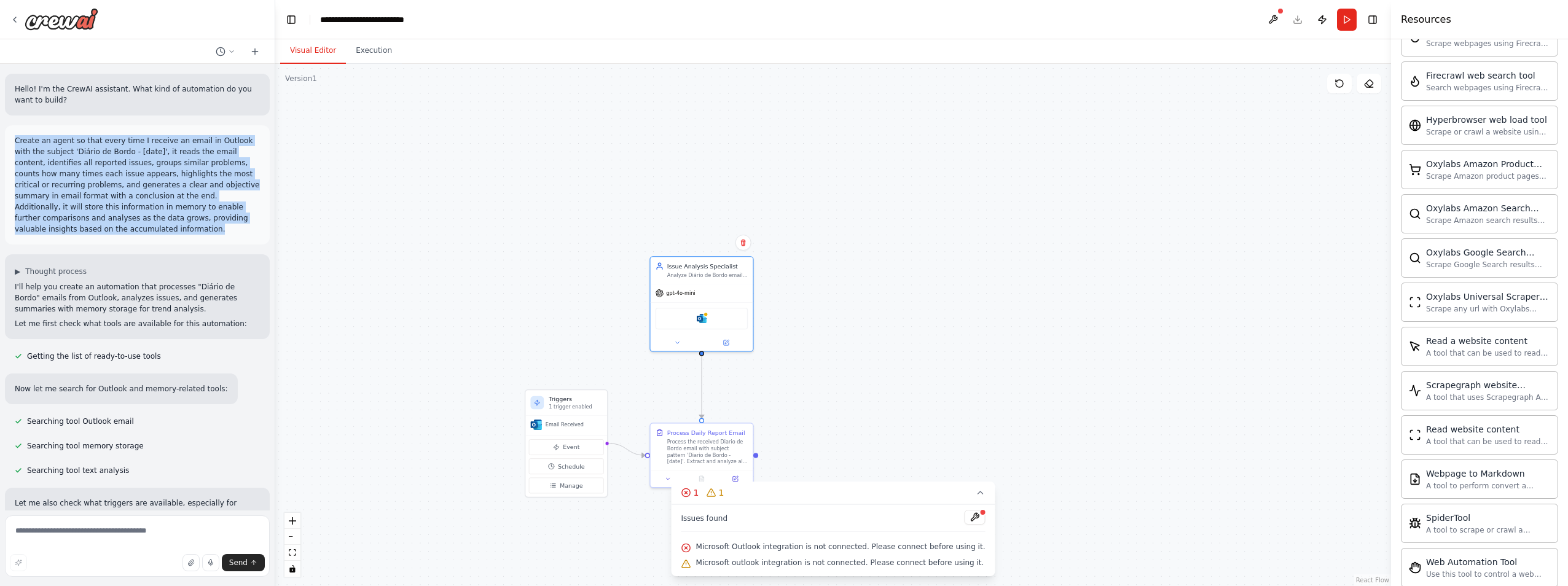
drag, startPoint x: 15, startPoint y: 141, endPoint x: 256, endPoint y: 220, distance: 253.6
click at [256, 220] on div "Create an agent so that every time I receive an email in Outlook with the subje…" at bounding box center [137, 185] width 265 height 119
copy p "Create an agent so that every time I receive an email in Outlook with the subje…"
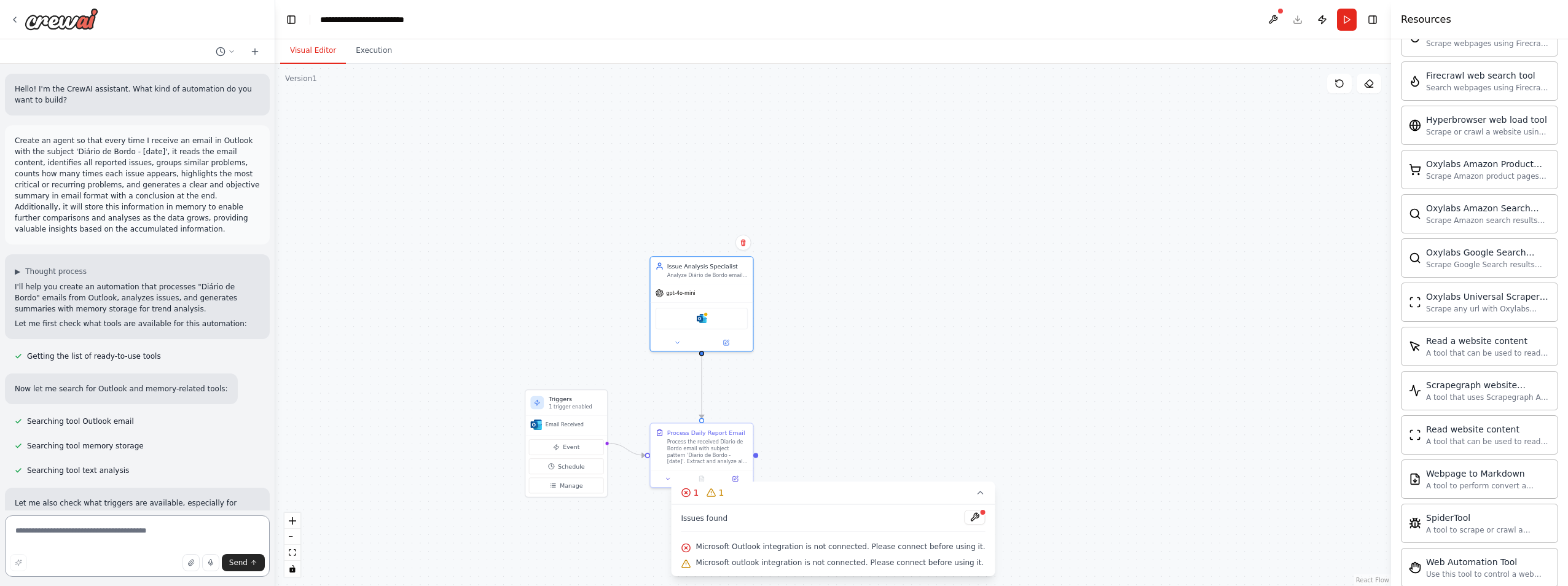
click at [40, 546] on textarea at bounding box center [137, 546] width 265 height 62
paste textarea "**********"
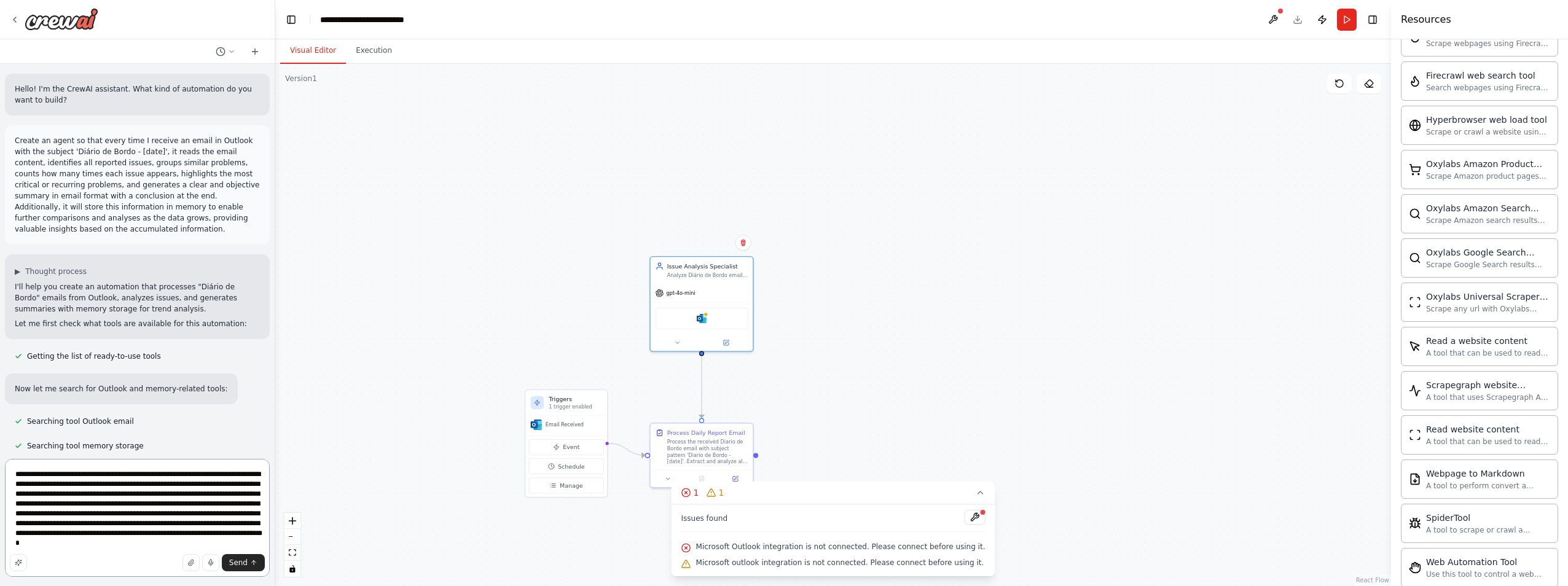
drag, startPoint x: 224, startPoint y: 475, endPoint x: 195, endPoint y: 476, distance: 29.0
click at [195, 476] on textarea "**********" at bounding box center [137, 518] width 265 height 118
type textarea "**********"
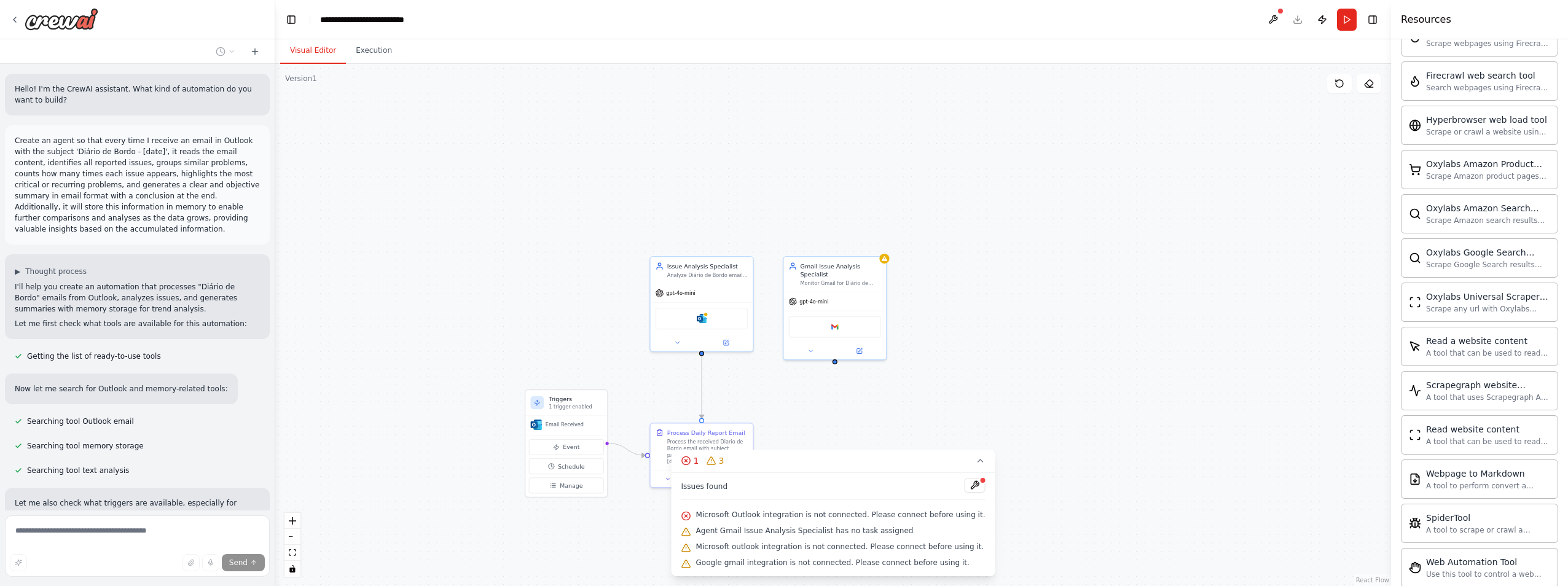
click at [1092, 420] on div ".deletable-edge-delete-btn { width: 20px; height: 20px; border: 0px solid #ffff…" at bounding box center [833, 324] width 1116 height 522
click at [1086, 413] on div ".deletable-edge-delete-btn { width: 20px; height: 20px; border: 0px solid #ffff…" at bounding box center [833, 324] width 1116 height 522
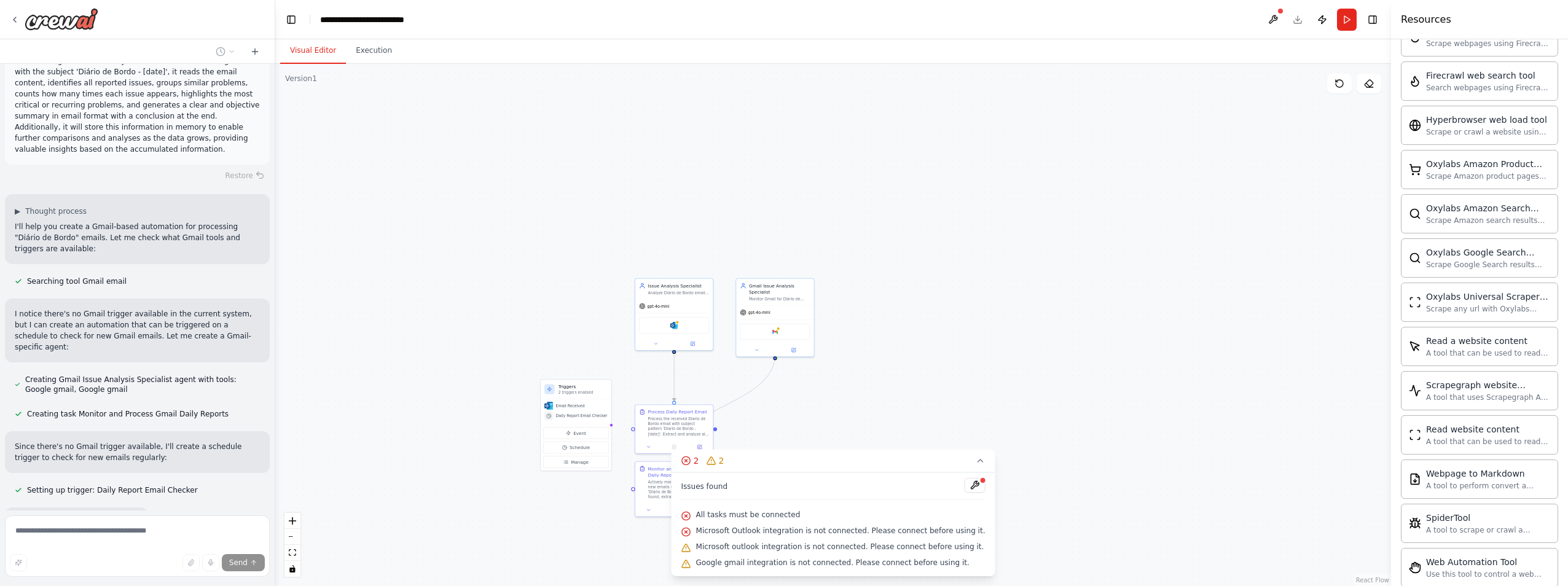
scroll to position [1523, 0]
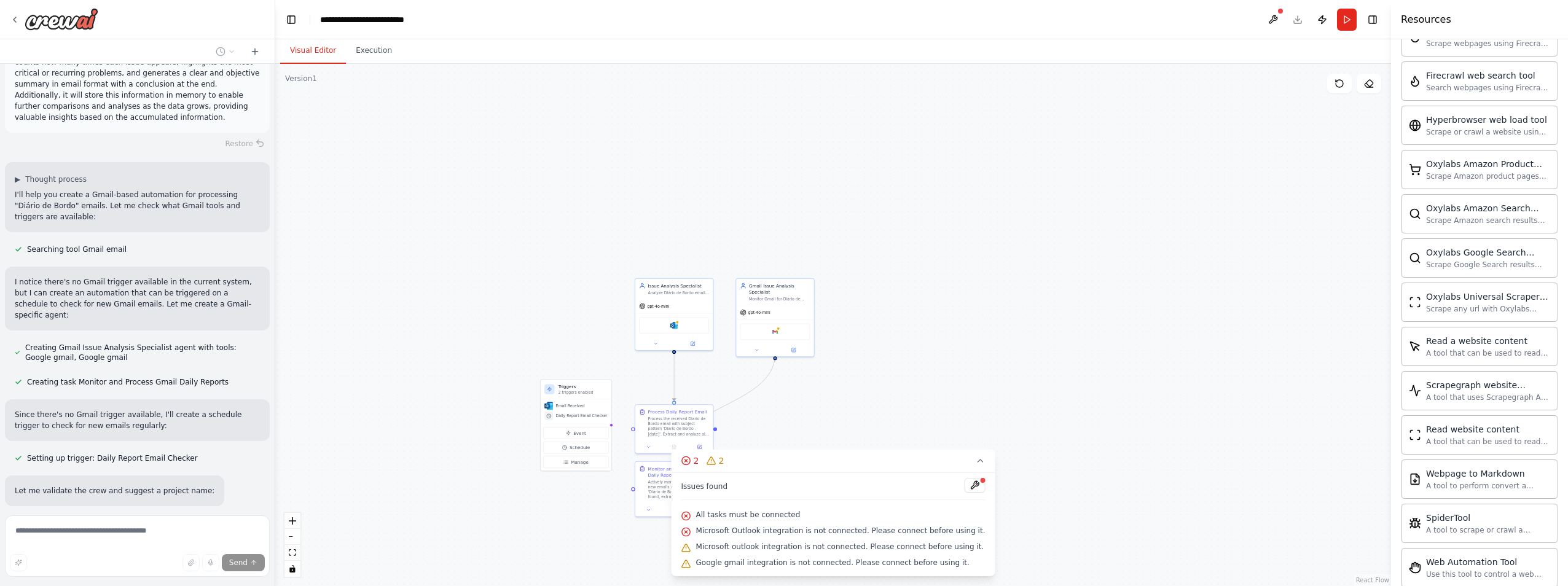
click at [964, 292] on div ".deletable-edge-delete-btn { width: 20px; height: 20px; border: 0px solid #ffff…" at bounding box center [833, 324] width 1116 height 522
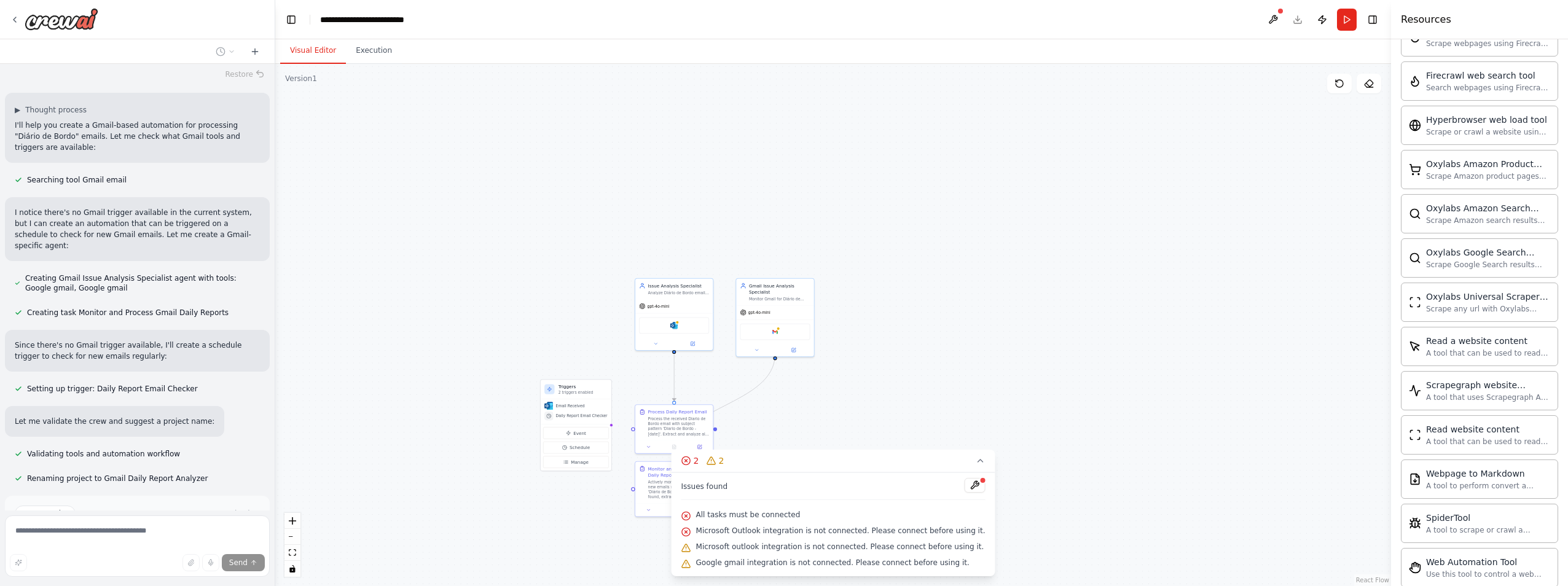
scroll to position [1646, 0]
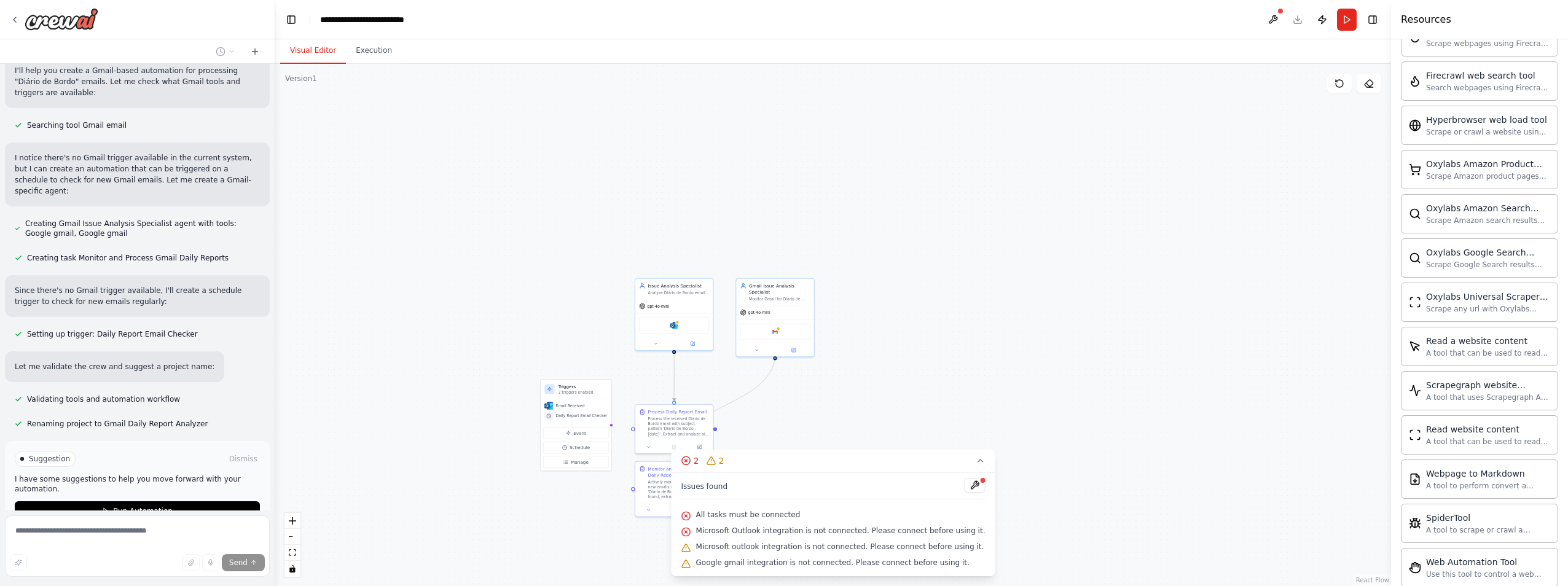
click at [146, 506] on span "Run Automation" at bounding box center [142, 511] width 60 height 10
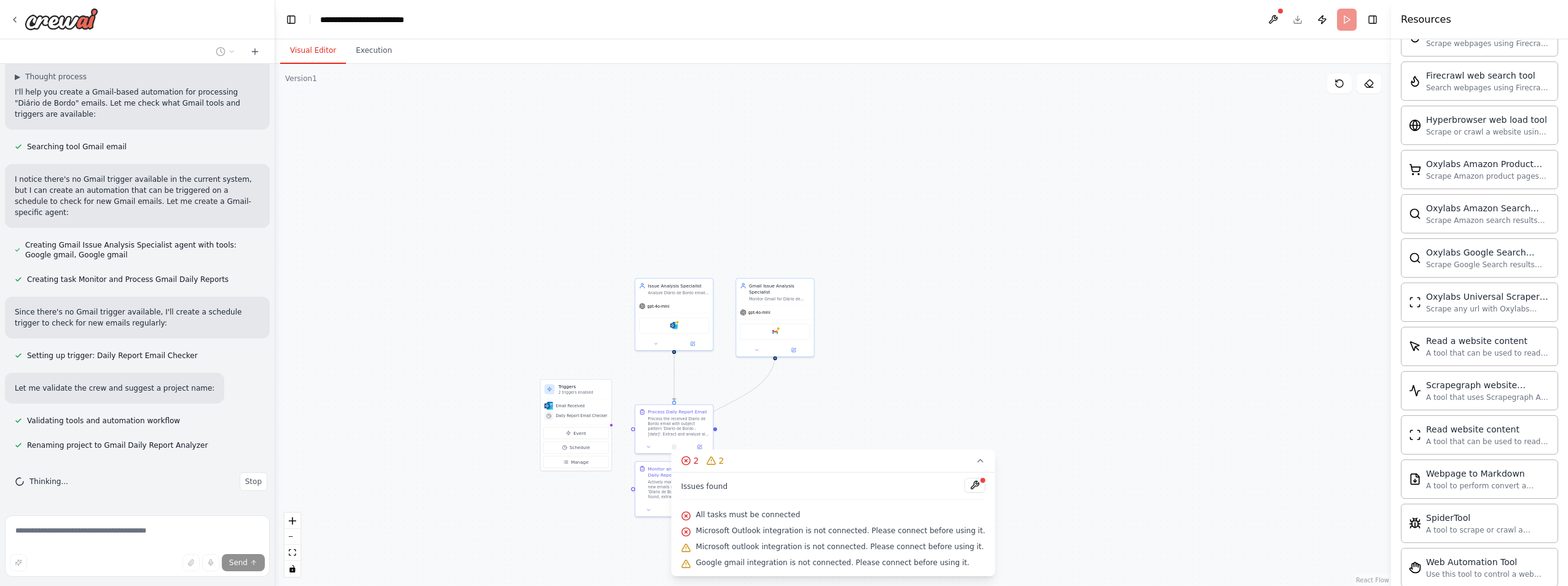
scroll to position [1547, 0]
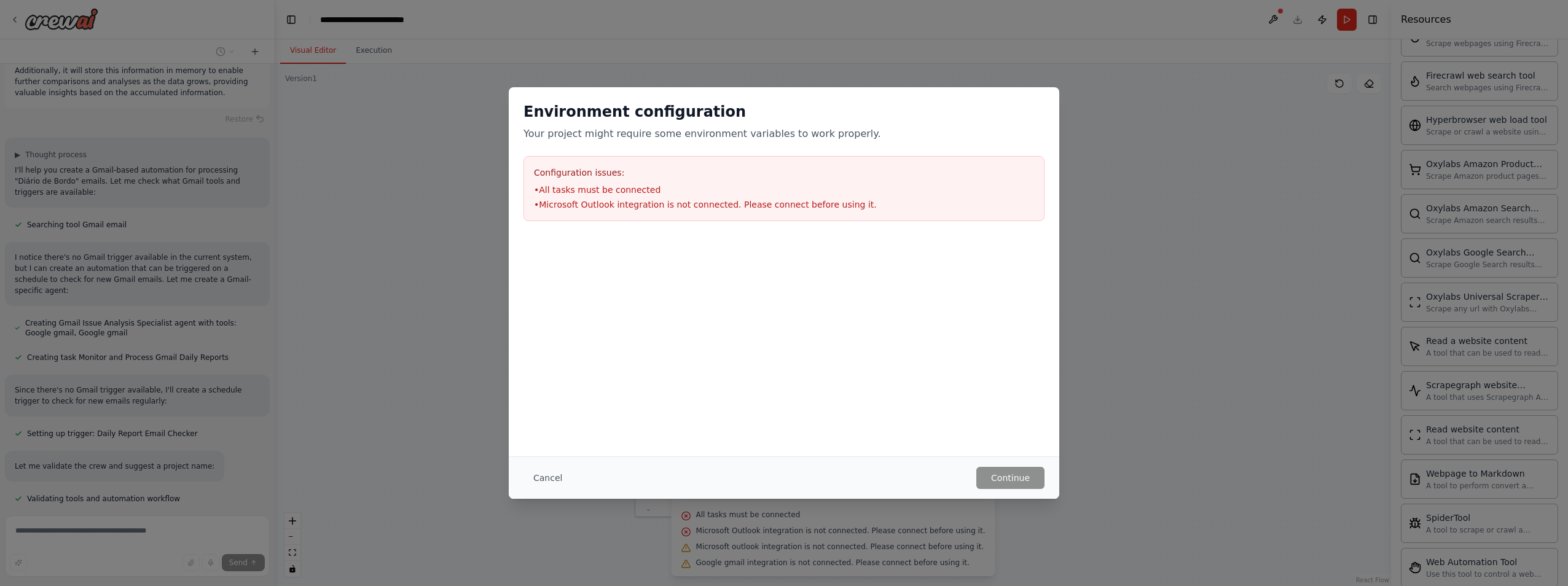
click at [701, 192] on li "• All tasks must be connected" at bounding box center [784, 190] width 500 height 12
click at [686, 204] on li "• Microsoft Outlook integration is not connected. Please connect before using i…" at bounding box center [784, 205] width 500 height 12
click at [686, 203] on li "• Microsoft Outlook integration is not connected. Please connect before using i…" at bounding box center [784, 205] width 500 height 12
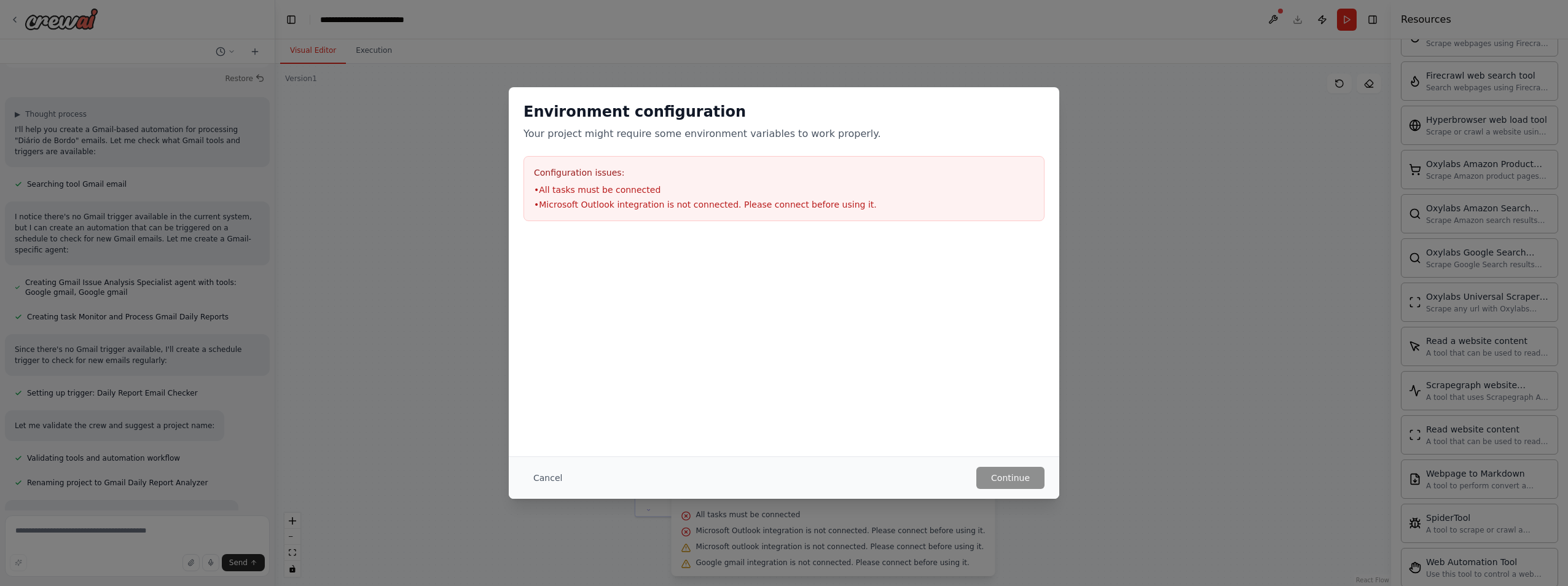
click at [1208, 244] on div "Environment configuration Your project might require some environment variables…" at bounding box center [784, 293] width 1568 height 586
click at [546, 481] on button "Cancel" at bounding box center [547, 478] width 49 height 22
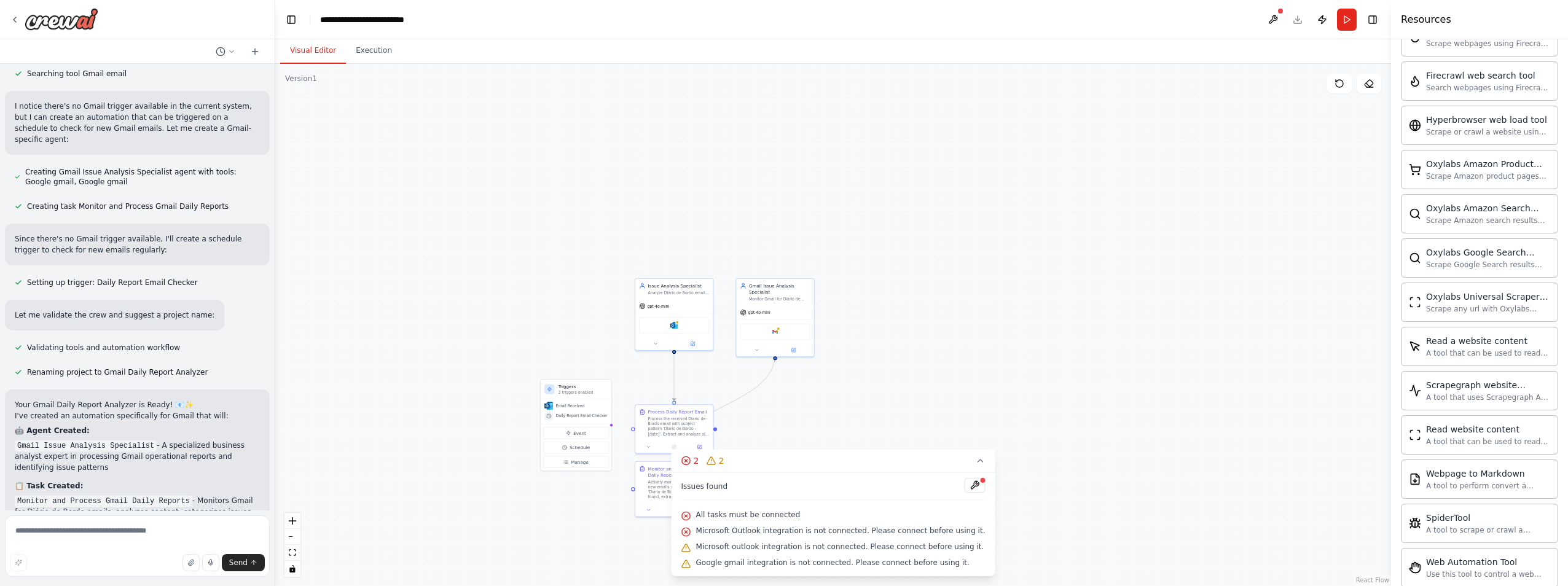
click at [477, 292] on div ".deletable-edge-delete-btn { width: 20px; height: 20px; border: 0px solid #ffff…" at bounding box center [833, 324] width 1116 height 522
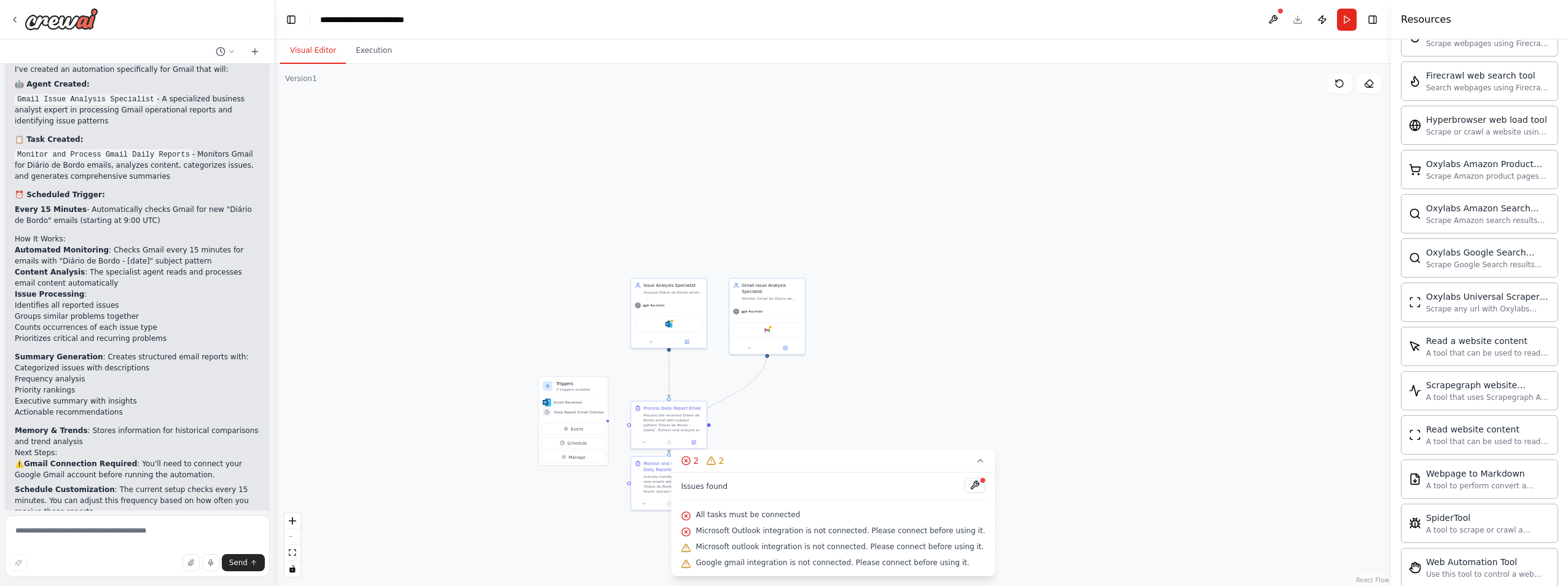
scroll to position [2056, 0]
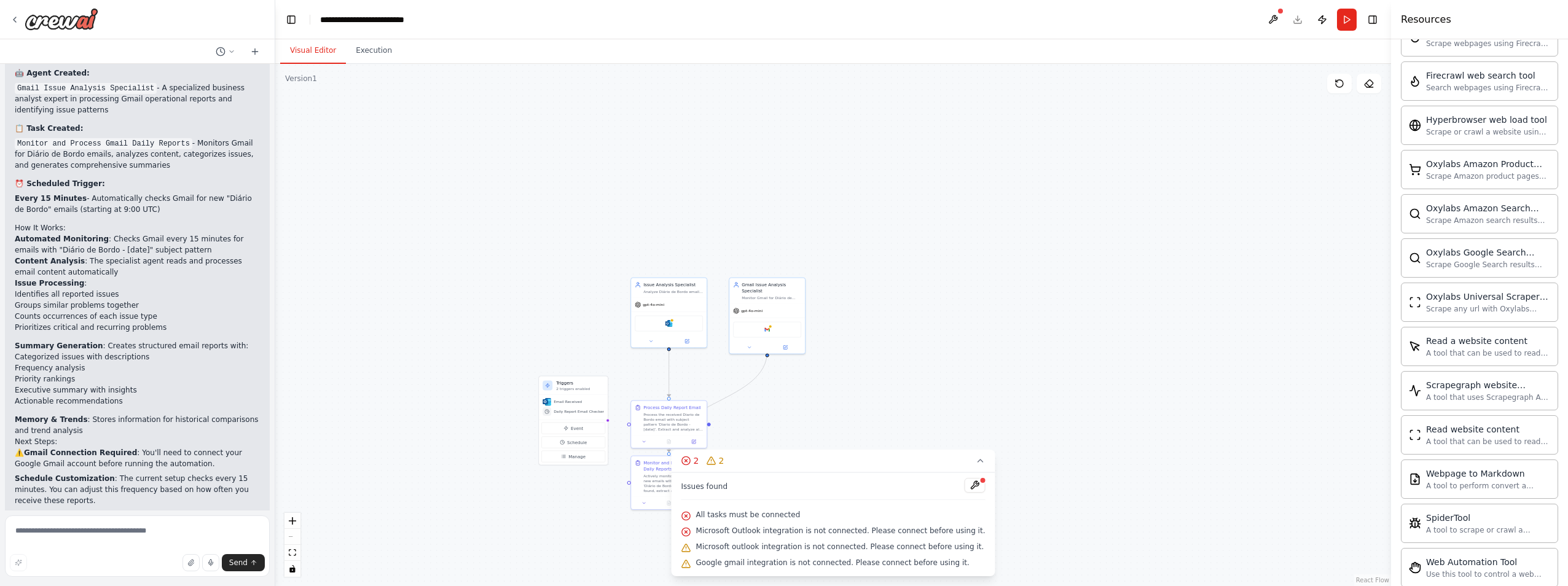
click at [885, 406] on div ".deletable-edge-delete-btn { width: 20px; height: 20px; border: 0px solid #ffff…" at bounding box center [833, 324] width 1116 height 522
drag, startPoint x: 819, startPoint y: 456, endPoint x: 1001, endPoint y: 458, distance: 182.0
click at [1001, 458] on div "Version 1 Show Tools Hide Agents .deletable-edge-delete-btn { width: 20px; heig…" at bounding box center [833, 324] width 1116 height 522
click at [723, 465] on span "2" at bounding box center [721, 461] width 5 height 12
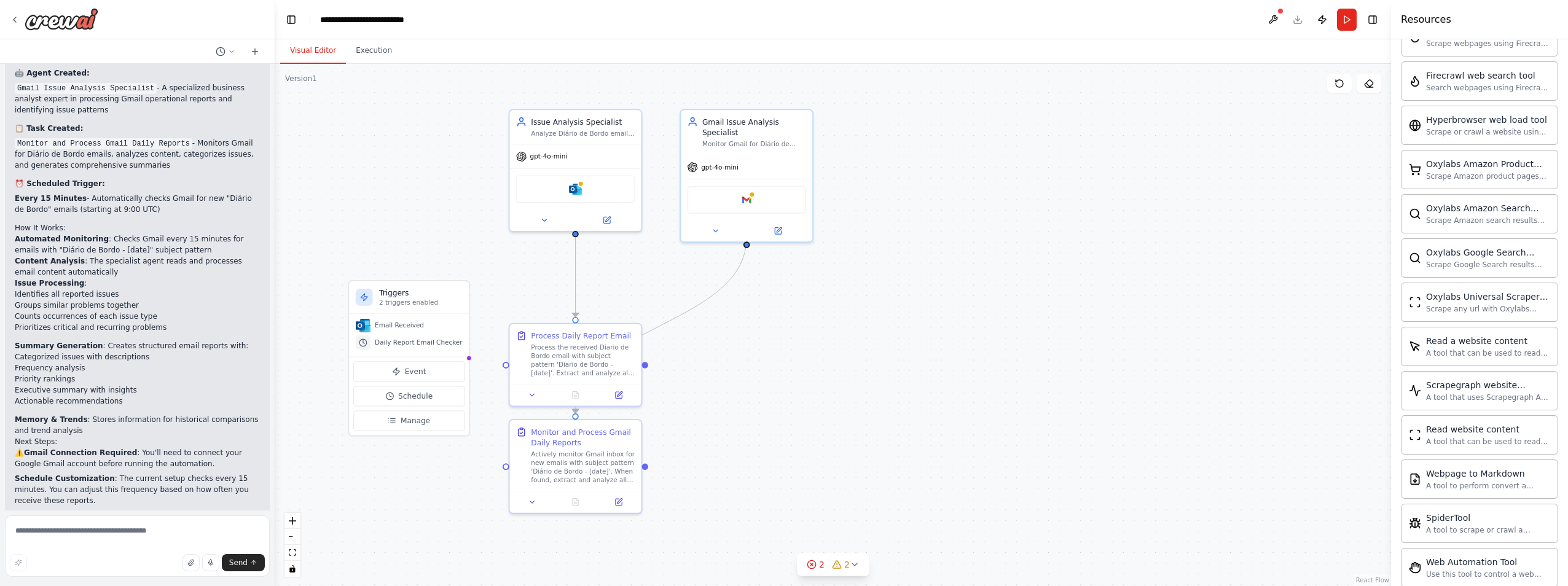
drag, startPoint x: 1023, startPoint y: 483, endPoint x: 804, endPoint y: 418, distance: 228.4
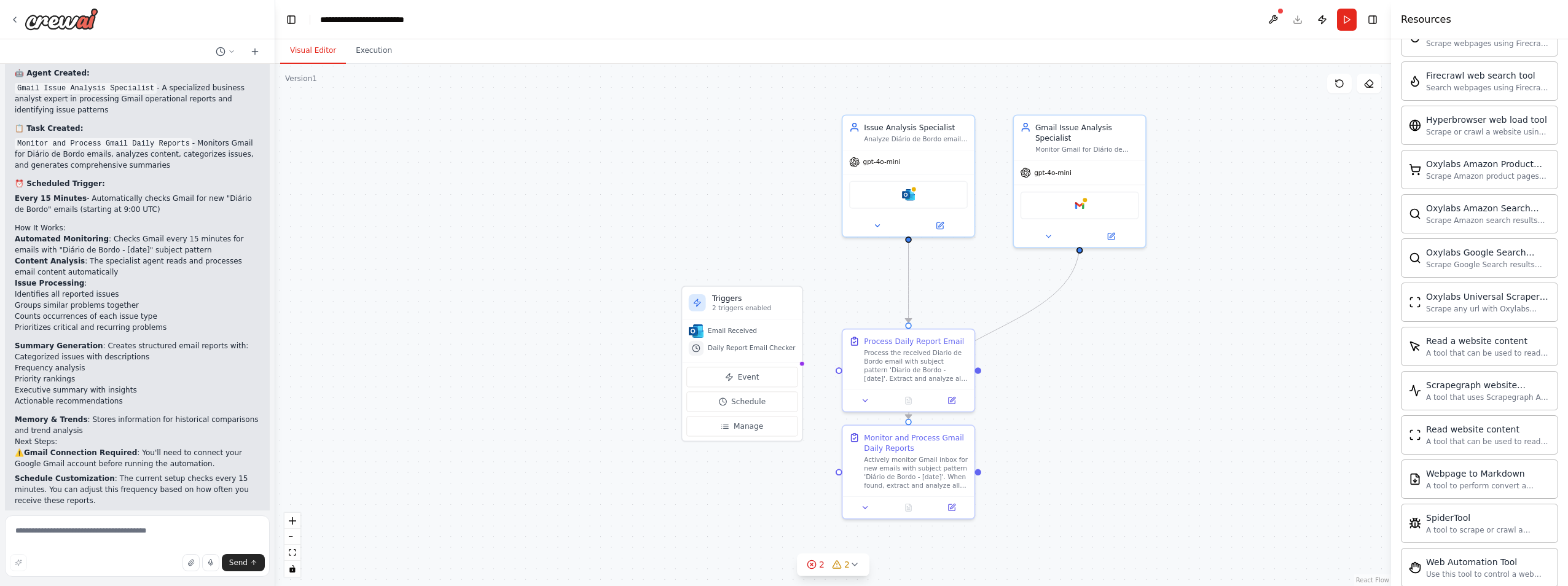
drag, startPoint x: 912, startPoint y: 86, endPoint x: 1139, endPoint y: 99, distance: 227.4
click at [1139, 99] on div ".deletable-edge-delete-btn { width: 20px; height: 20px; border: 0px solid #ffff…" at bounding box center [833, 324] width 1116 height 522
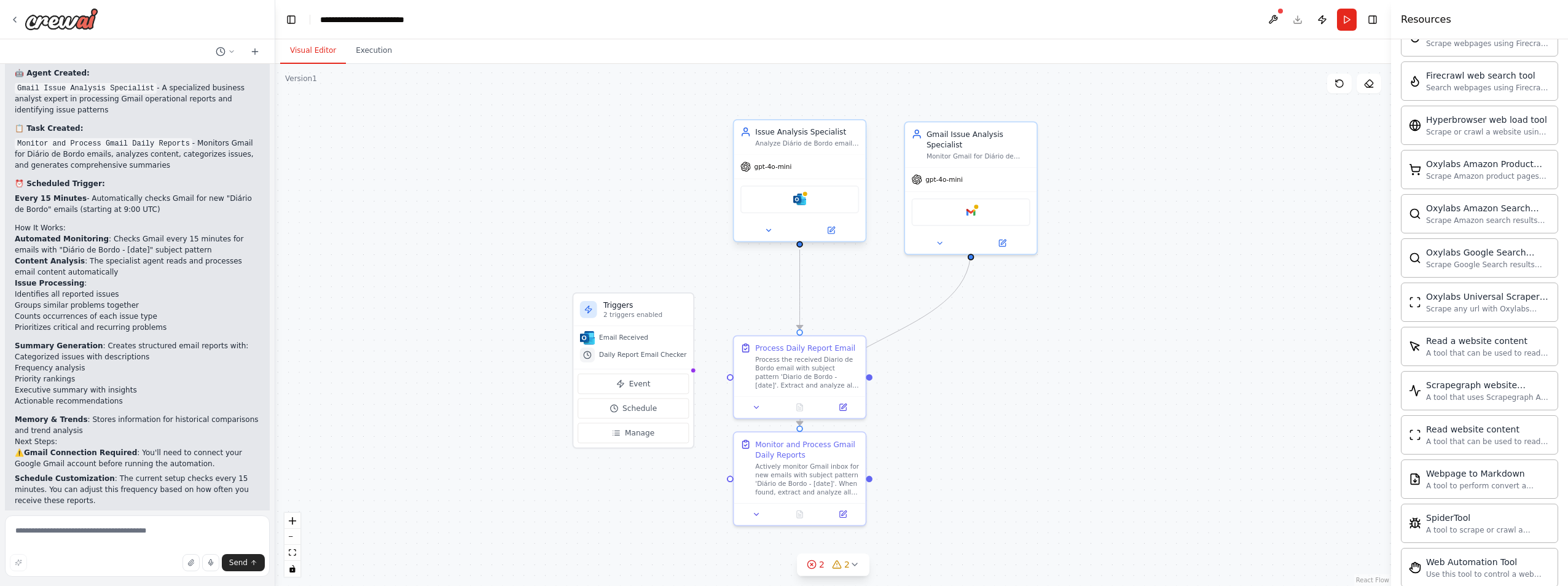
click at [825, 155] on div "gpt-4o-mini" at bounding box center [799, 166] width 132 height 23
click at [859, 114] on button at bounding box center [856, 107] width 16 height 16
click at [824, 106] on button "Confirm" at bounding box center [821, 107] width 44 height 15
click at [940, 150] on div "Monitor Gmail for Diário de Bordo emails and analyze their content to identify,…" at bounding box center [978, 154] width 104 height 9
click at [1028, 108] on icon at bounding box center [1027, 107] width 5 height 7
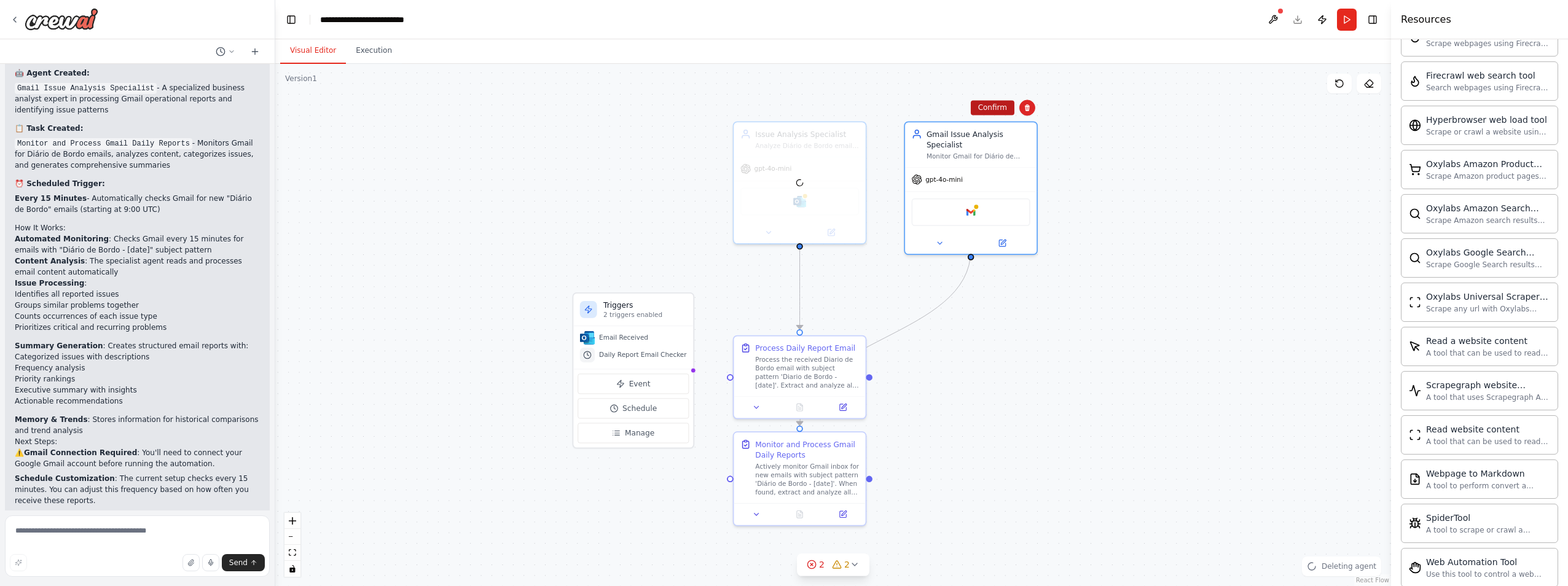
click at [1004, 108] on button "Confirm" at bounding box center [993, 107] width 44 height 15
click at [807, 361] on div "Process the received Diario de Bordo email with subject pattern 'Diario de Bord…" at bounding box center [807, 370] width 104 height 34
click at [861, 319] on button at bounding box center [856, 322] width 16 height 16
click at [833, 455] on div "Monitor and Process Gmail Daily Reports" at bounding box center [807, 447] width 104 height 21
click at [854, 418] on icon at bounding box center [856, 419] width 5 height 7
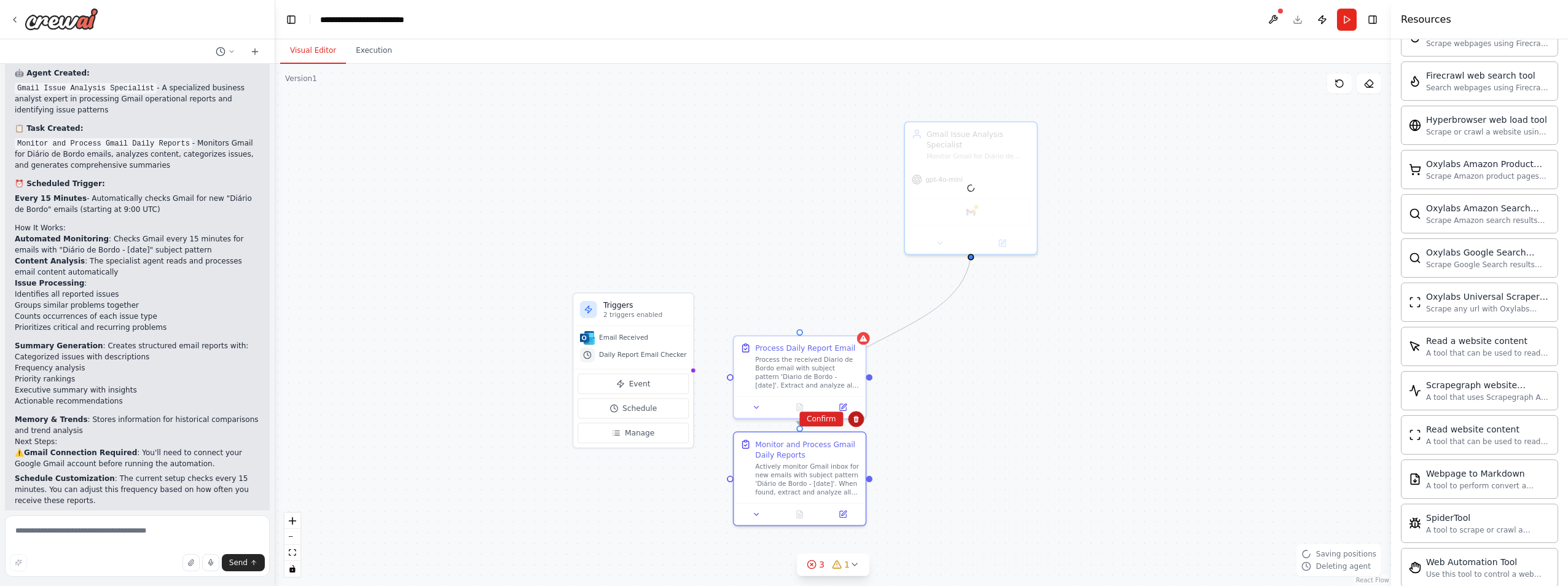
click at [858, 420] on icon at bounding box center [856, 419] width 5 height 7
click at [857, 419] on icon at bounding box center [856, 418] width 8 height 8
click at [823, 413] on button "Confirm" at bounding box center [821, 419] width 44 height 15
click at [838, 346] on div "Process Daily Report Email" at bounding box center [805, 345] width 100 height 10
click at [856, 324] on icon at bounding box center [856, 322] width 5 height 7
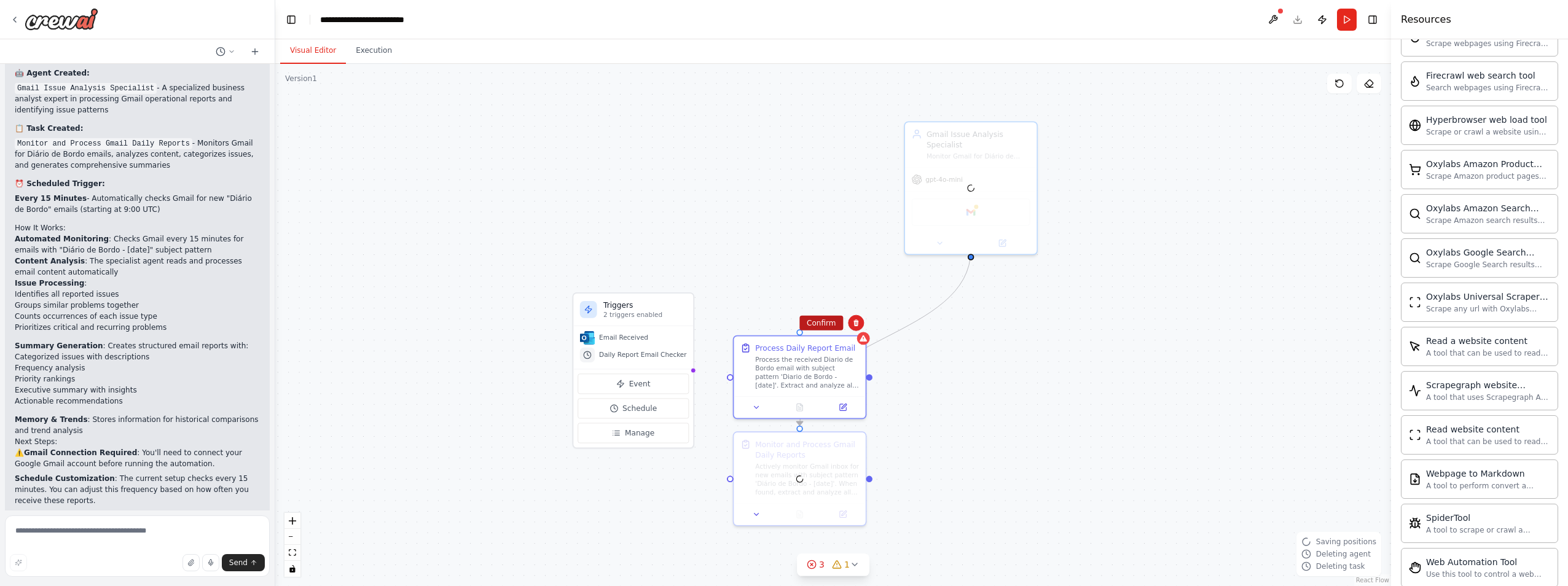
click at [832, 322] on button "Confirm" at bounding box center [821, 323] width 44 height 15
click at [638, 307] on h3 "Triggers" at bounding box center [645, 305] width 84 height 10
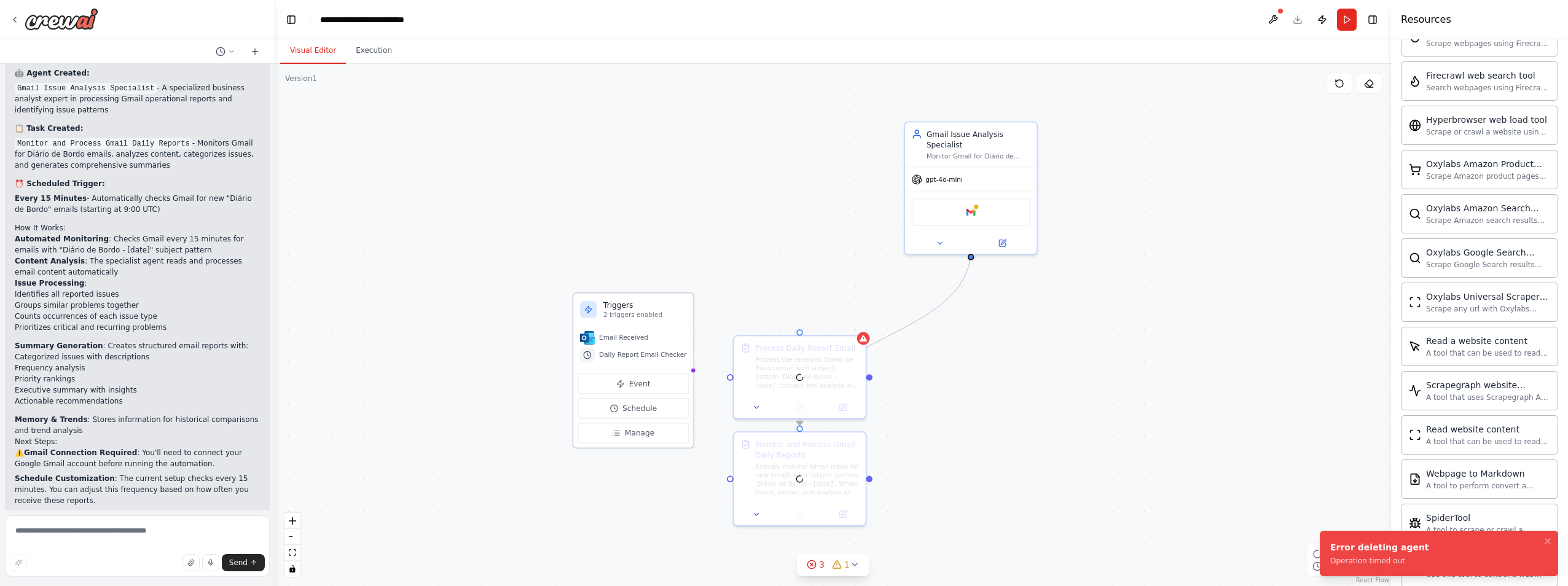
click at [656, 312] on p "2 triggers enabled" at bounding box center [645, 315] width 84 height 9
click at [973, 125] on div "Gmail Issue Analysis Specialist Monitor Gmail for Diário de Bordo emails and an…" at bounding box center [971, 142] width 132 height 44
click at [962, 166] on div "gpt-4o-mini" at bounding box center [971, 177] width 132 height 23
click at [1017, 114] on div "Confirm" at bounding box center [1027, 107] width 21 height 21
click at [1022, 107] on button at bounding box center [1027, 107] width 16 height 16
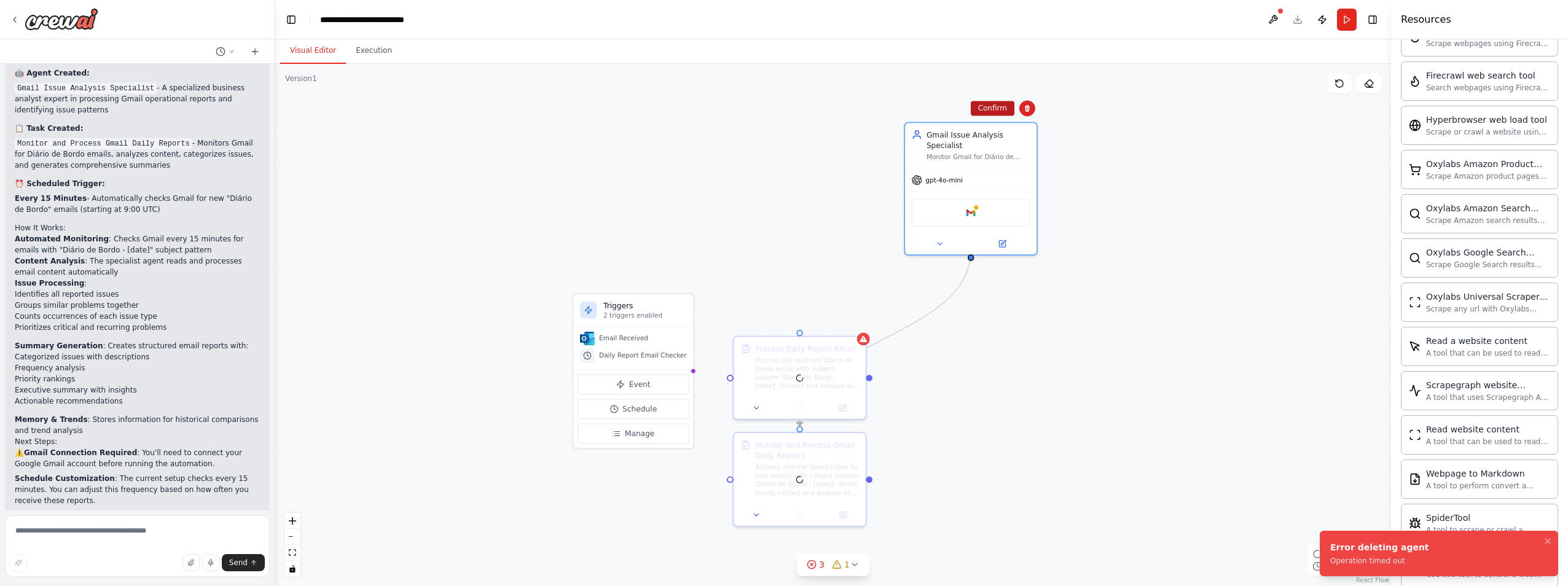
click at [993, 110] on button "Confirm" at bounding box center [993, 108] width 44 height 15
click at [993, 110] on button "Confirm" at bounding box center [991, 109] width 44 height 15
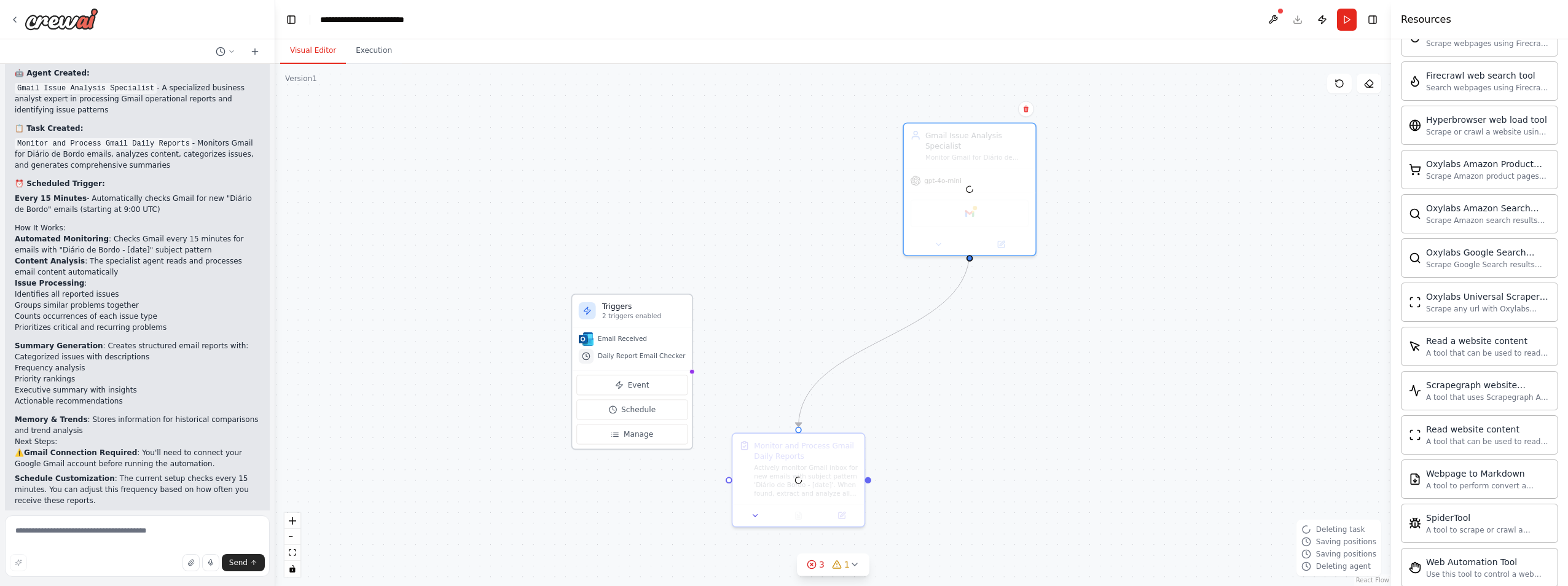
click at [653, 320] on div "Triggers 2 triggers enabled" at bounding box center [632, 311] width 120 height 33
drag, startPoint x: 661, startPoint y: 303, endPoint x: 648, endPoint y: 309, distance: 14.3
click at [660, 304] on h3 "Triggers" at bounding box center [644, 305] width 84 height 10
click at [644, 311] on h3 "Triggers" at bounding box center [644, 305] width 84 height 10
click at [842, 288] on div ".deletable-edge-delete-btn { width: 20px; height: 20px; border: 0px solid #ffff…" at bounding box center [833, 324] width 1116 height 522
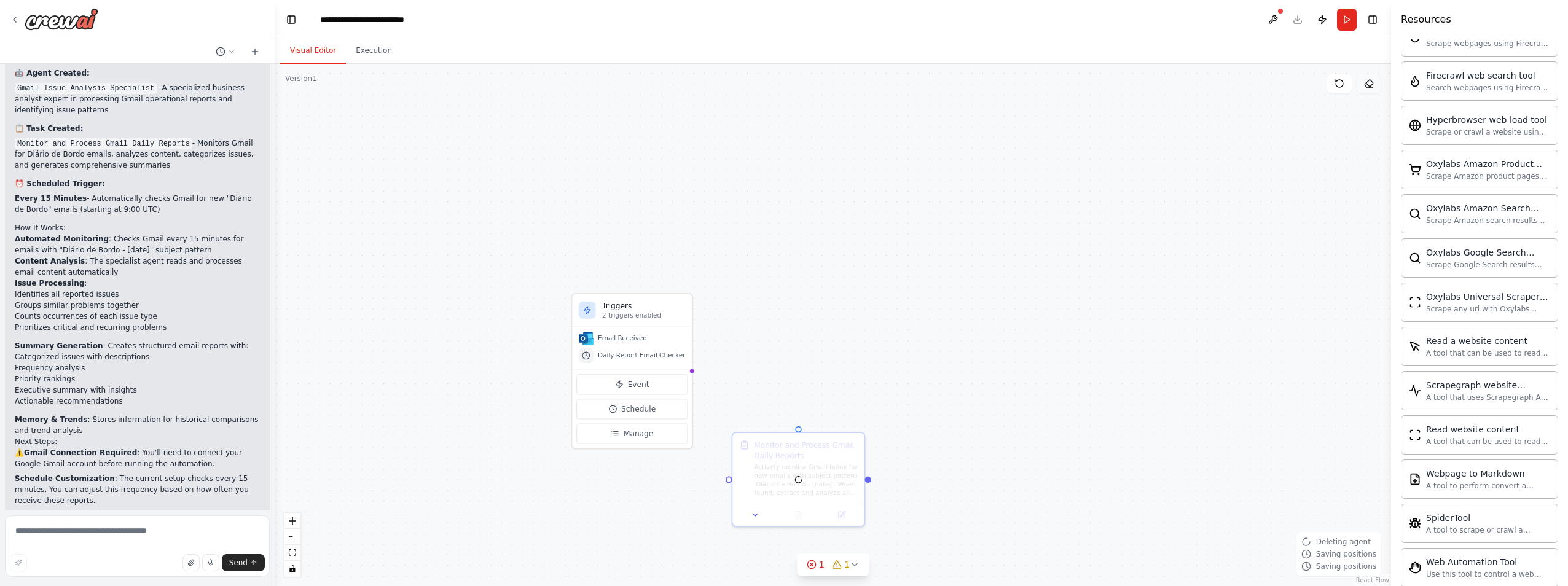
click at [1367, 90] on button at bounding box center [1369, 84] width 25 height 20
click at [1367, 90] on button at bounding box center [1369, 84] width 25 height 20
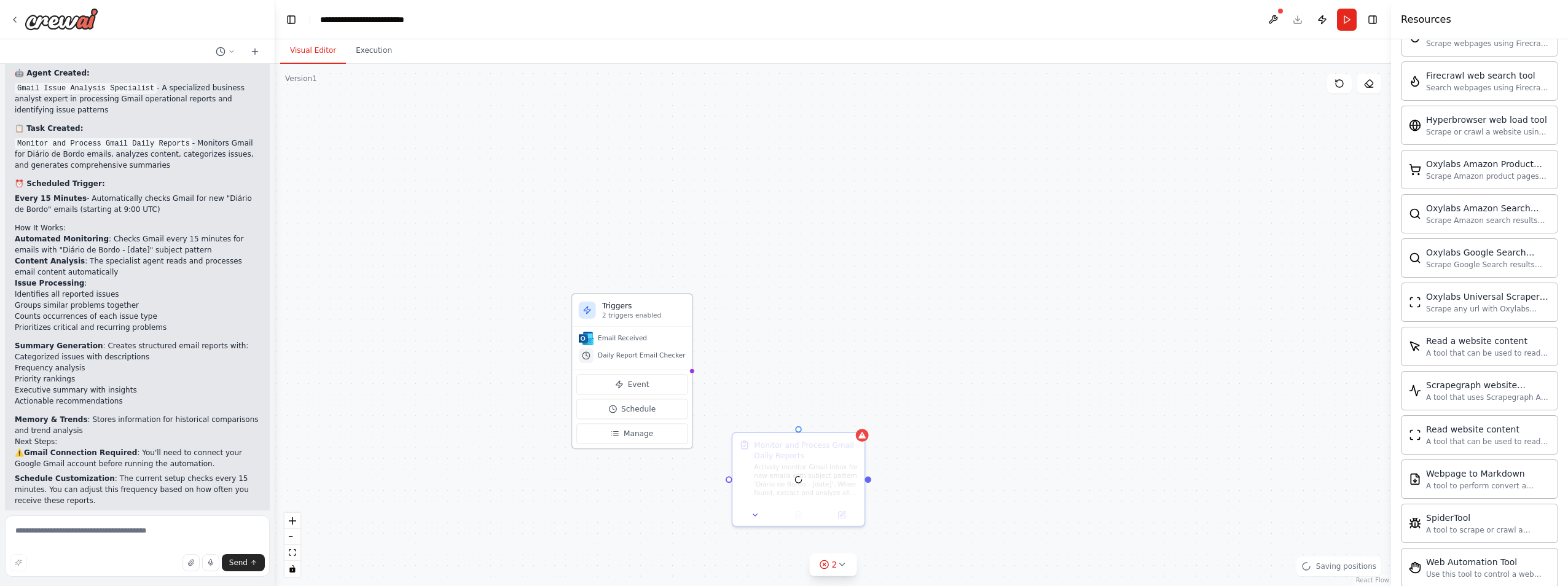
click at [638, 311] on p "2 triggers enabled" at bounding box center [644, 316] width 84 height 9
click at [664, 312] on p "2 triggers enabled" at bounding box center [644, 316] width 84 height 9
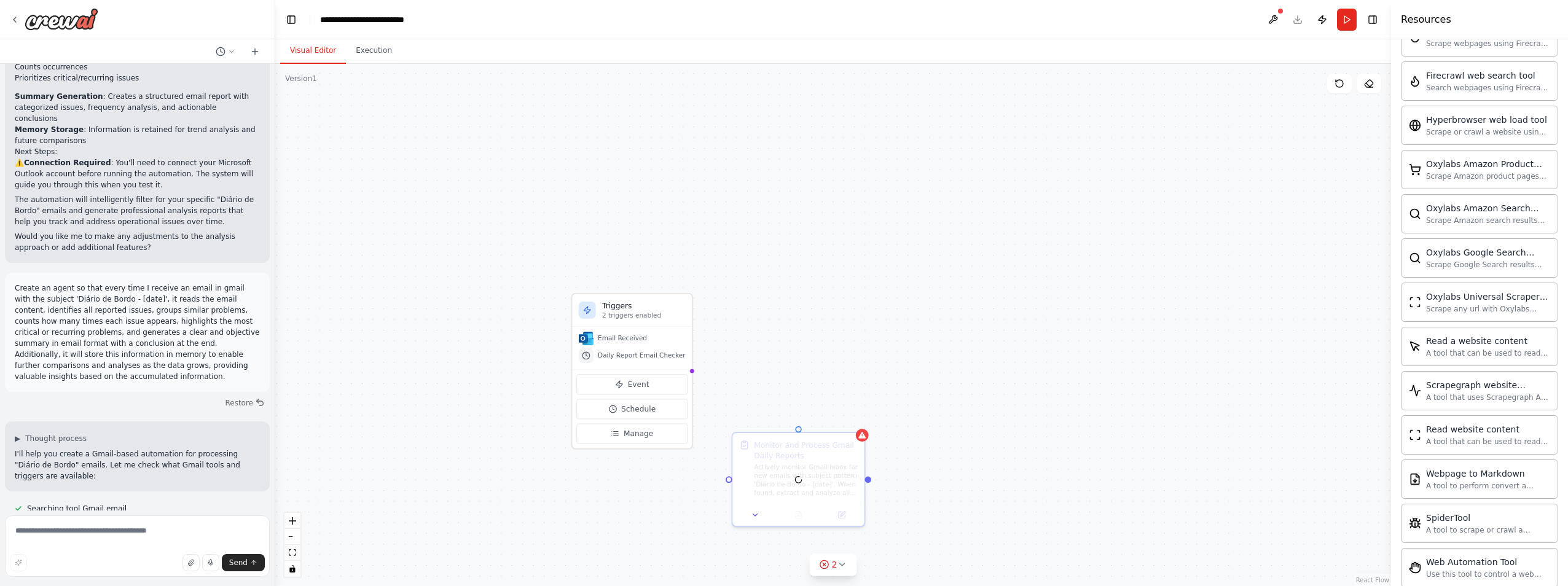
scroll to position [1196, 0]
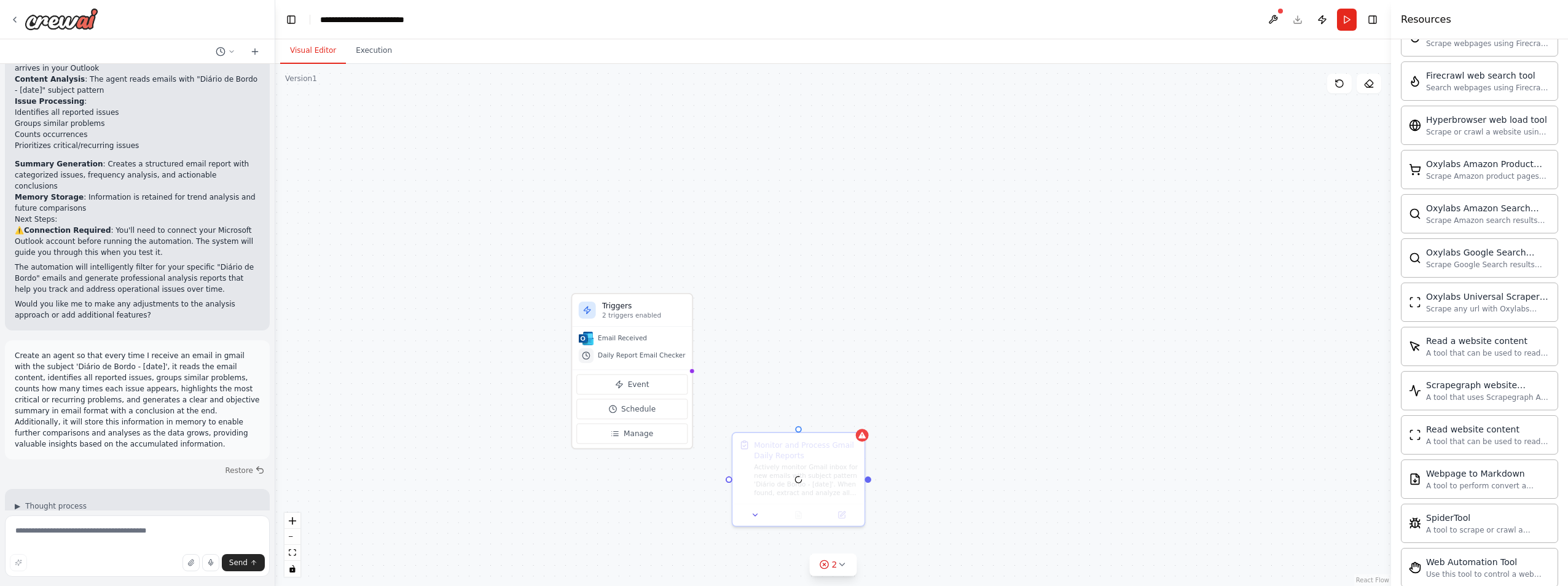
click at [822, 350] on div "Triggers 2 triggers enabled Email Received Daily Report Email Checker Event Sch…" at bounding box center [833, 324] width 1116 height 522
click at [1378, 16] on button "Toggle Right Sidebar" at bounding box center [1372, 19] width 17 height 17
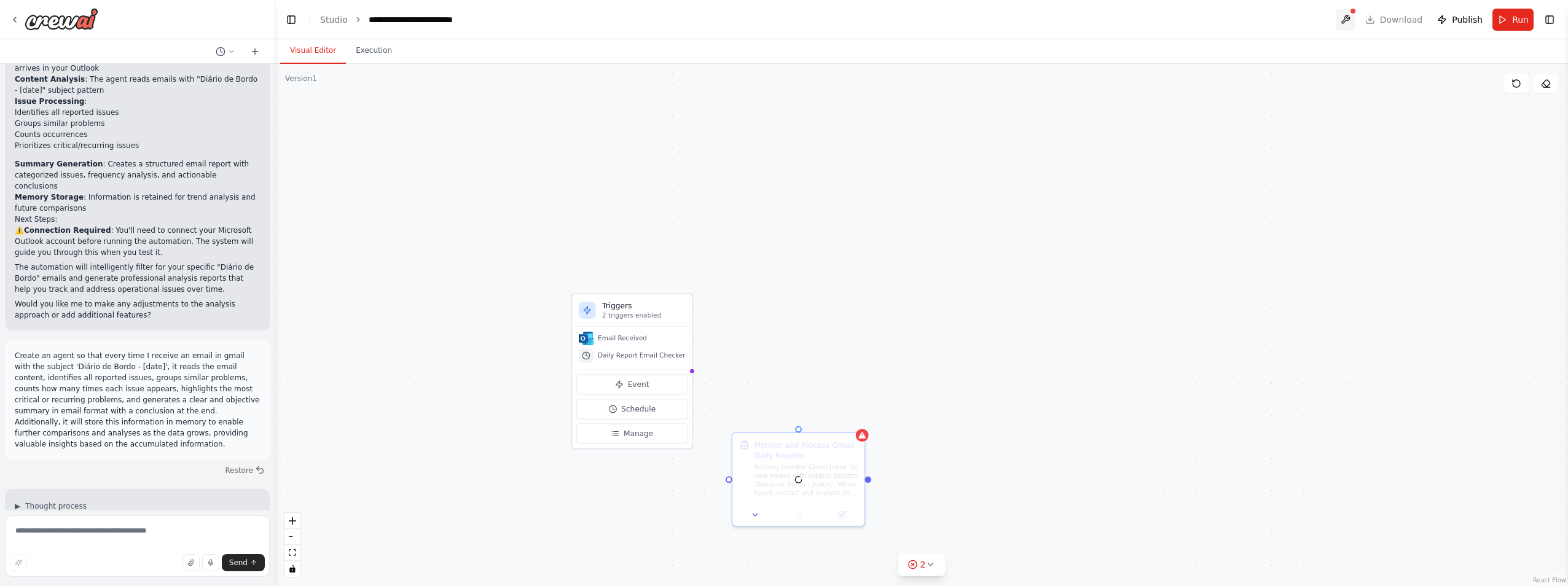
click at [1355, 21] on button at bounding box center [1345, 20] width 20 height 22
click at [968, 447] on div "Triggers 2 triggers enabled Email Received Daily Report Email Checker Event Sch…" at bounding box center [921, 324] width 1293 height 522
click at [655, 310] on h3 "Triggers" at bounding box center [644, 305] width 84 height 10
click at [826, 455] on div "Monitor and Process Gmail Daily Reports" at bounding box center [806, 448] width 104 height 21
click at [854, 419] on icon at bounding box center [854, 420] width 5 height 7
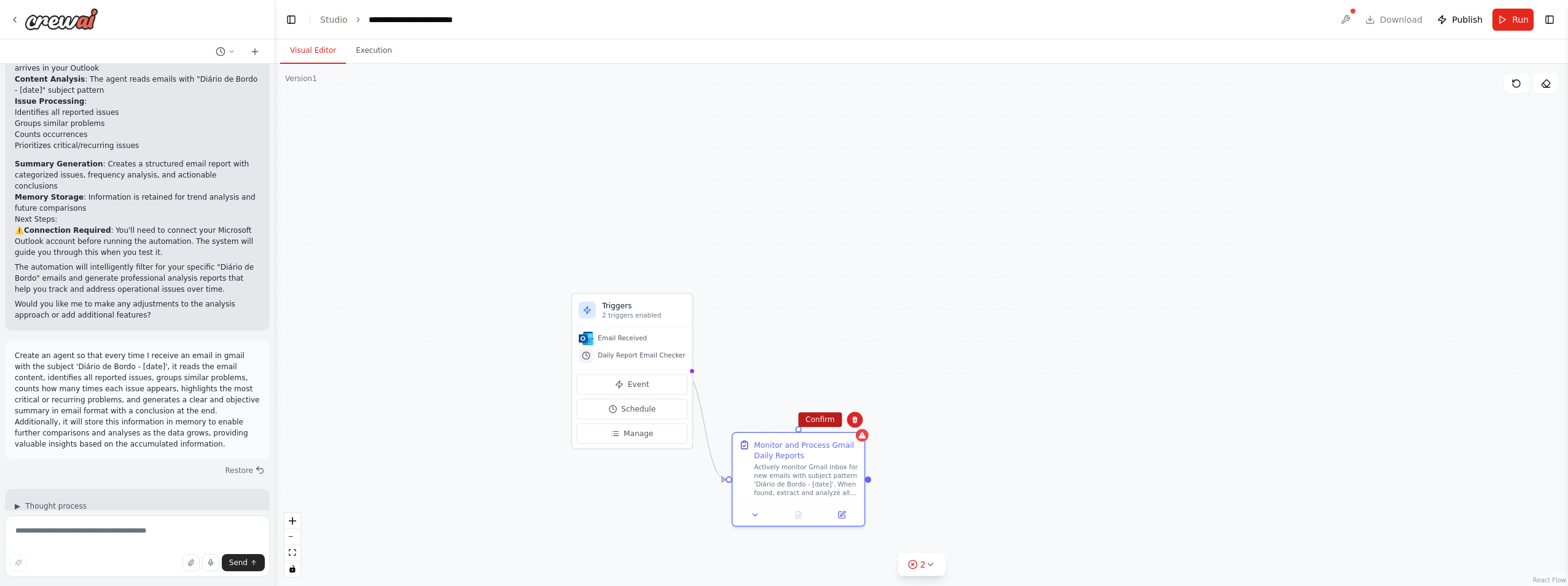
click at [826, 419] on button "Confirm" at bounding box center [820, 420] width 44 height 15
click at [645, 310] on h3 "Triggers" at bounding box center [644, 305] width 84 height 10
drag, startPoint x: 798, startPoint y: 442, endPoint x: 801, endPoint y: 173, distance: 269.0
click at [801, 173] on div at bounding box center [798, 209] width 132 height 92
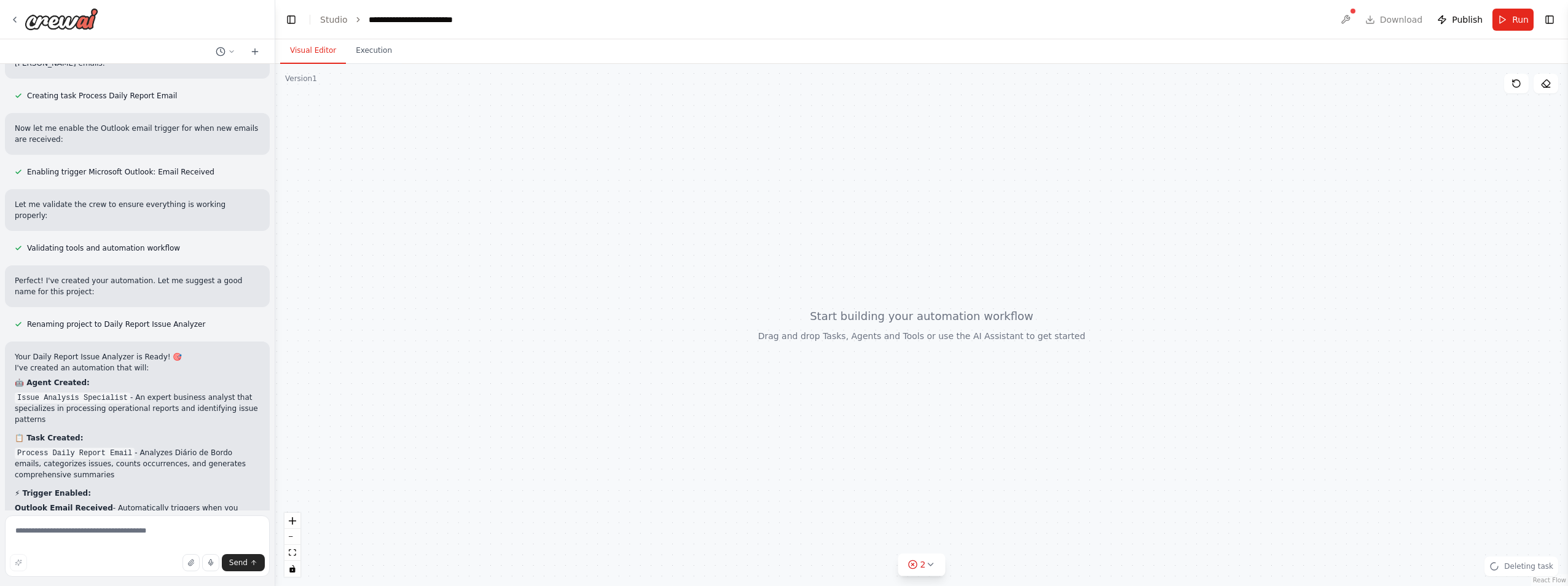
scroll to position [398, 0]
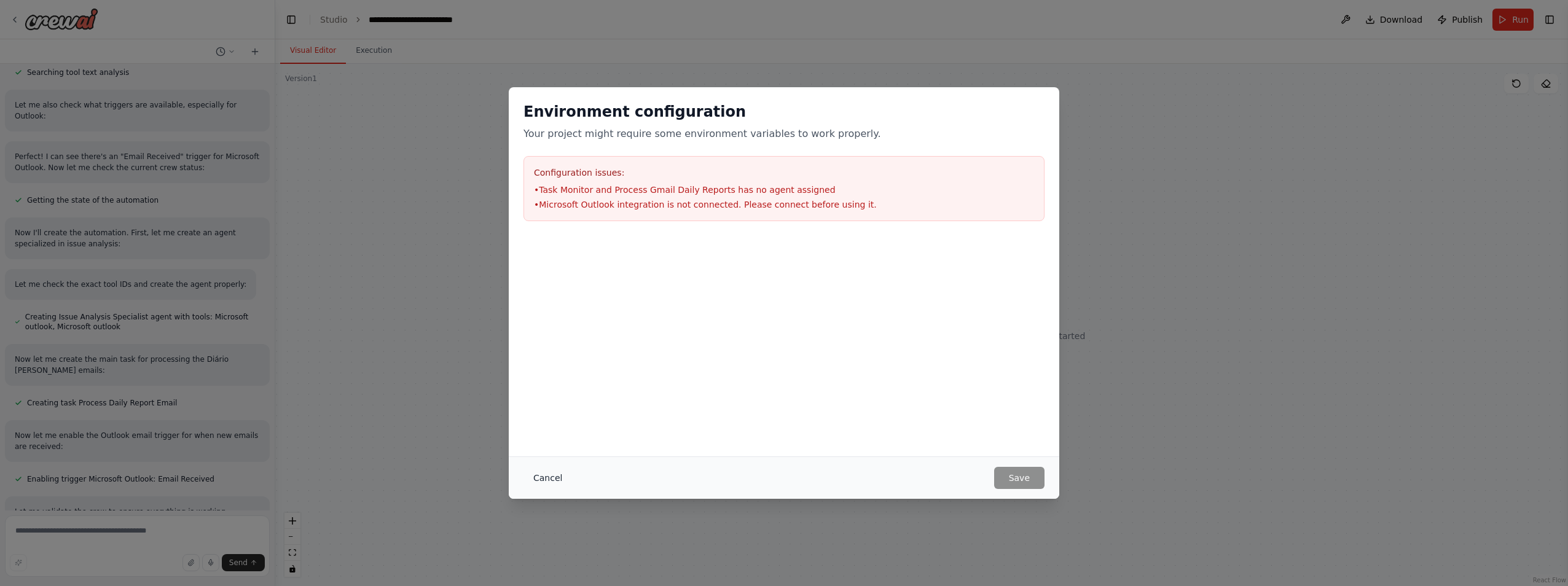
click at [551, 476] on button "Cancel" at bounding box center [547, 478] width 49 height 22
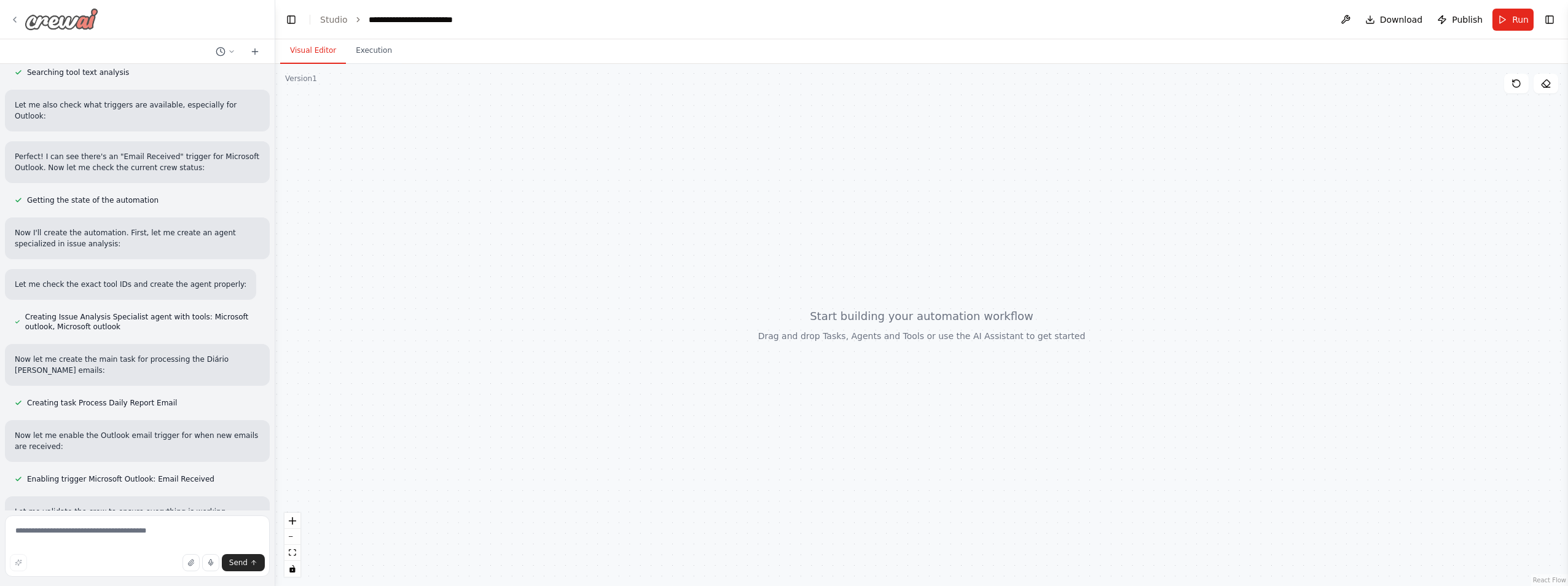
click at [13, 21] on icon at bounding box center [14, 20] width 10 height 10
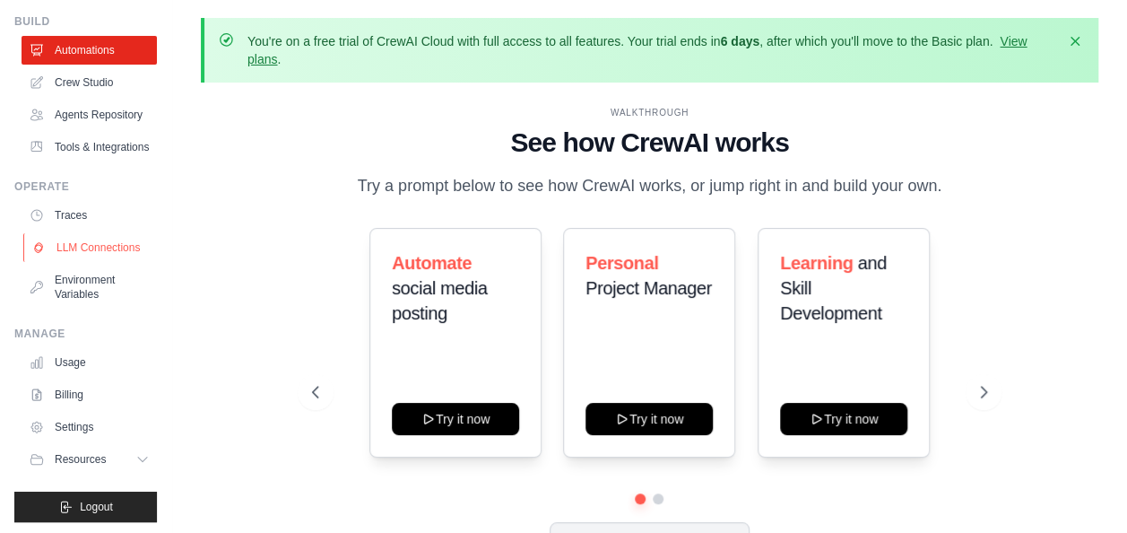
scroll to position [107, 0]
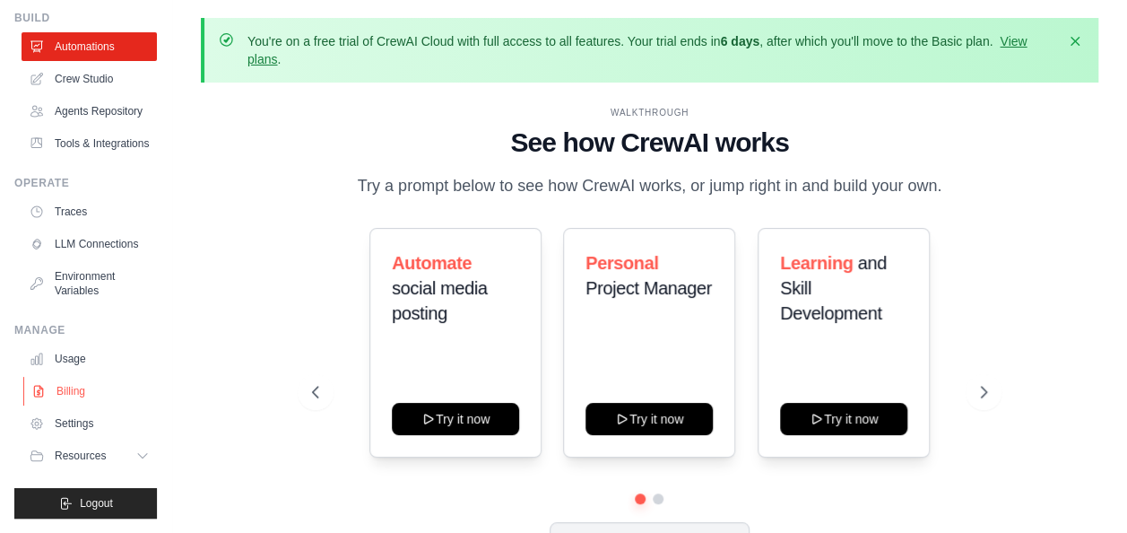
click at [57, 386] on link "Billing" at bounding box center [90, 391] width 135 height 29
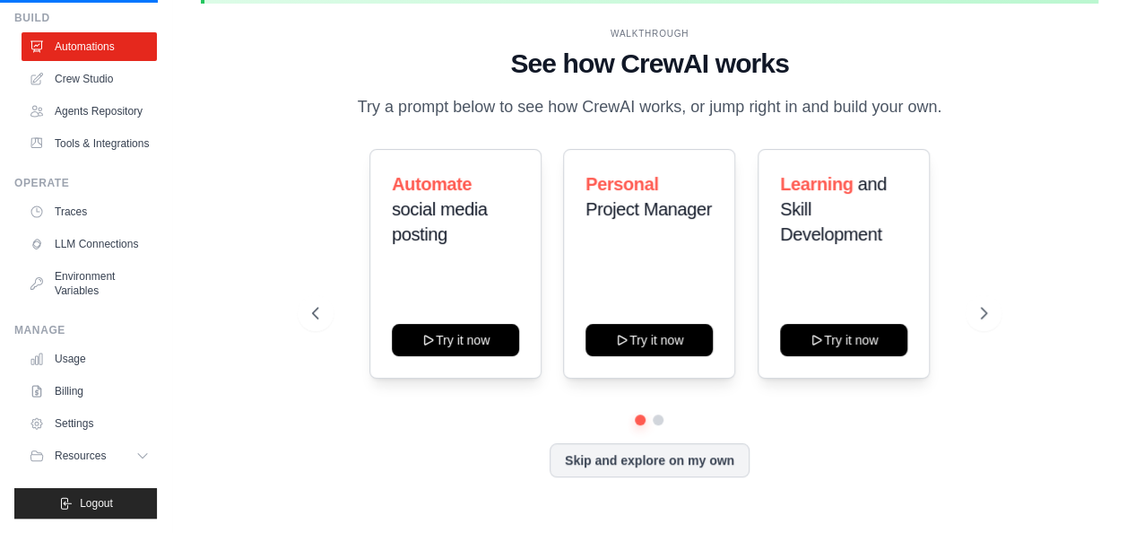
scroll to position [0, 0]
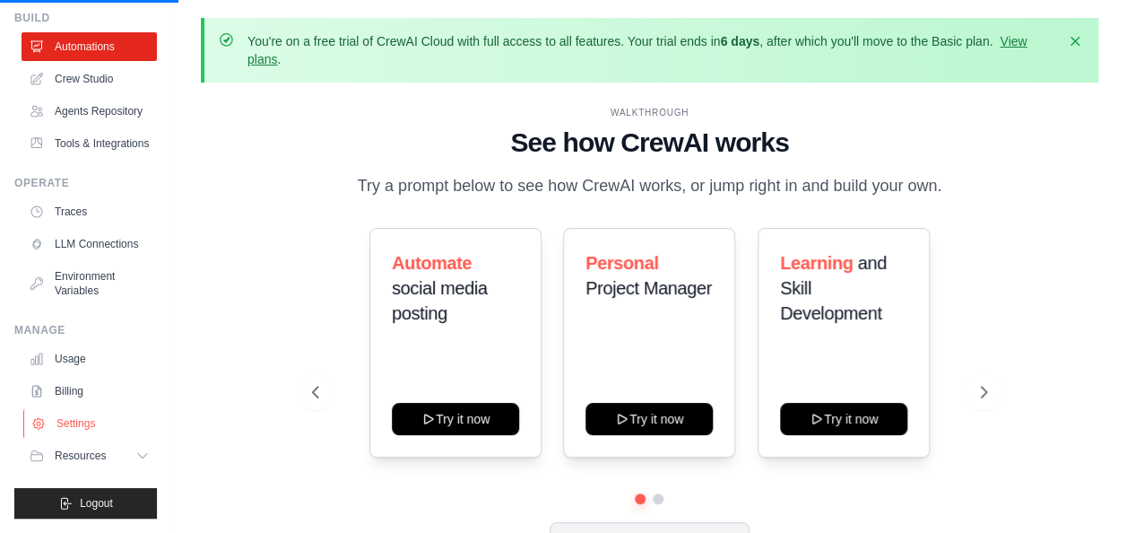
click at [51, 414] on link "Settings" at bounding box center [90, 423] width 135 height 29
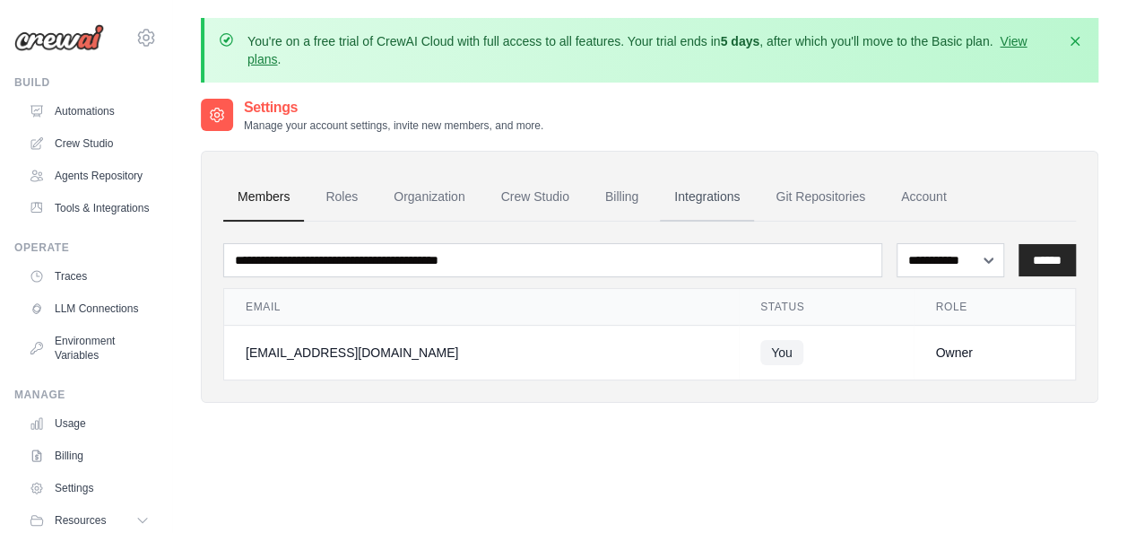
click at [706, 204] on link "Integrations" at bounding box center [707, 197] width 94 height 48
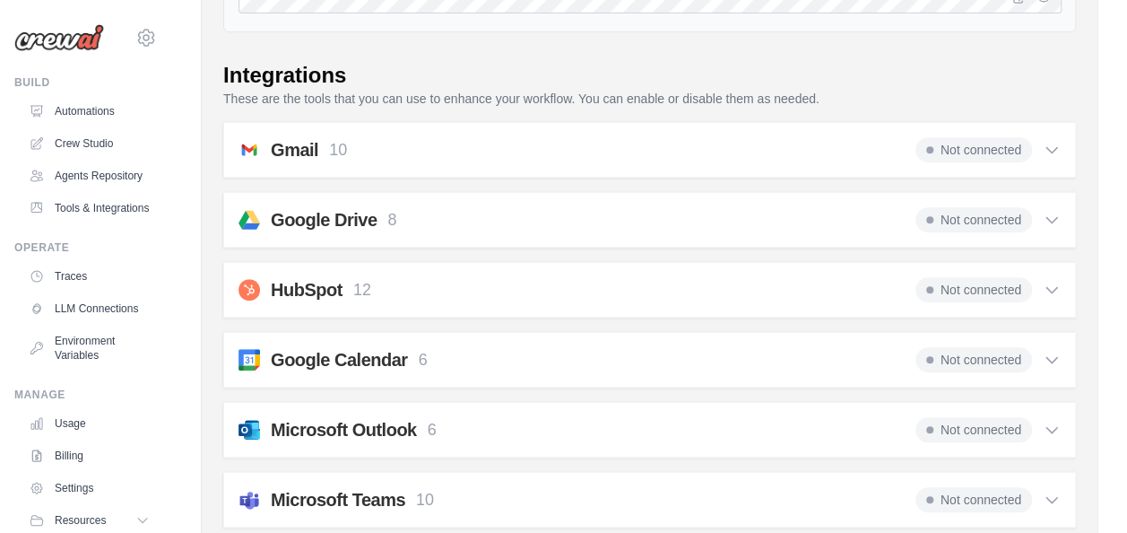
scroll to position [359, 0]
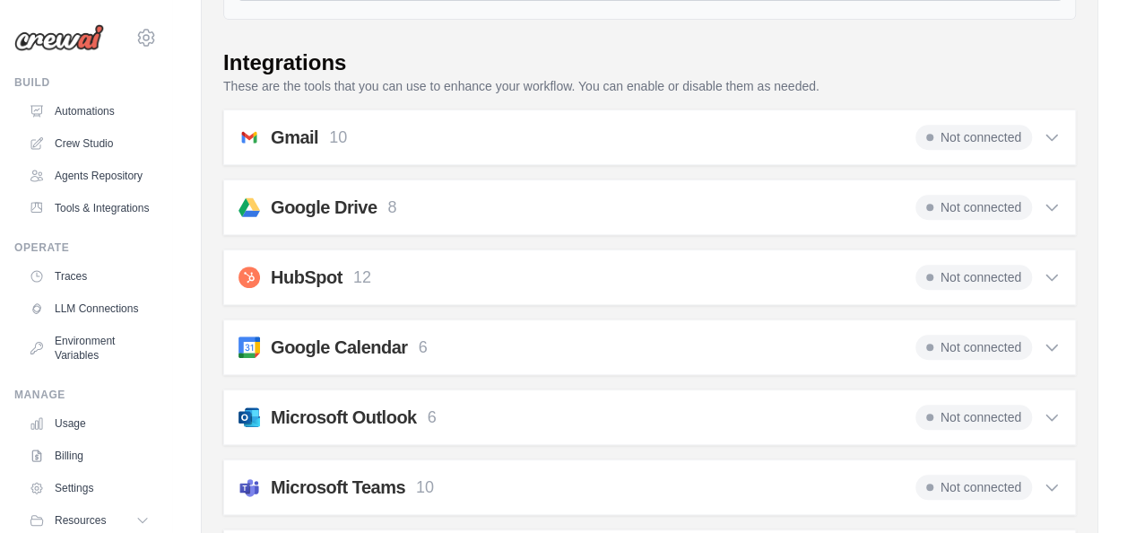
click at [969, 138] on span "Not connected" at bounding box center [974, 137] width 117 height 25
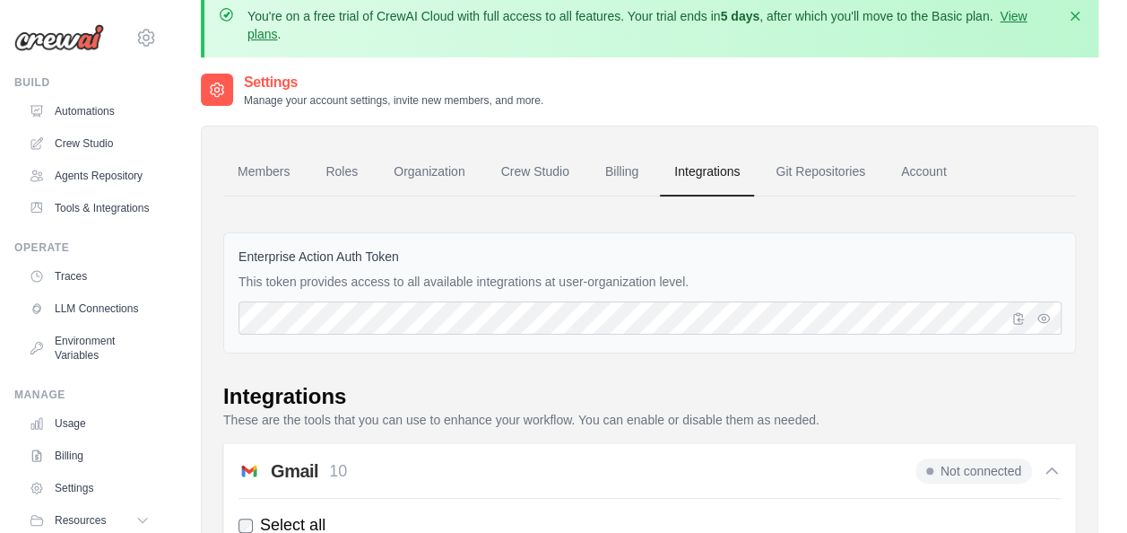
scroll to position [0, 0]
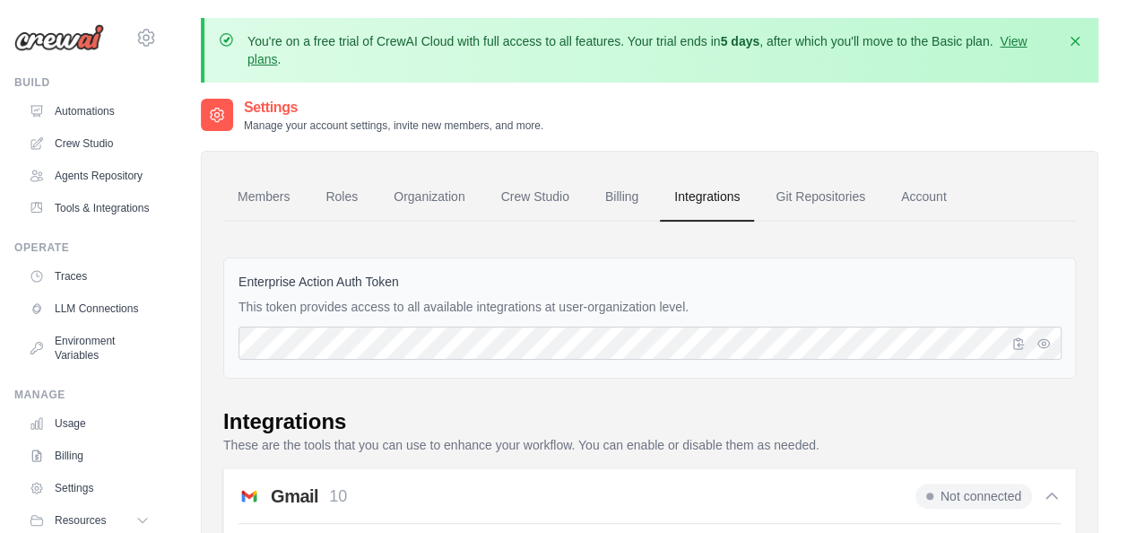
click at [323, 282] on label "Enterprise Action Auth Token" at bounding box center [650, 282] width 822 height 18
click at [1017, 340] on icon "button" at bounding box center [1019, 342] width 14 height 14
click at [921, 193] on link "Account" at bounding box center [924, 197] width 74 height 48
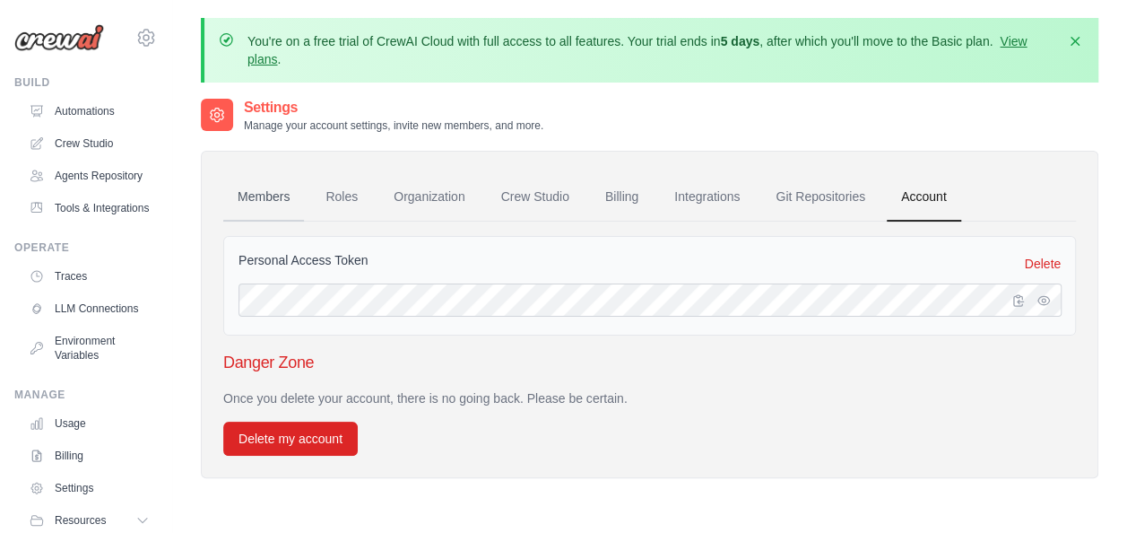
click at [242, 199] on link "Members" at bounding box center [263, 197] width 81 height 48
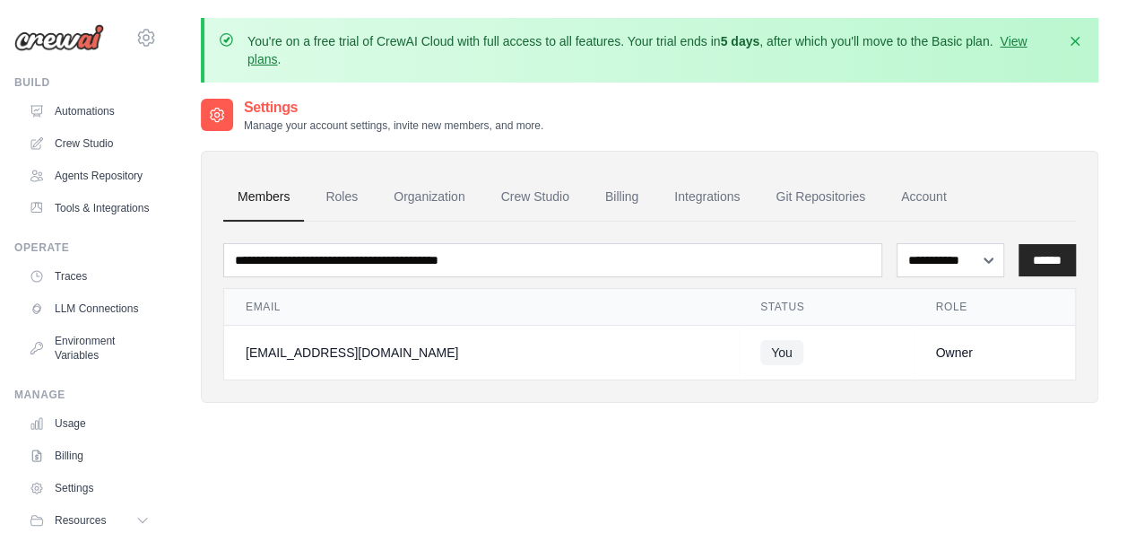
drag, startPoint x: 944, startPoint y: 348, endPoint x: 711, endPoint y: 366, distance: 233.9
click at [943, 348] on div "Owner" at bounding box center [994, 352] width 118 height 18
click at [85, 222] on link "Tools & Integrations" at bounding box center [90, 208] width 135 height 29
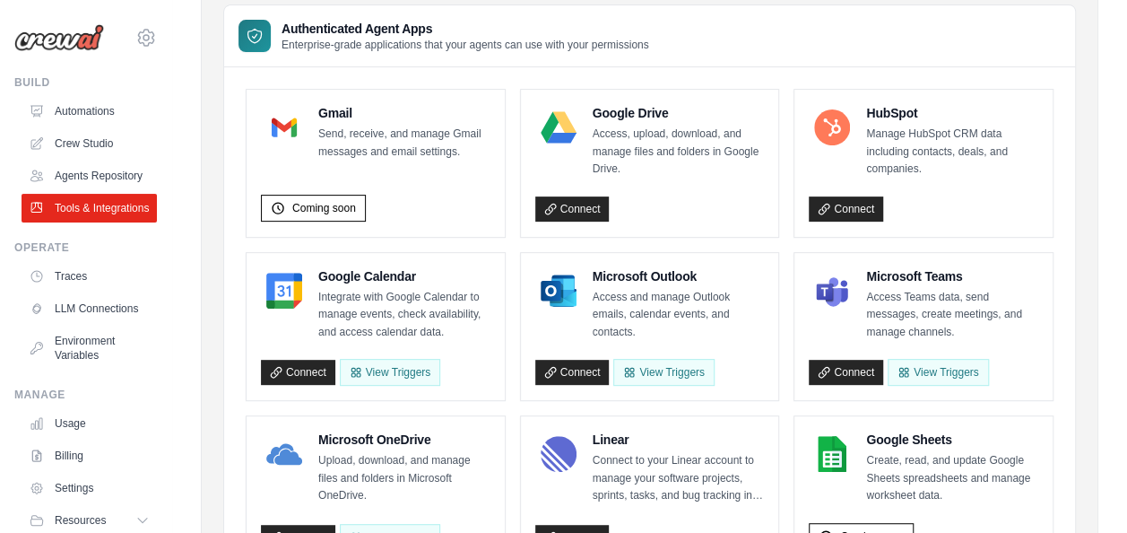
scroll to position [248, 0]
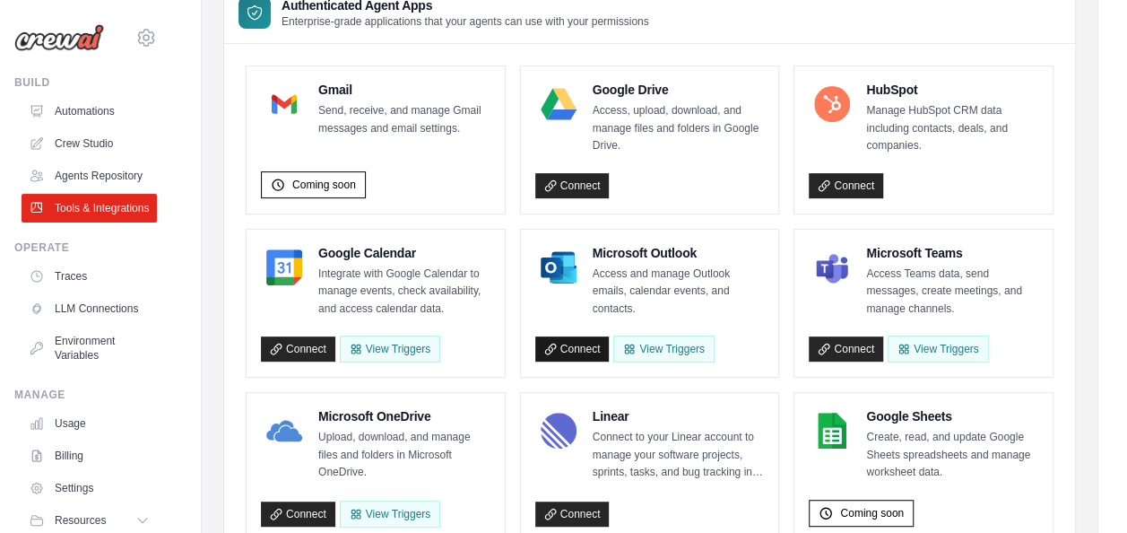
click at [594, 343] on link "Connect" at bounding box center [572, 348] width 74 height 25
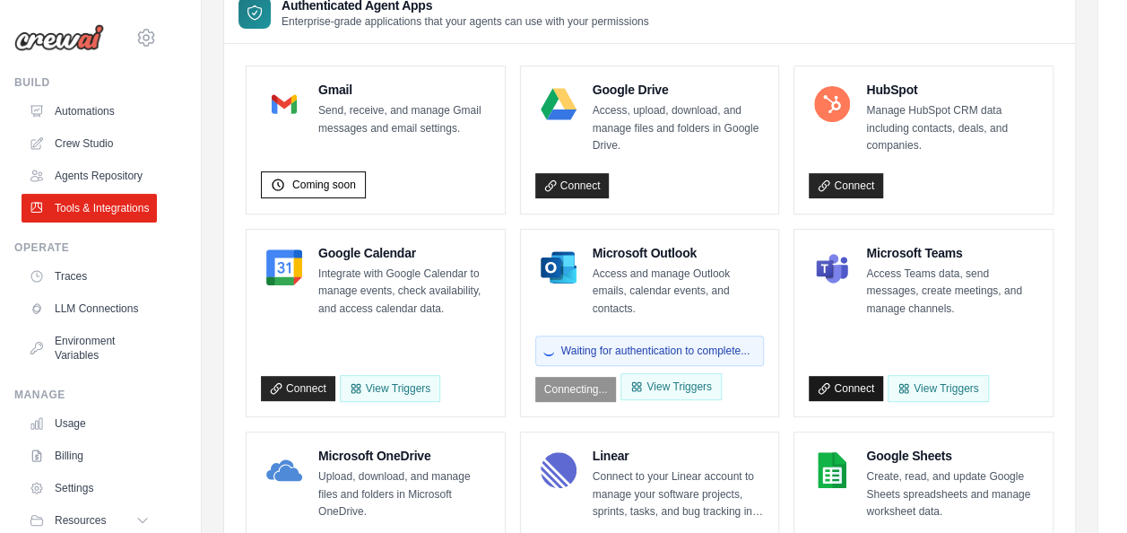
click at [870, 386] on link "Connect" at bounding box center [846, 388] width 74 height 25
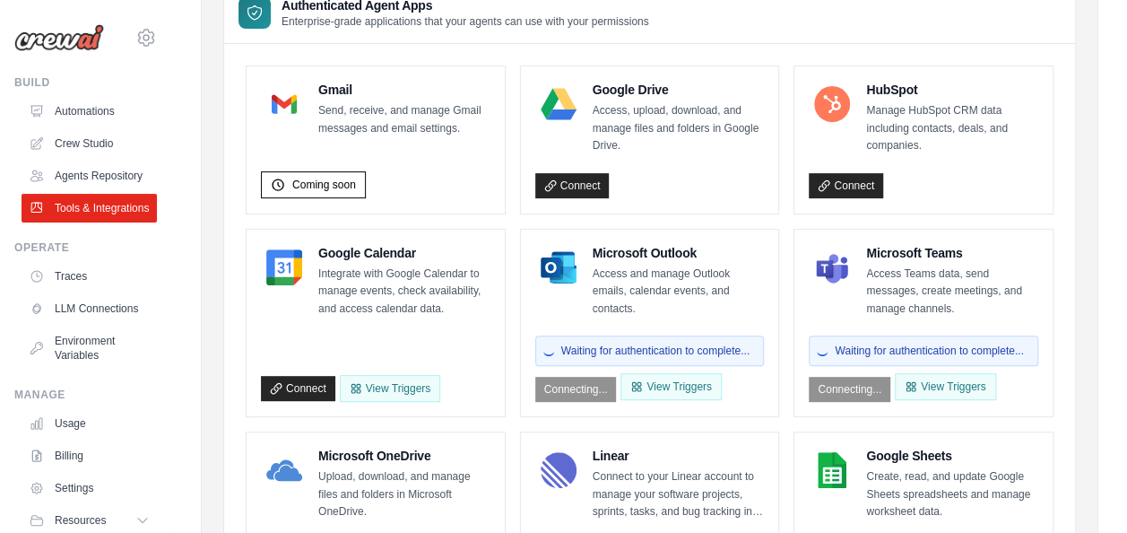
click at [674, 346] on span "Waiting for authentication to complete..." at bounding box center [655, 350] width 188 height 14
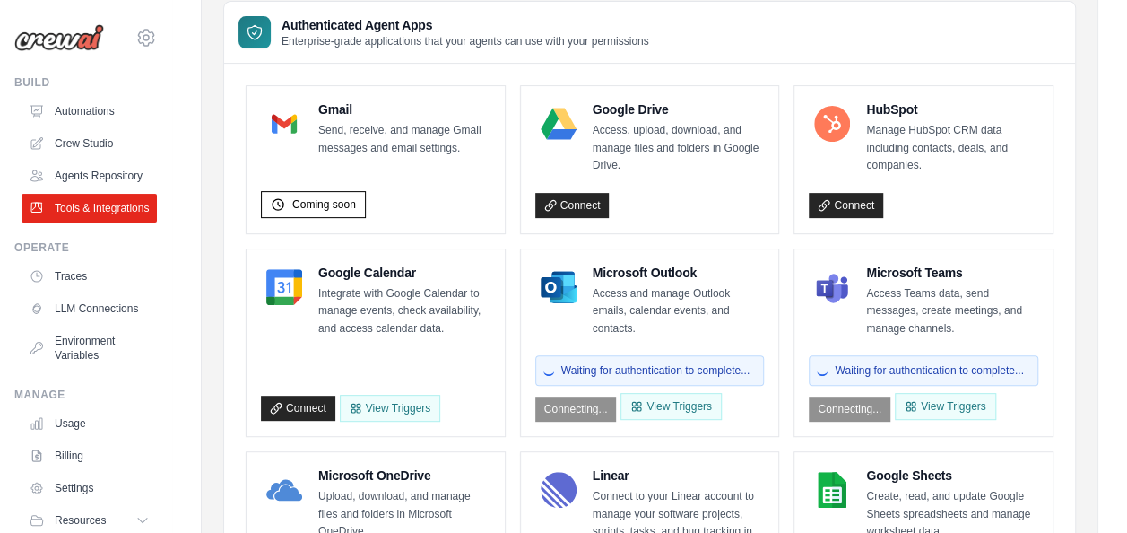
scroll to position [196, 0]
